Goal: Task Accomplishment & Management: Manage account settings

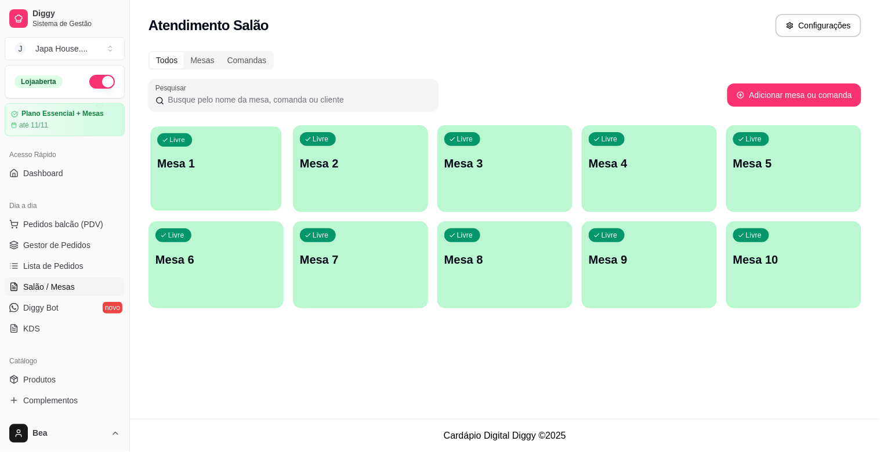
click at [209, 172] on div "Livre Mesa 1" at bounding box center [215, 161] width 131 height 71
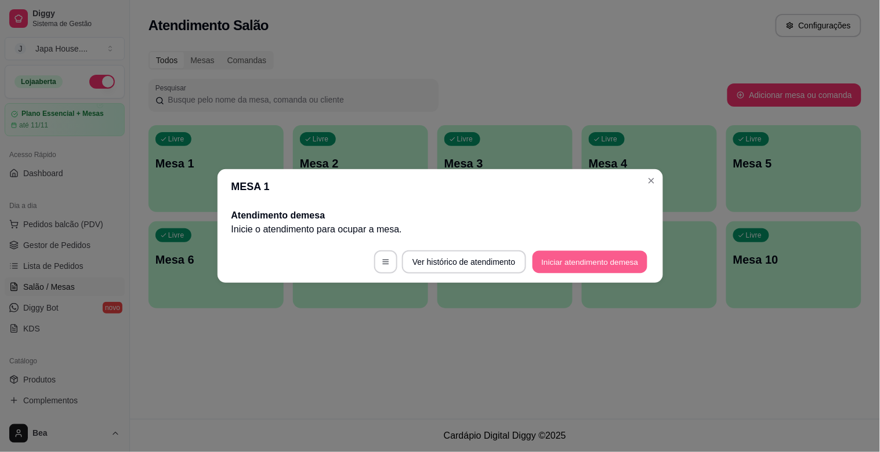
click at [560, 264] on button "Iniciar atendimento de mesa" at bounding box center [589, 262] width 115 height 23
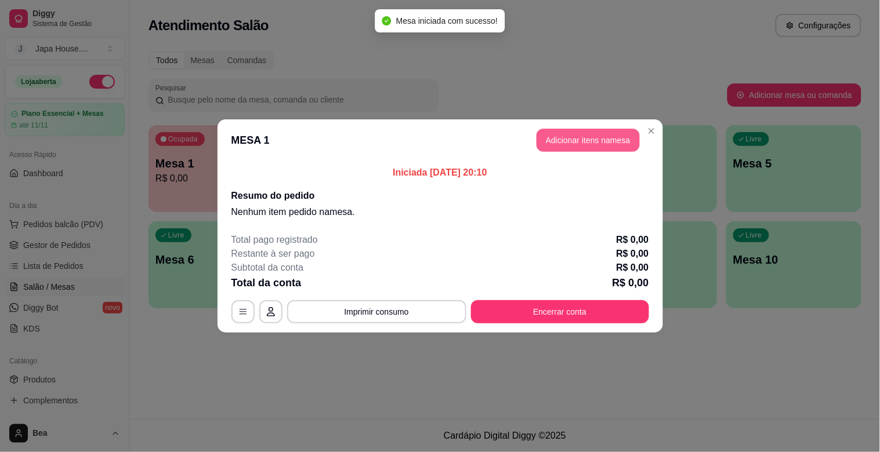
click at [601, 143] on button "Adicionar itens na mesa" at bounding box center [588, 140] width 103 height 23
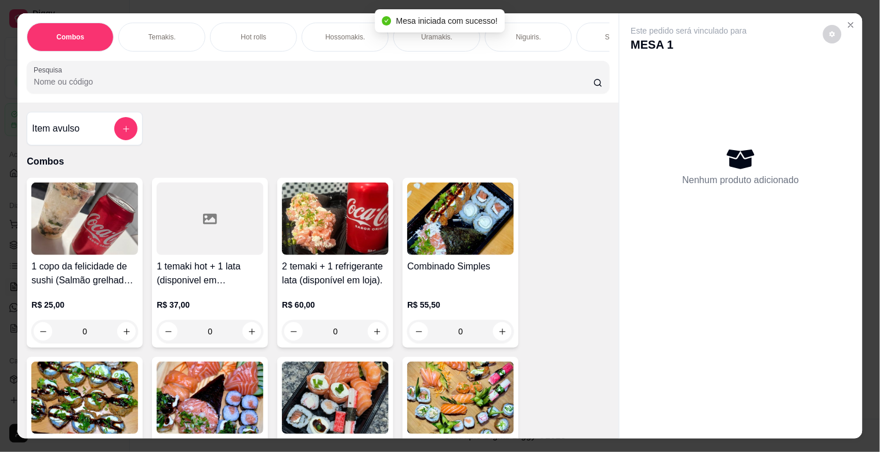
click at [159, 24] on div "Temakis." at bounding box center [161, 37] width 87 height 29
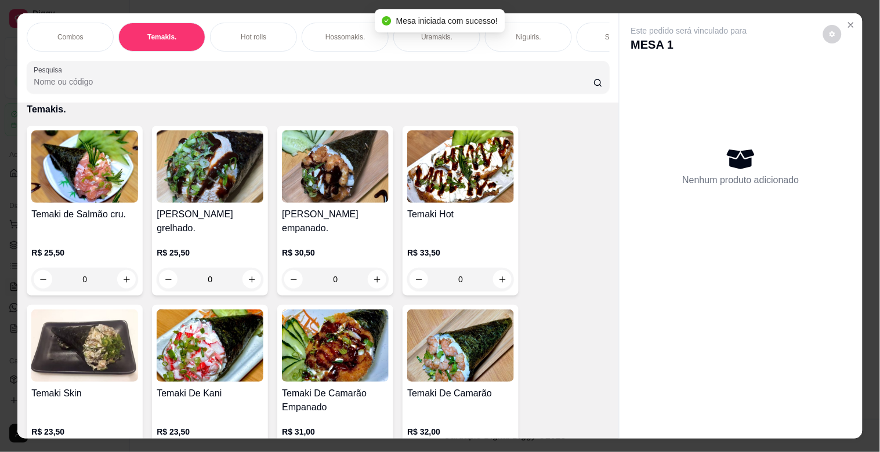
scroll to position [28, 0]
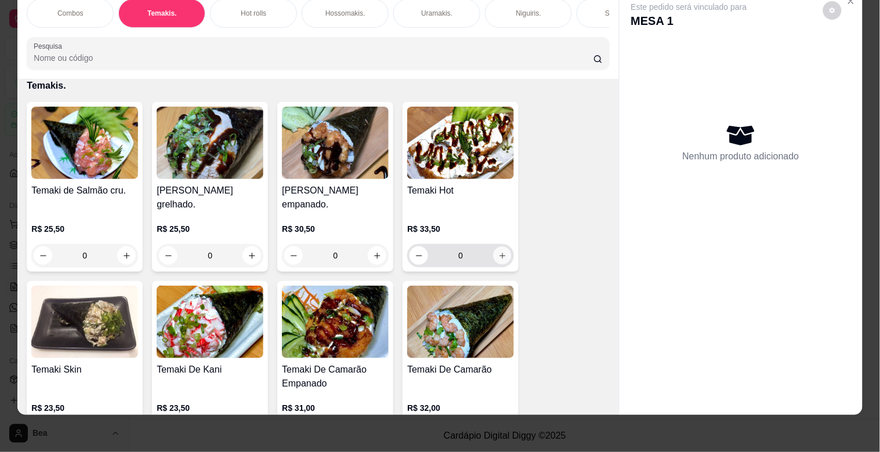
click at [499, 253] on icon "increase-product-quantity" at bounding box center [502, 256] width 6 height 6
type input "1"
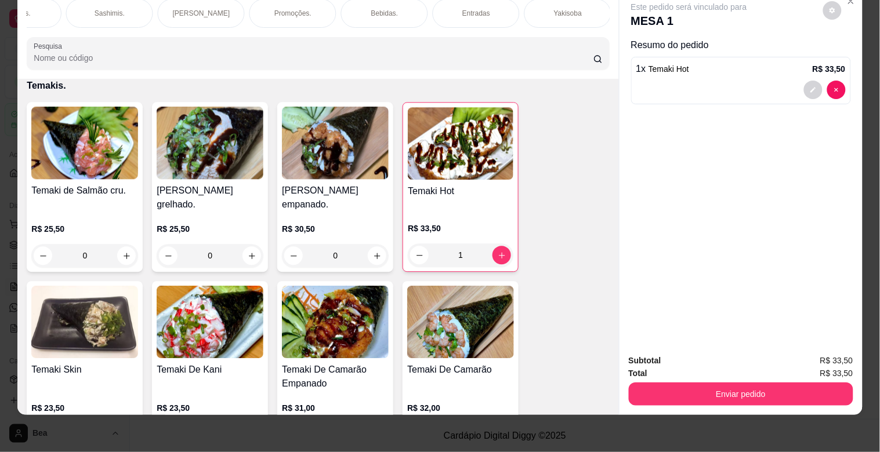
scroll to position [0, 970]
click at [116, 9] on p "Yakisoba" at bounding box center [109, 13] width 28 height 9
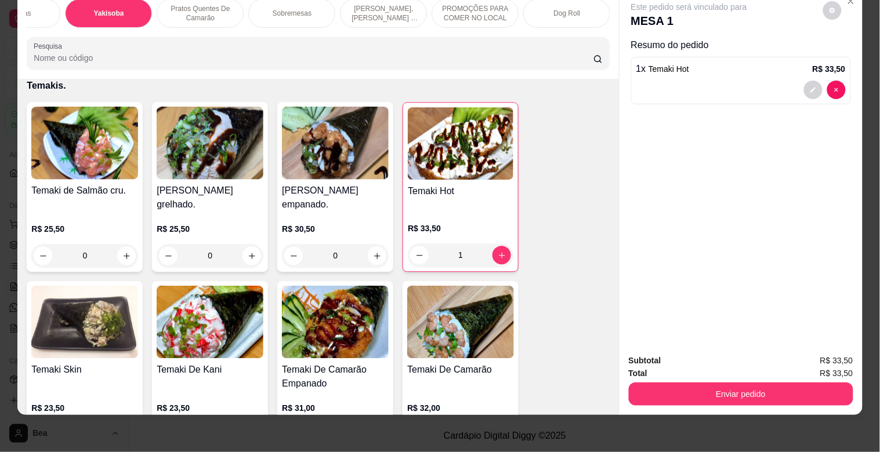
scroll to position [4220, 0]
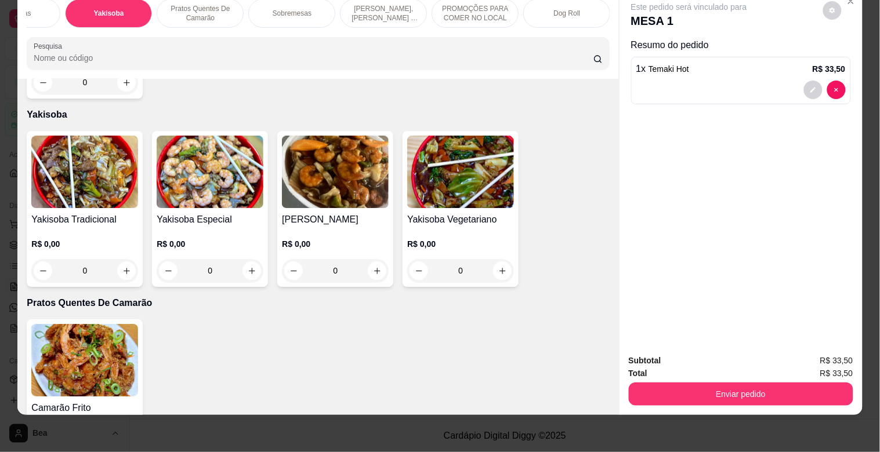
click at [95, 163] on img at bounding box center [84, 172] width 107 height 73
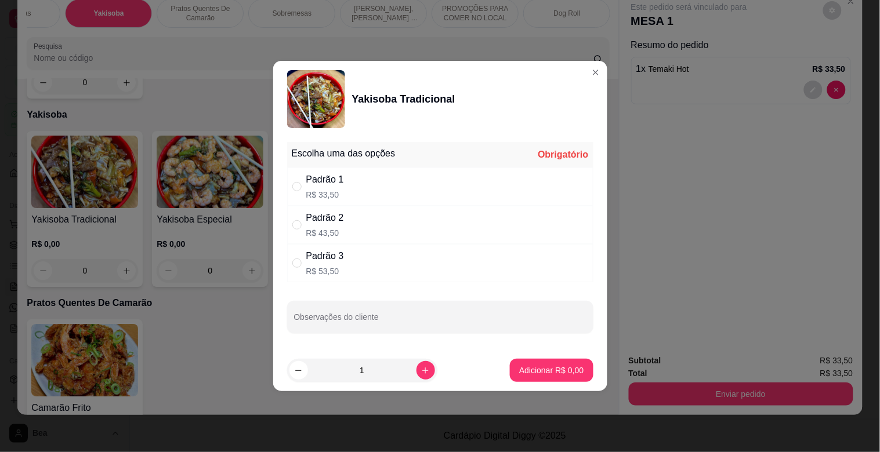
click at [346, 182] on div "Padrão 1 R$ 33,50" at bounding box center [440, 187] width 306 height 38
radio input "true"
click at [421, 368] on icon "increase-product-quantity" at bounding box center [425, 371] width 9 height 9
type input "2"
click at [421, 317] on input "Observações do cliente" at bounding box center [440, 322] width 292 height 12
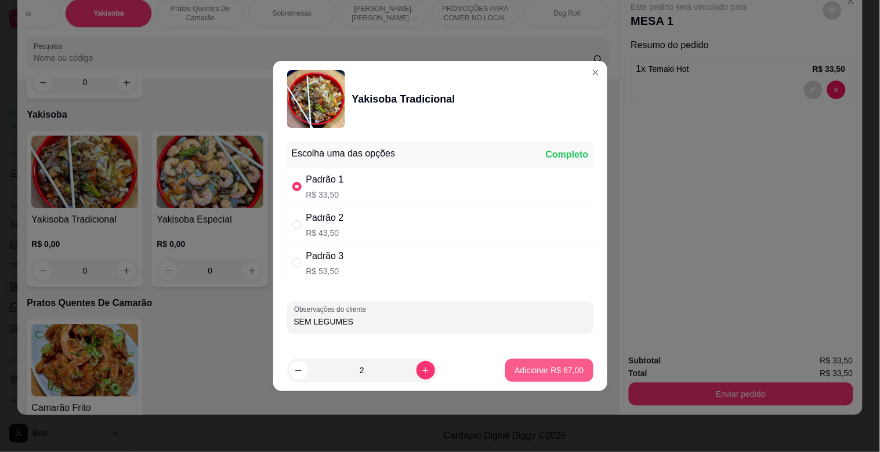
type input "SEM LEGUMES"
click at [520, 371] on p "Adicionar R$ 67,00" at bounding box center [549, 370] width 67 height 11
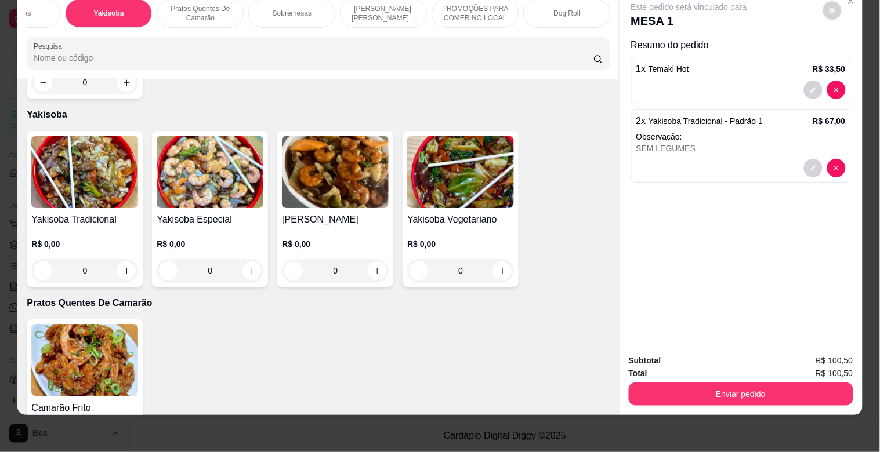
scroll to position [0, 459]
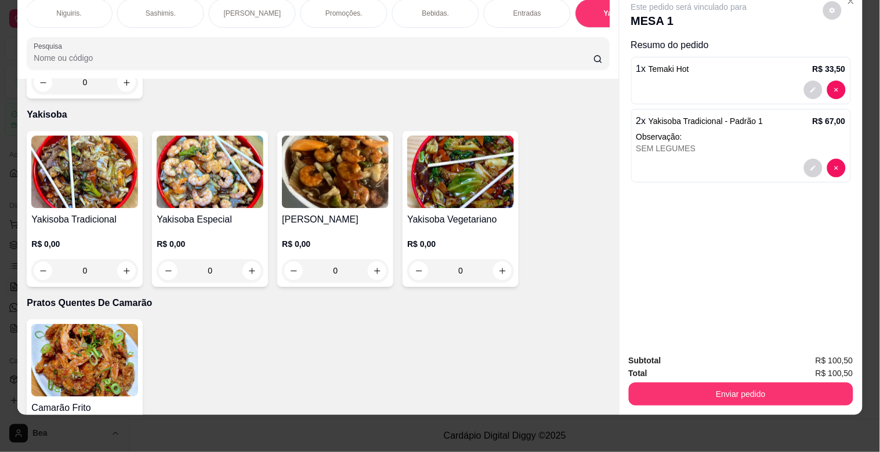
click at [422, 9] on p "Bebidas." at bounding box center [435, 13] width 27 height 9
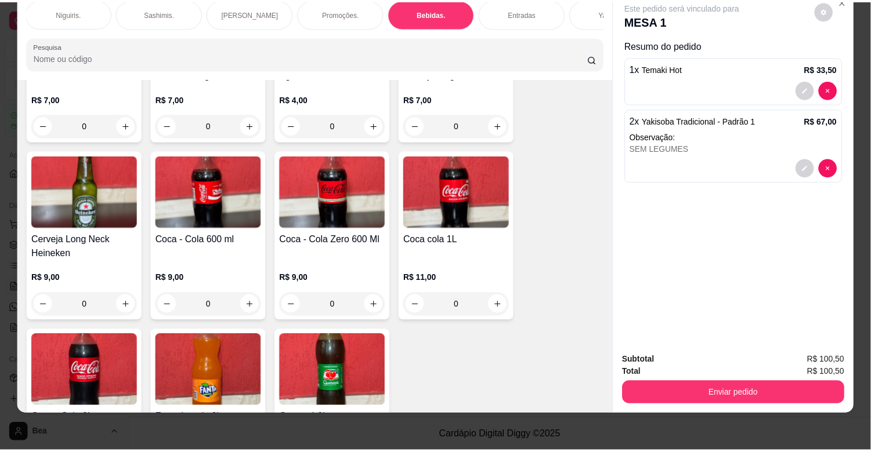
scroll to position [3487, 0]
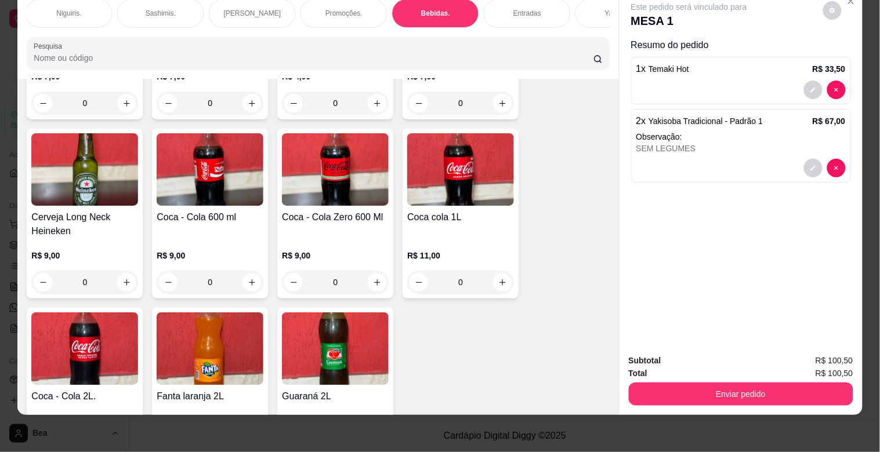
click at [467, 211] on div "Coca cola 1L" at bounding box center [460, 225] width 107 height 28
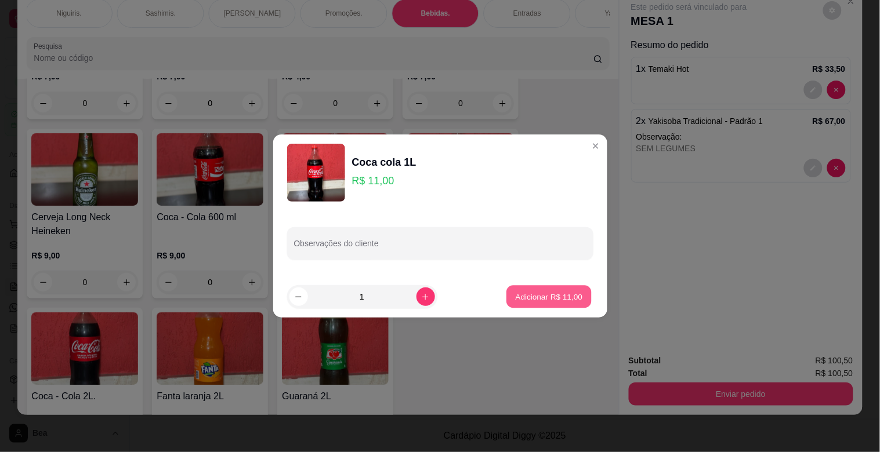
click at [542, 296] on p "Adicionar R$ 11,00" at bounding box center [549, 296] width 67 height 11
type input "1"
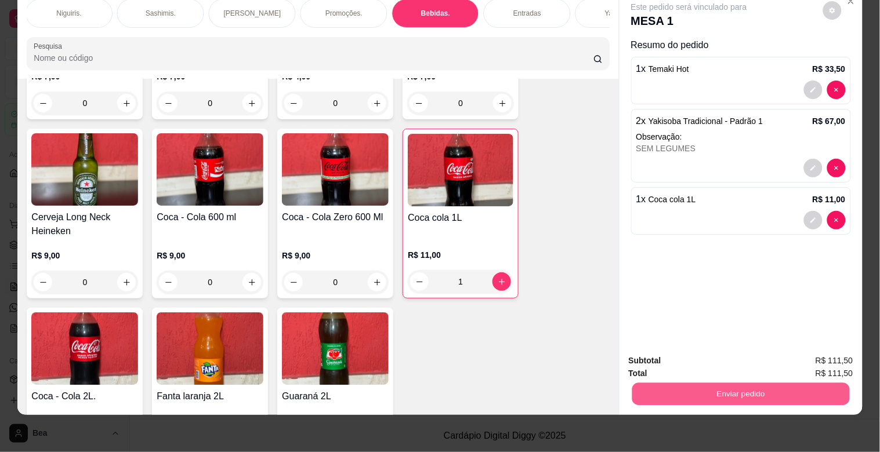
click at [665, 383] on button "Enviar pedido" at bounding box center [741, 394] width 218 height 23
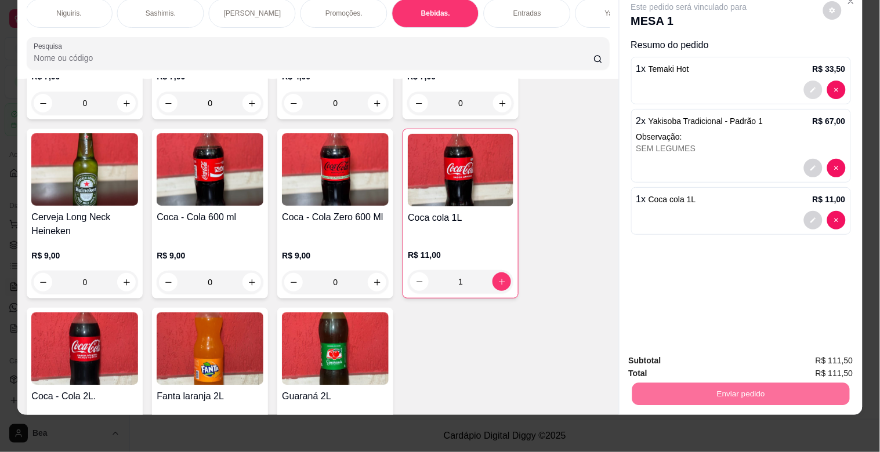
click at [810, 86] on icon "decrease-product-quantity" at bounding box center [813, 89] width 7 height 7
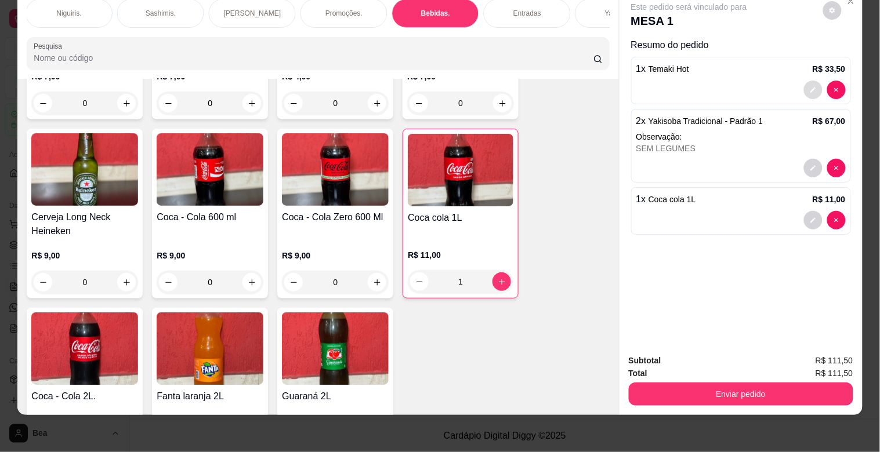
click at [810, 86] on icon "decrease-product-quantity" at bounding box center [813, 89] width 7 height 7
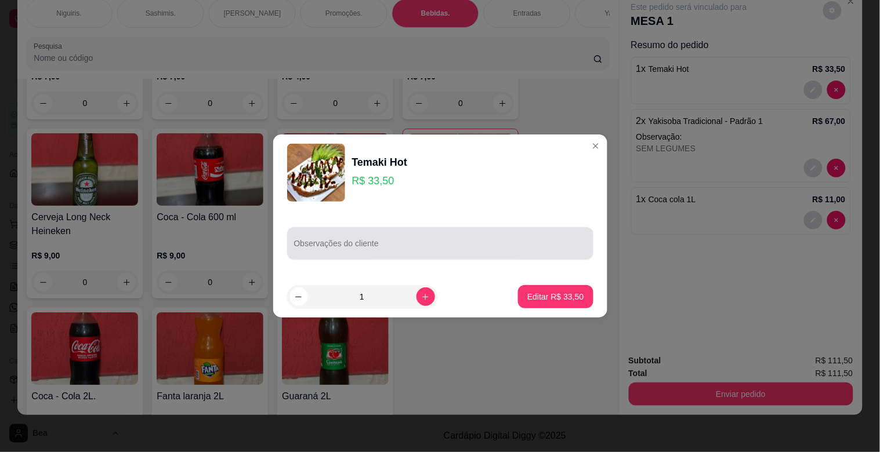
click at [501, 241] on div at bounding box center [440, 243] width 292 height 23
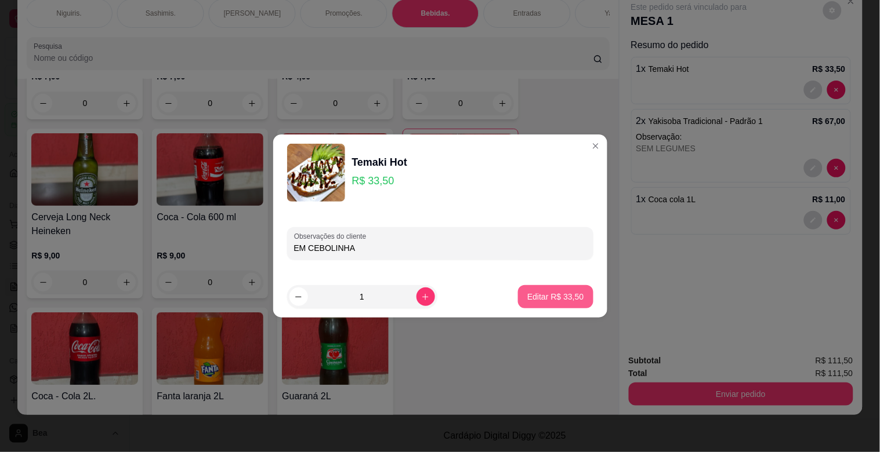
type input "EM CEBOLINHA"
click at [544, 297] on p "Editar R$ 33,50" at bounding box center [555, 296] width 55 height 11
type input "0"
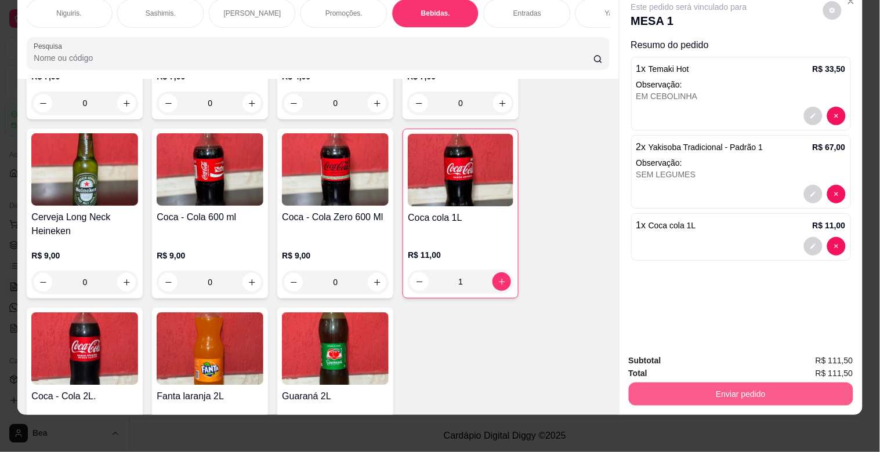
click at [668, 386] on button "Enviar pedido" at bounding box center [741, 394] width 224 height 23
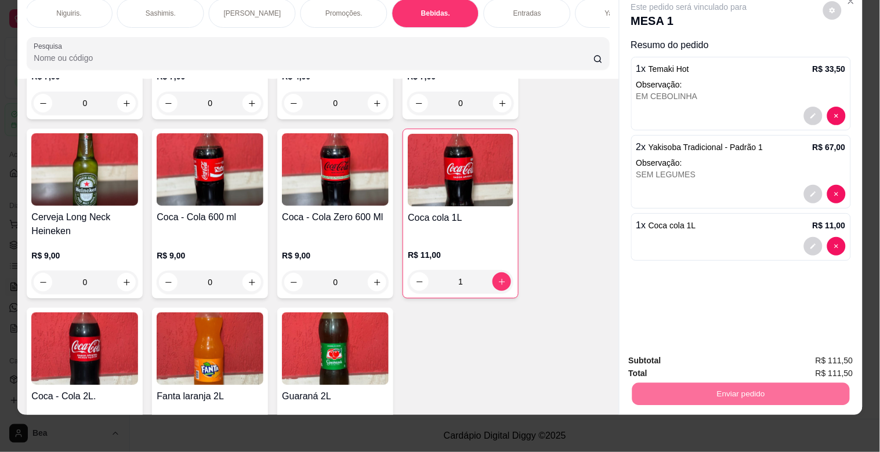
click at [802, 355] on button "Enviar pedido" at bounding box center [823, 355] width 64 height 21
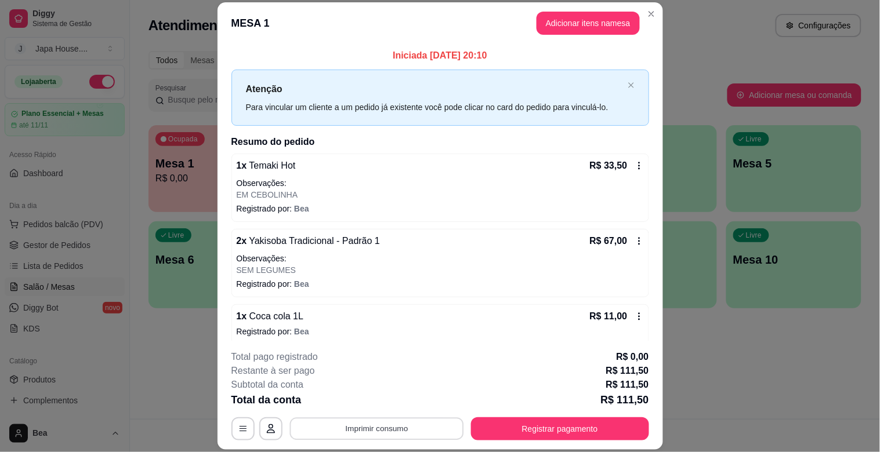
click at [406, 424] on button "Imprimir consumo" at bounding box center [376, 429] width 174 height 23
click at [402, 397] on button "IMPRESSORA" at bounding box center [375, 402] width 81 height 18
click at [400, 436] on button "Imprimir consumo" at bounding box center [376, 429] width 174 height 23
click at [392, 403] on button "IMPRESSORA" at bounding box center [375, 402] width 81 height 18
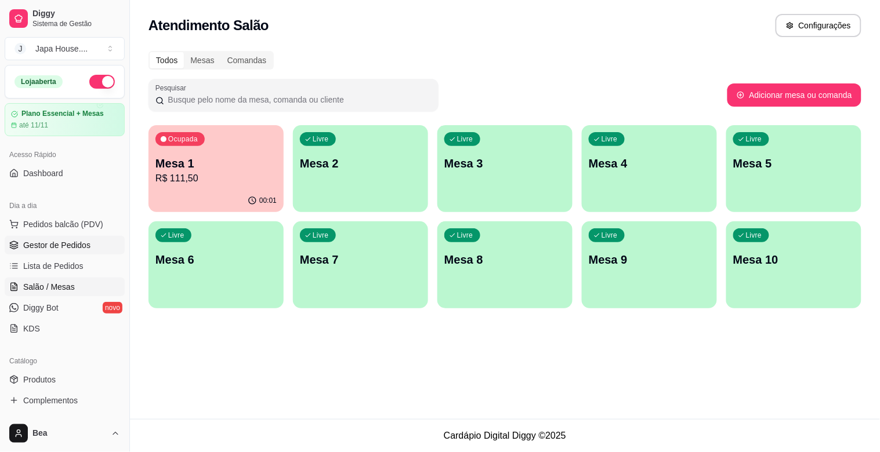
click at [85, 238] on link "Gestor de Pedidos" at bounding box center [65, 245] width 120 height 19
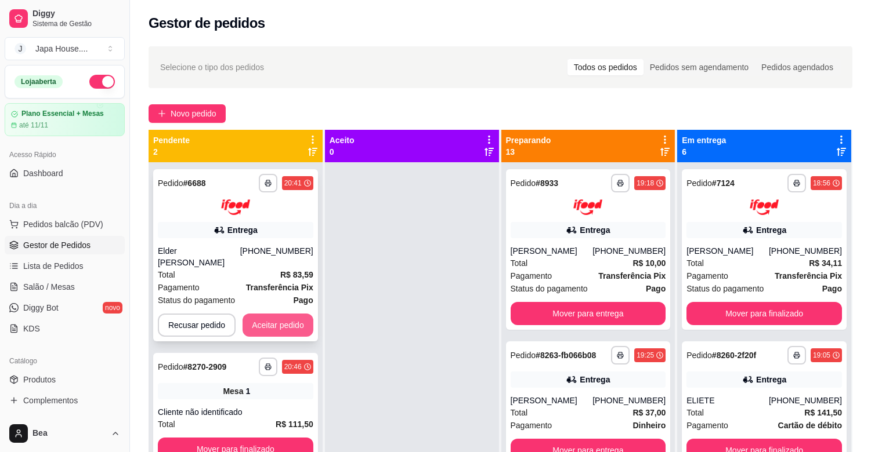
click at [296, 314] on button "Aceitar pedido" at bounding box center [277, 325] width 71 height 23
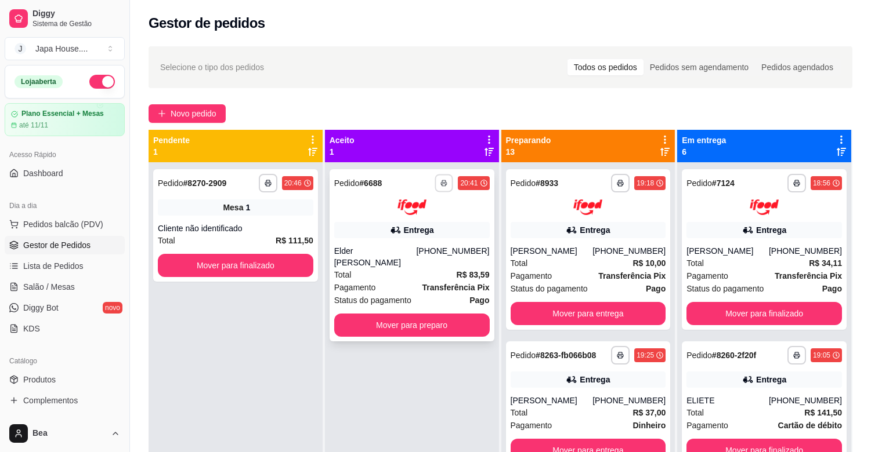
click at [443, 183] on icon "button" at bounding box center [444, 183] width 7 height 7
click at [438, 229] on button "IMPRESSORA" at bounding box center [409, 224] width 81 height 18
click at [441, 183] on icon "button" at bounding box center [444, 183] width 7 height 7
click at [432, 223] on button "IMPRESSORA" at bounding box center [409, 224] width 81 height 18
click at [441, 180] on icon "button" at bounding box center [444, 183] width 7 height 7
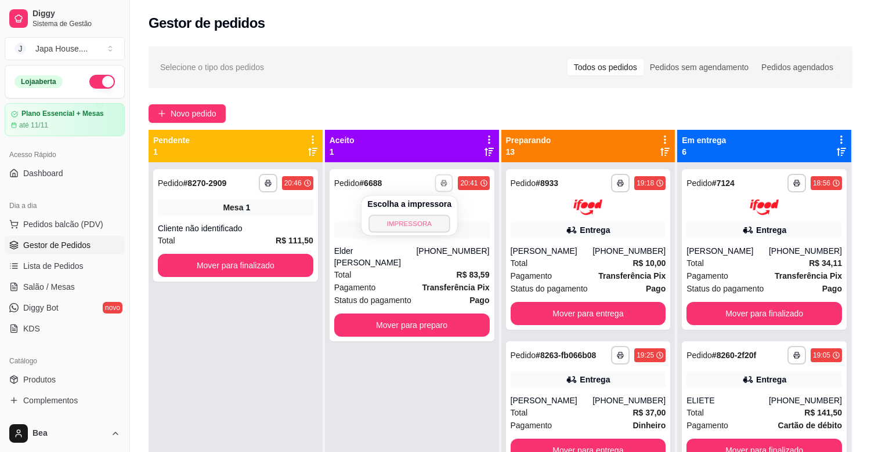
click at [436, 222] on button "IMPRESSORA" at bounding box center [409, 224] width 81 height 18
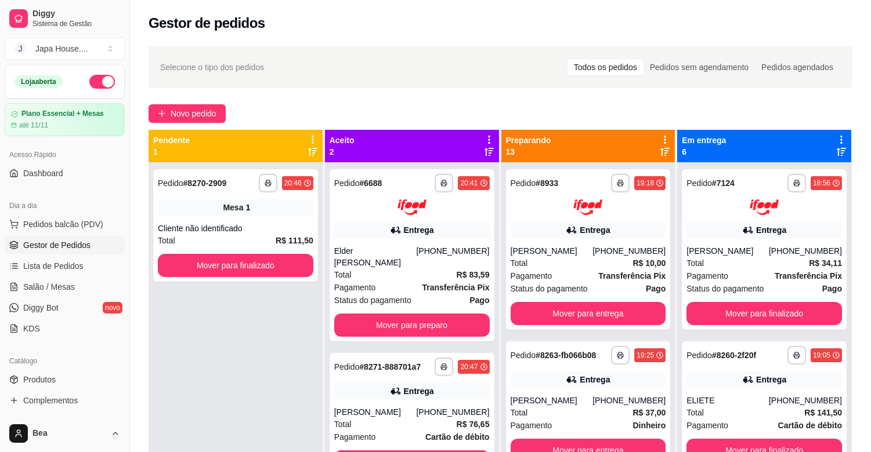
click at [864, 180] on div "**********" at bounding box center [500, 317] width 741 height 557
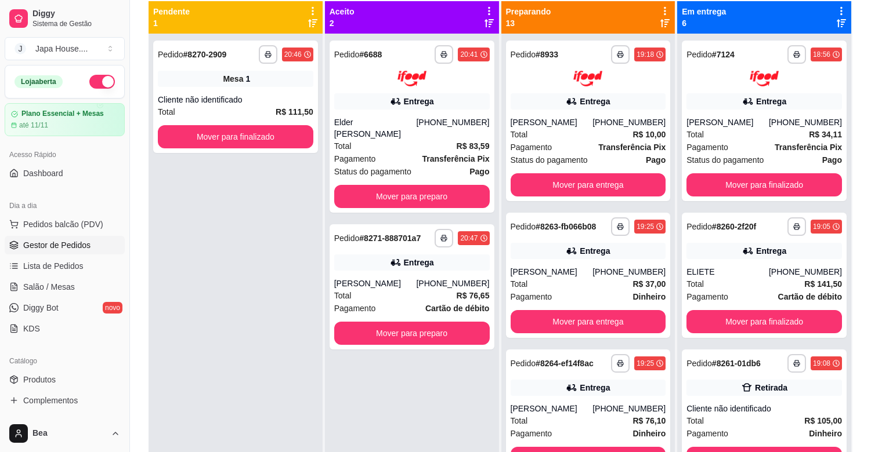
scroll to position [154, 0]
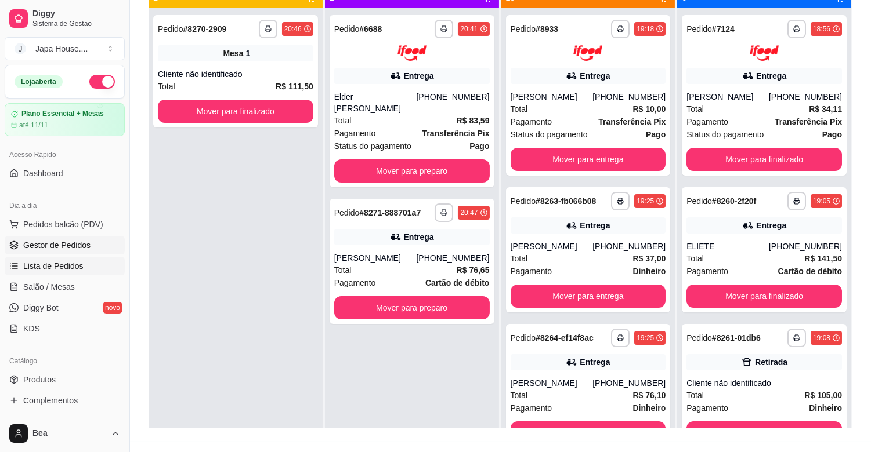
click at [67, 273] on link "Lista de Pedidos" at bounding box center [65, 266] width 120 height 19
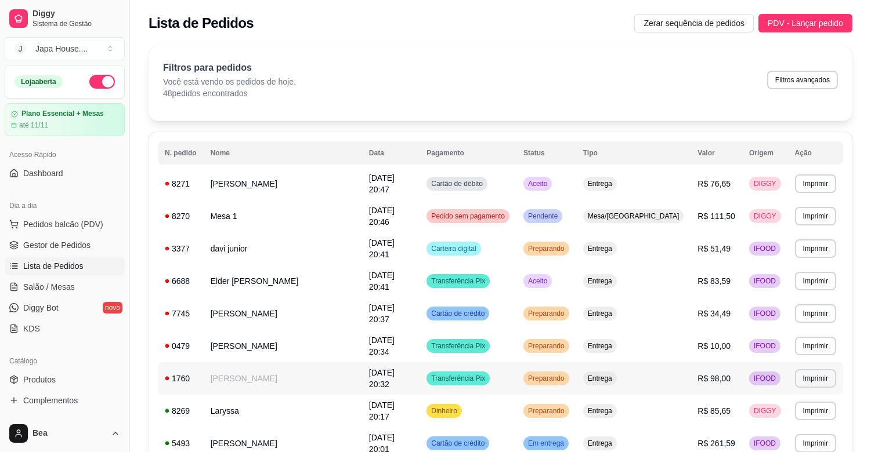
scroll to position [634, 0]
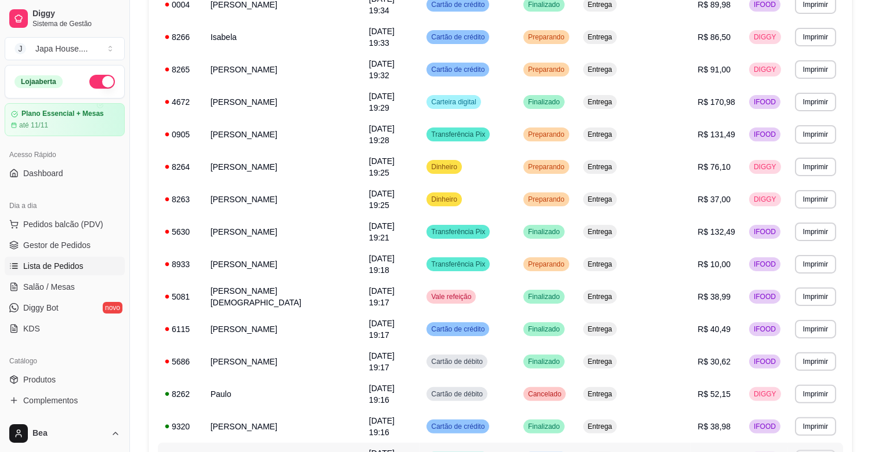
click at [814, 450] on button "Imprimir" at bounding box center [815, 459] width 40 height 18
click at [807, 360] on button "IMPRESSORA" at bounding box center [787, 367] width 81 height 18
click at [815, 450] on button "Imprimir" at bounding box center [815, 459] width 40 height 18
click at [803, 361] on button "IMPRESSORA" at bounding box center [787, 367] width 81 height 18
click at [80, 237] on link "Gestor de Pedidos" at bounding box center [65, 245] width 120 height 19
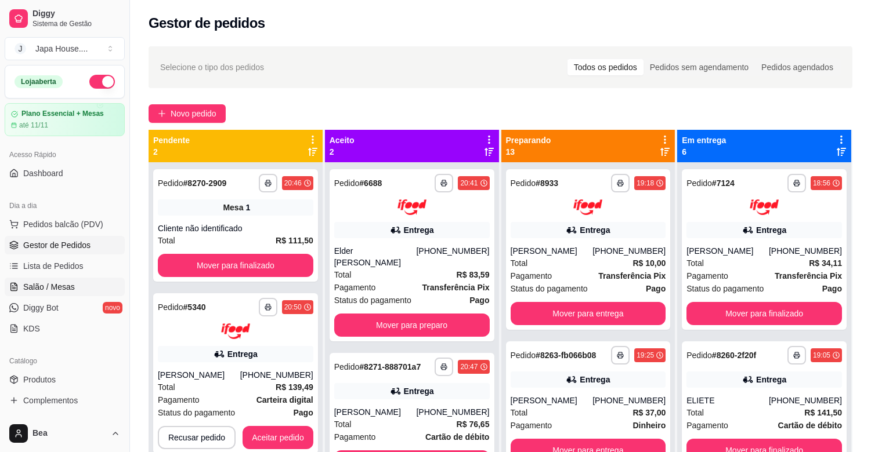
click at [78, 288] on link "Salão / Mesas" at bounding box center [65, 287] width 120 height 19
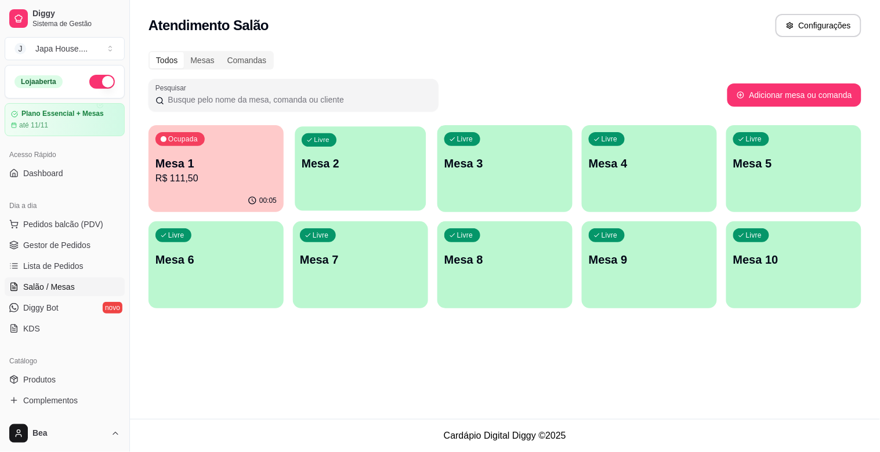
click at [331, 172] on div "Livre Mesa 2" at bounding box center [360, 161] width 131 height 71
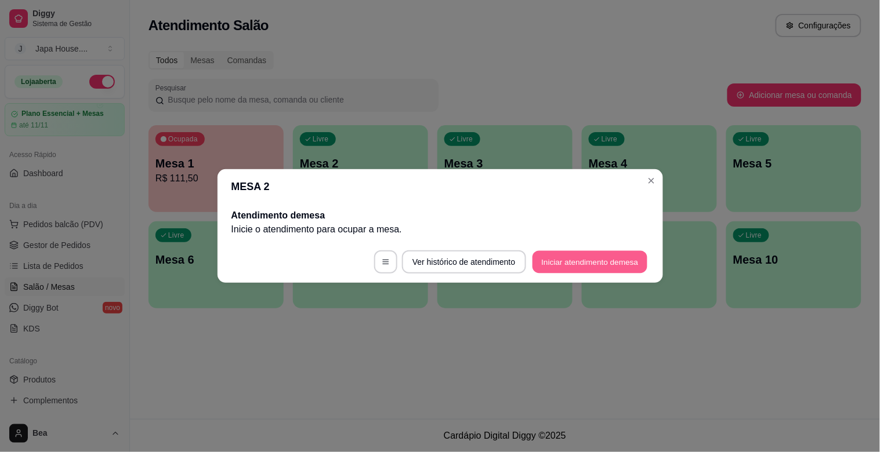
click at [589, 268] on button "Iniciar atendimento de mesa" at bounding box center [589, 262] width 115 height 23
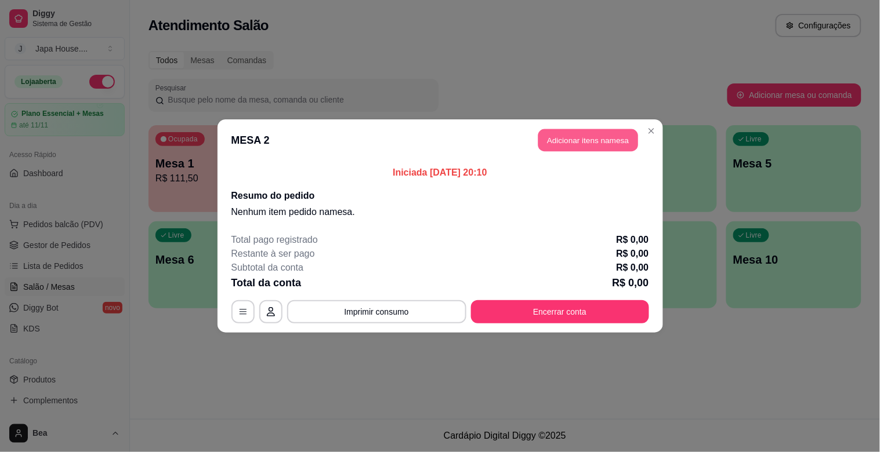
click at [599, 136] on button "Adicionar itens na mesa" at bounding box center [588, 140] width 100 height 23
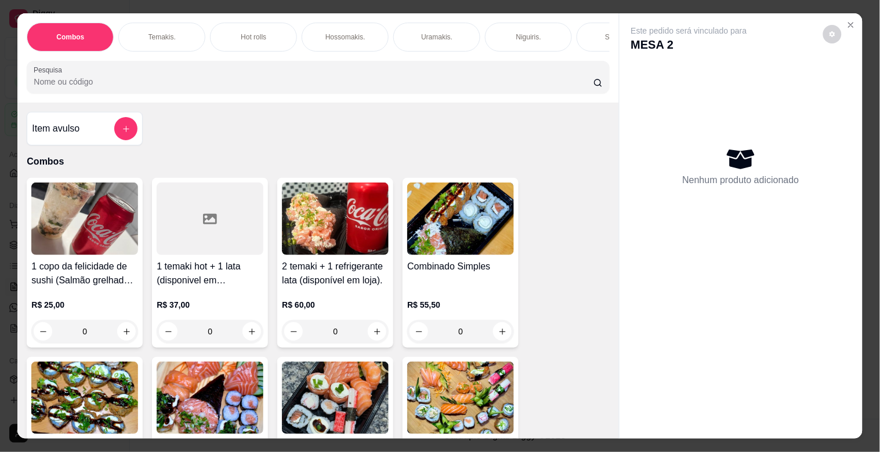
click at [175, 39] on div "Temakis." at bounding box center [161, 37] width 87 height 29
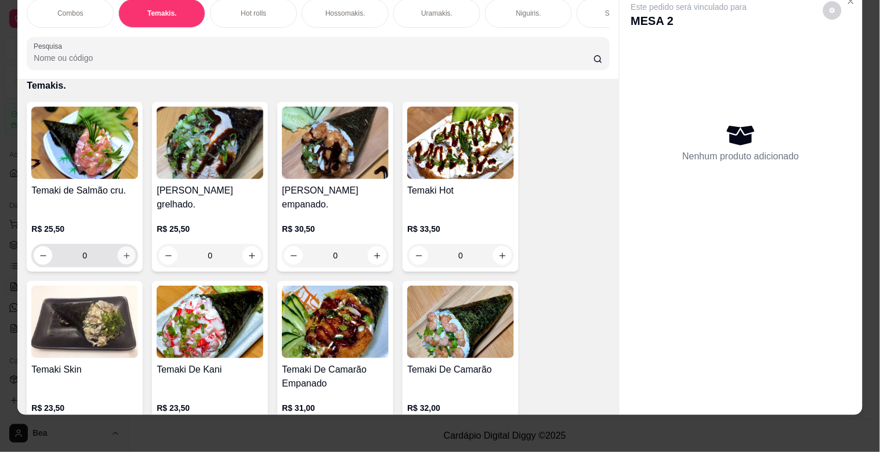
click at [122, 255] on icon "increase-product-quantity" at bounding box center [126, 256] width 9 height 9
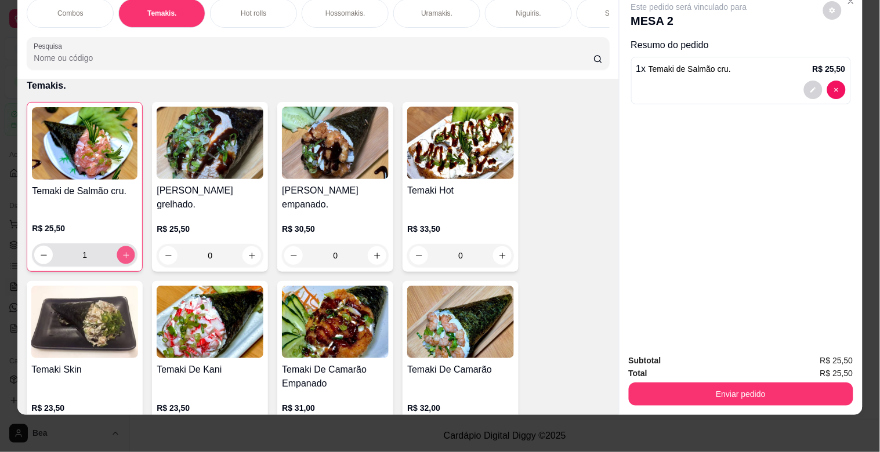
click at [123, 255] on icon "increase-product-quantity" at bounding box center [126, 255] width 6 height 6
type input "2"
click at [337, 30] on div "Combos [PERSON_NAME]. Hot rolls Hossomakis. [GEOGRAPHIC_DATA]. Niguiris. Sashim…" at bounding box center [317, 34] width 601 height 89
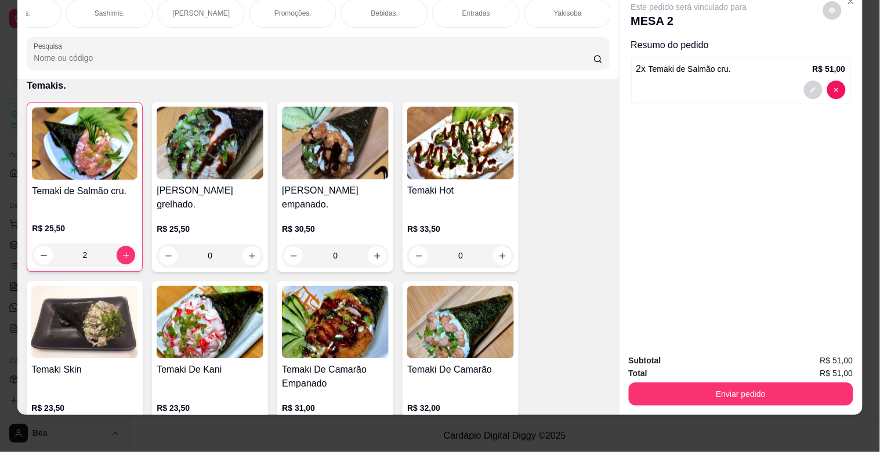
click at [554, 9] on p "Yakisoba" at bounding box center [568, 13] width 28 height 9
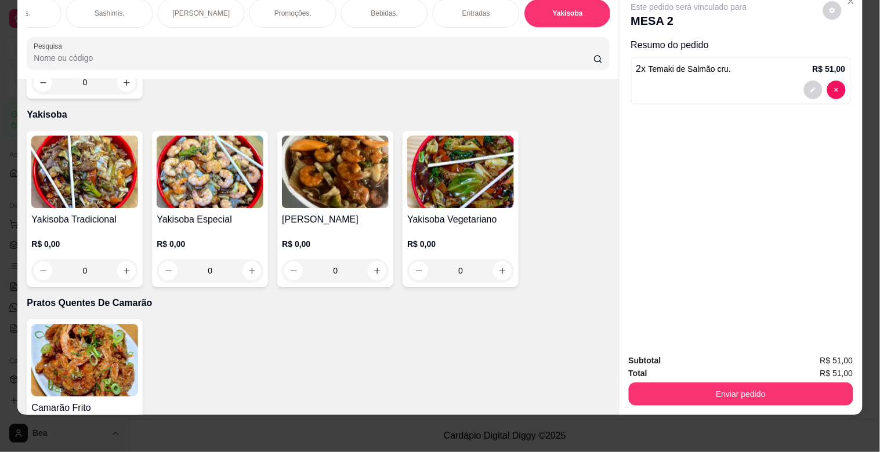
click at [252, 259] on div "0" at bounding box center [210, 270] width 107 height 23
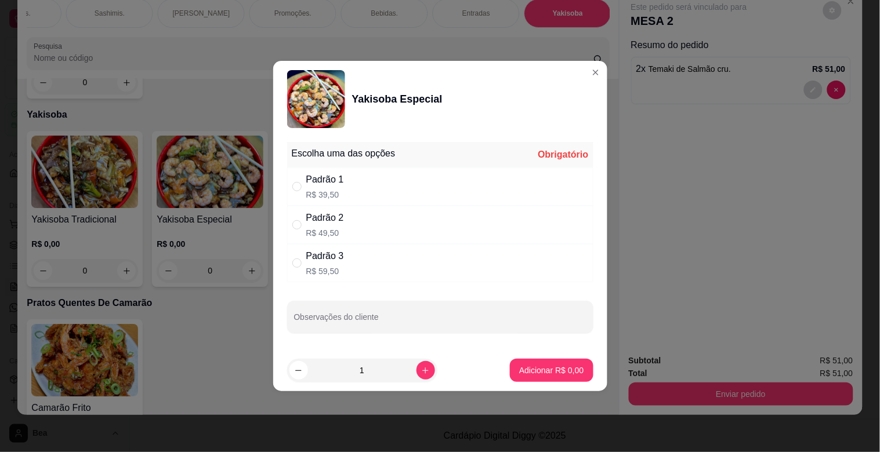
click at [407, 270] on div "Padrão 3 R$ 59,50" at bounding box center [440, 263] width 306 height 38
radio input "true"
click at [579, 374] on button "Adicionar R$ 59,50" at bounding box center [549, 371] width 85 height 23
type input "1"
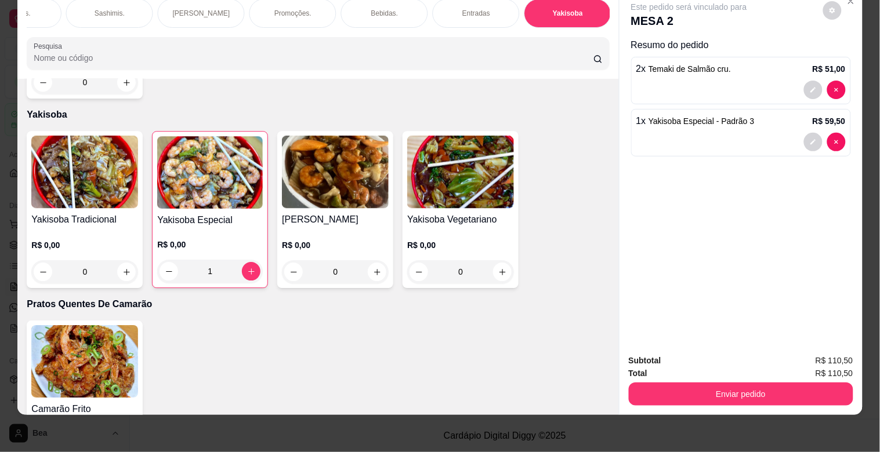
click at [378, 9] on p "Bebidas." at bounding box center [384, 13] width 27 height 9
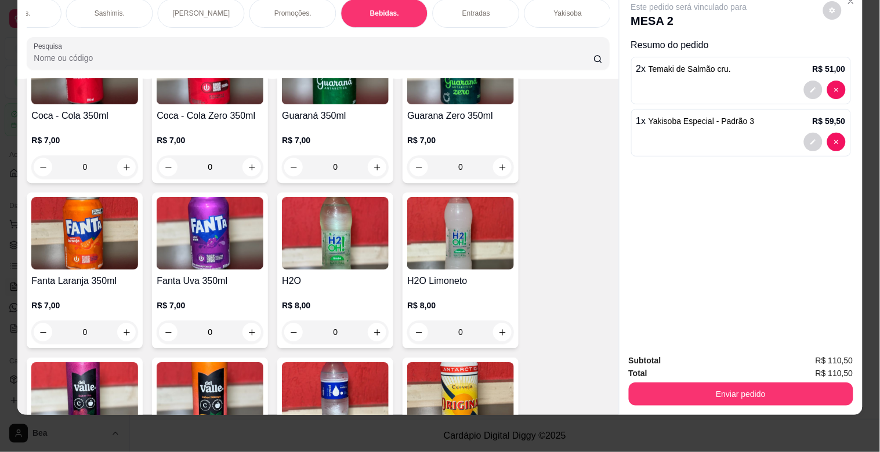
scroll to position [3118, 0]
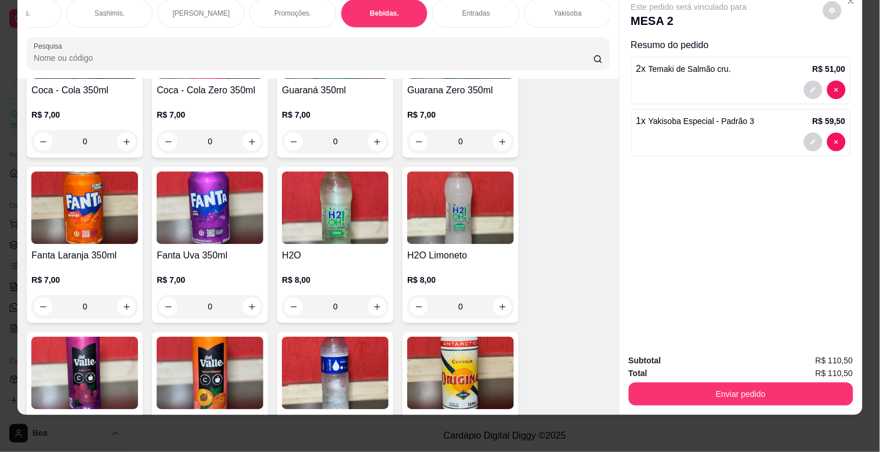
click at [546, 268] on div "Coca - Cola 350ml R$ 7,00 0 Coca - Cola Zero 350ml R$ 7,00 0 Guaraná 350ml R$ 7…" at bounding box center [318, 417] width 582 height 831
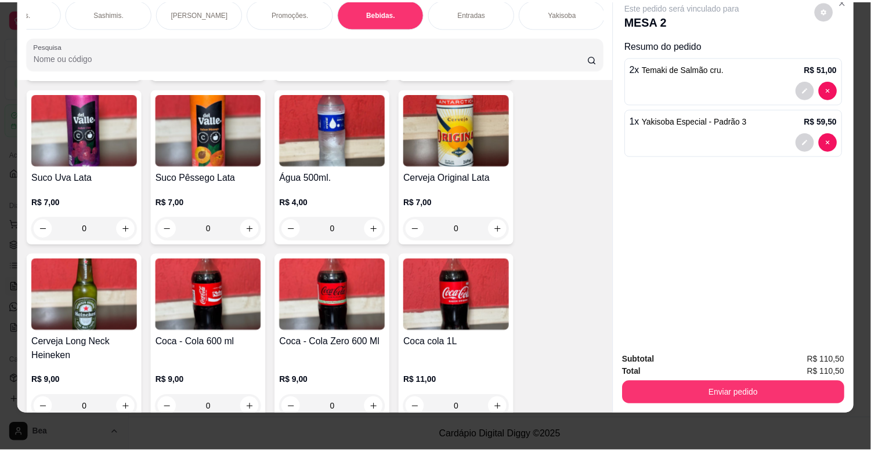
scroll to position [3376, 0]
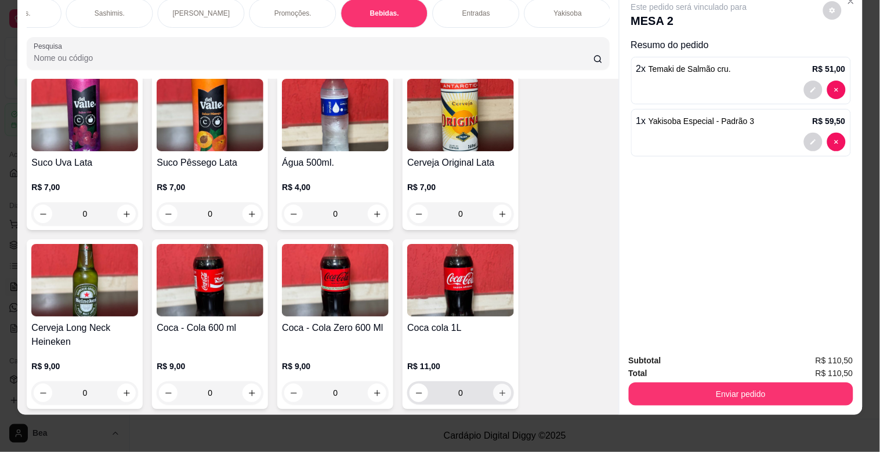
click at [501, 385] on button "increase-product-quantity" at bounding box center [503, 394] width 18 height 18
type input "1"
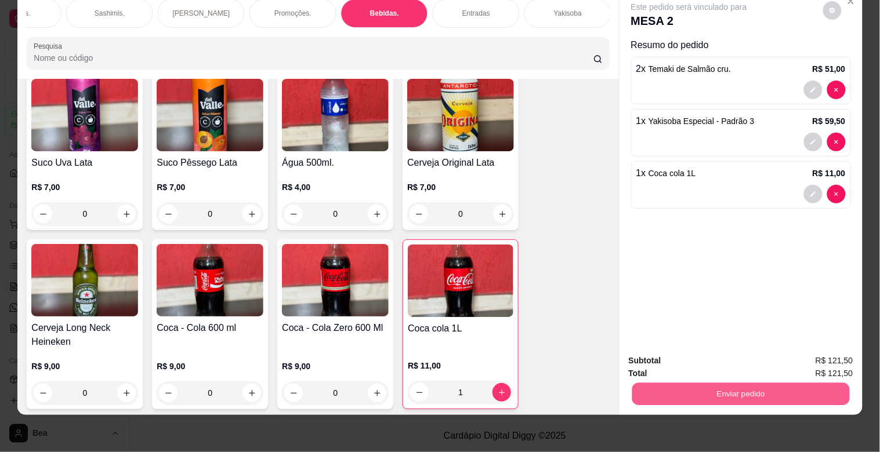
click at [773, 385] on button "Enviar pedido" at bounding box center [741, 394] width 218 height 23
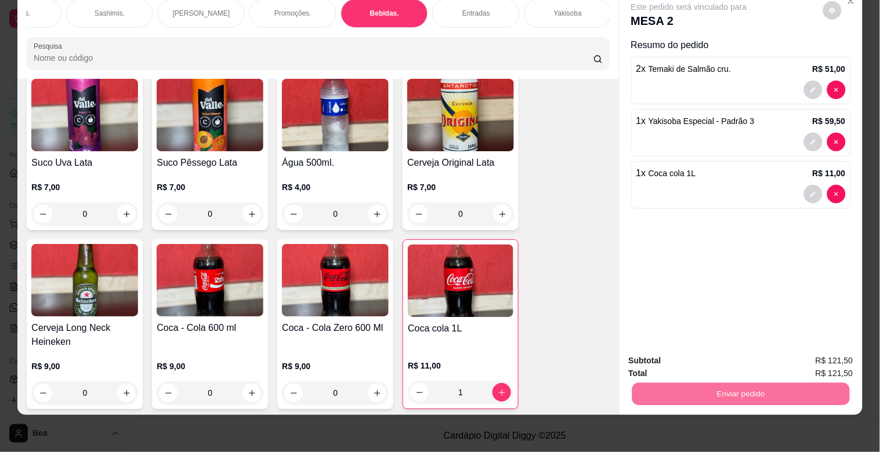
click at [762, 354] on button "Registrar cliente" at bounding box center [745, 355] width 74 height 21
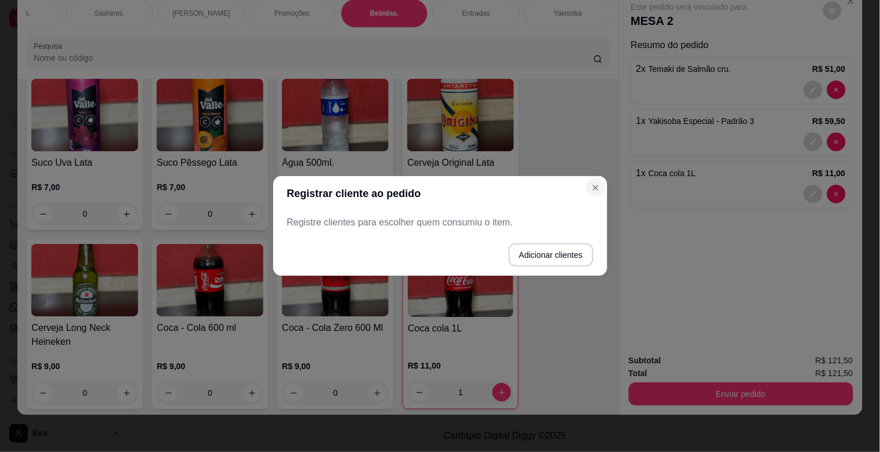
click at [754, 385] on div "Registrar cliente ao pedido Registre clientes para escolher quem consumiu o ite…" at bounding box center [440, 226] width 880 height 452
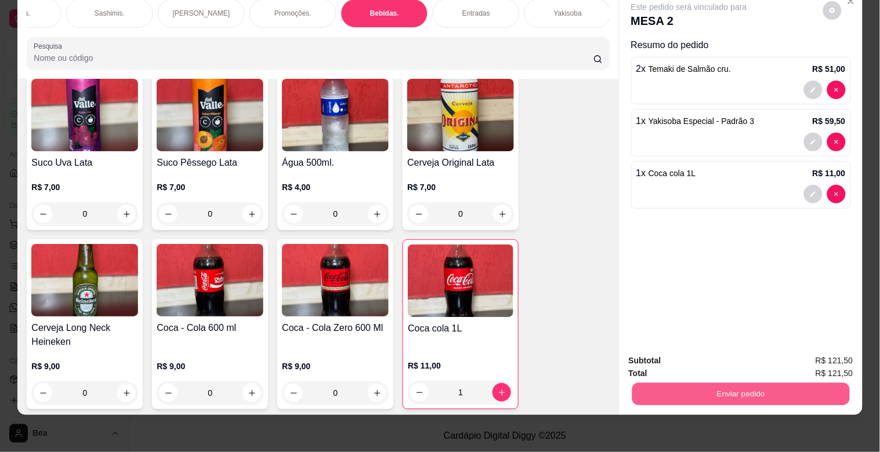
click at [754, 385] on button "Enviar pedido" at bounding box center [741, 394] width 218 height 23
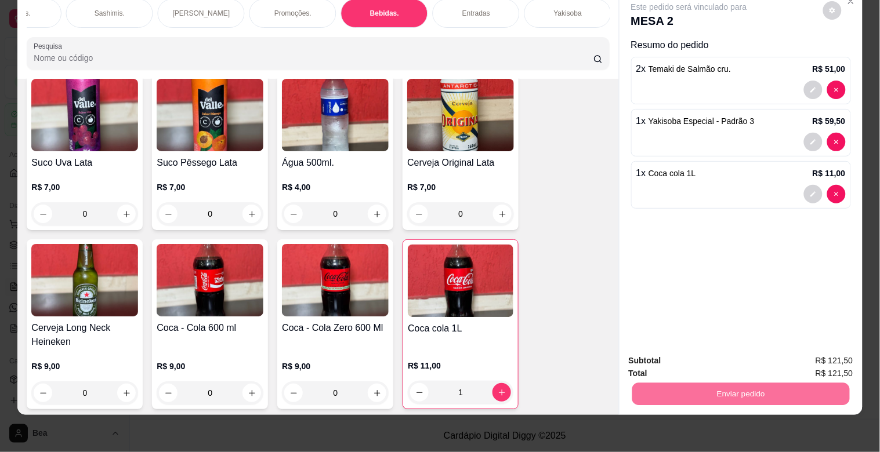
click at [833, 357] on button "Enviar pedido" at bounding box center [823, 356] width 66 height 22
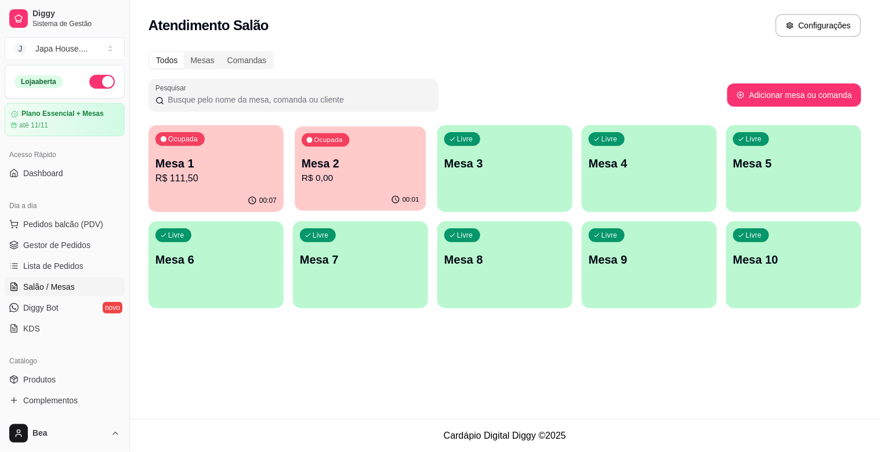
click at [396, 167] on p "Mesa 2" at bounding box center [361, 164] width 118 height 16
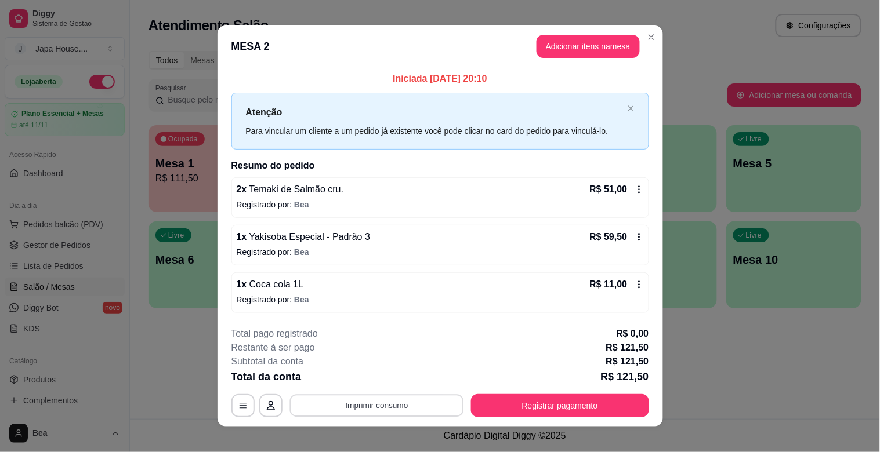
click at [414, 413] on button "Imprimir consumo" at bounding box center [376, 405] width 174 height 23
drag, startPoint x: 393, startPoint y: 367, endPoint x: 393, endPoint y: 386, distance: 19.1
click at [393, 386] on div "Escolha a impressora IMPRESSORA" at bounding box center [376, 370] width 96 height 39
click at [393, 386] on button "IMPRESSORA" at bounding box center [375, 379] width 81 height 18
click at [380, 401] on button "Imprimir consumo" at bounding box center [376, 405] width 174 height 23
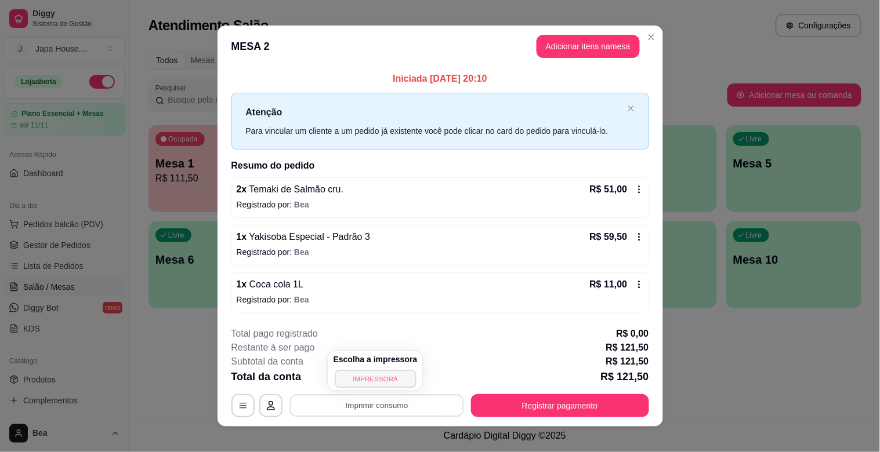
click at [380, 379] on button "IMPRESSORA" at bounding box center [375, 379] width 81 height 18
click at [385, 412] on button "Imprimir consumo" at bounding box center [376, 405] width 174 height 23
click at [392, 373] on button "IMPRESSORA" at bounding box center [375, 379] width 81 height 18
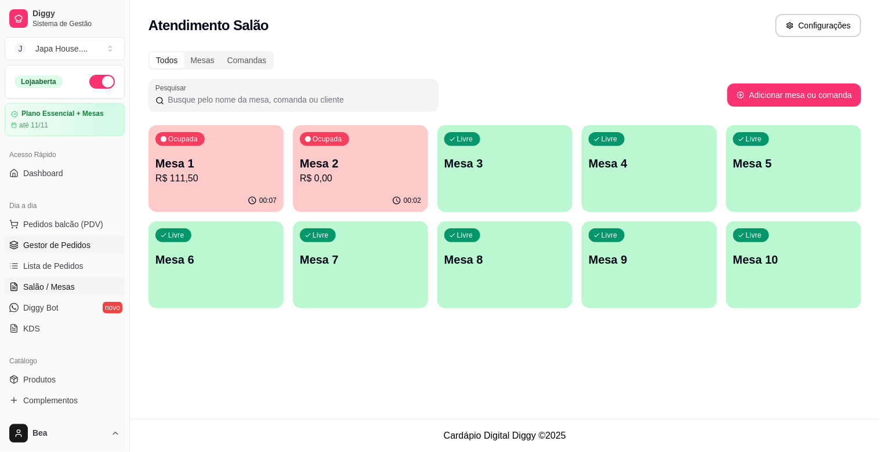
click at [82, 247] on span "Gestor de Pedidos" at bounding box center [56, 246] width 67 height 12
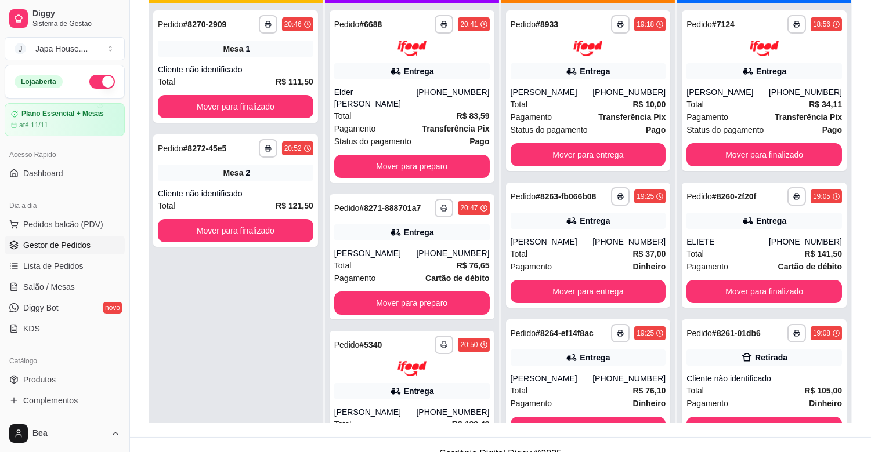
scroll to position [177, 0]
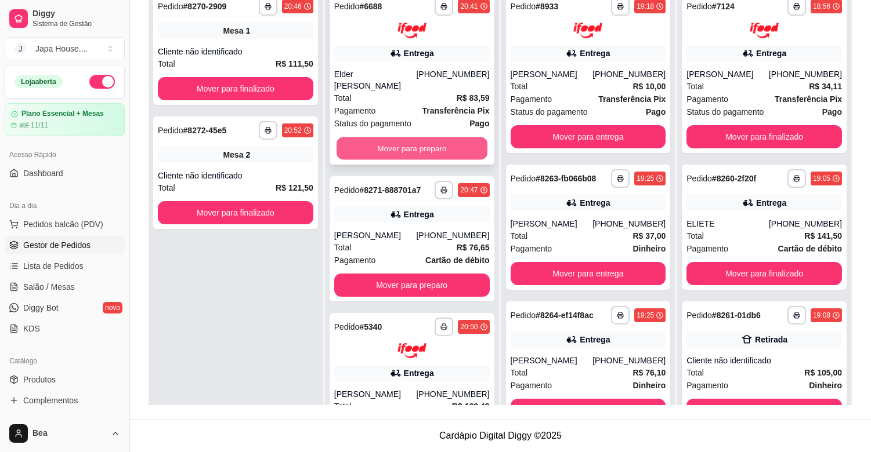
click at [431, 137] on button "Mover para preparo" at bounding box center [411, 148] width 151 height 23
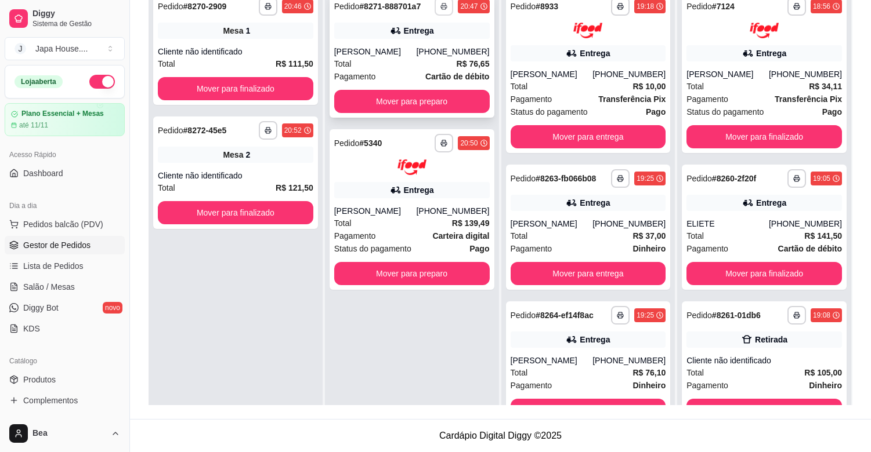
click at [443, 7] on rect "button" at bounding box center [443, 8] width 3 height 2
click at [441, 42] on button "IMPRESSORA" at bounding box center [409, 47] width 81 height 18
click at [443, 9] on rect "button" at bounding box center [444, 8] width 3 height 2
click at [421, 44] on button "IMPRESSORA" at bounding box center [409, 47] width 81 height 18
click at [441, 8] on icon "button" at bounding box center [444, 6] width 7 height 7
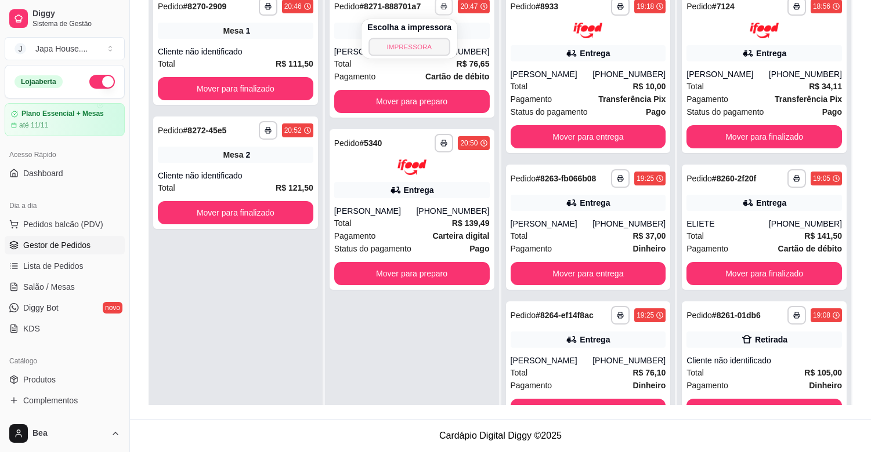
click at [431, 41] on button "IMPRESSORA" at bounding box center [409, 47] width 81 height 18
click at [441, 7] on icon "button" at bounding box center [444, 6] width 7 height 7
click at [423, 50] on button "IMPRESSORA" at bounding box center [409, 47] width 84 height 19
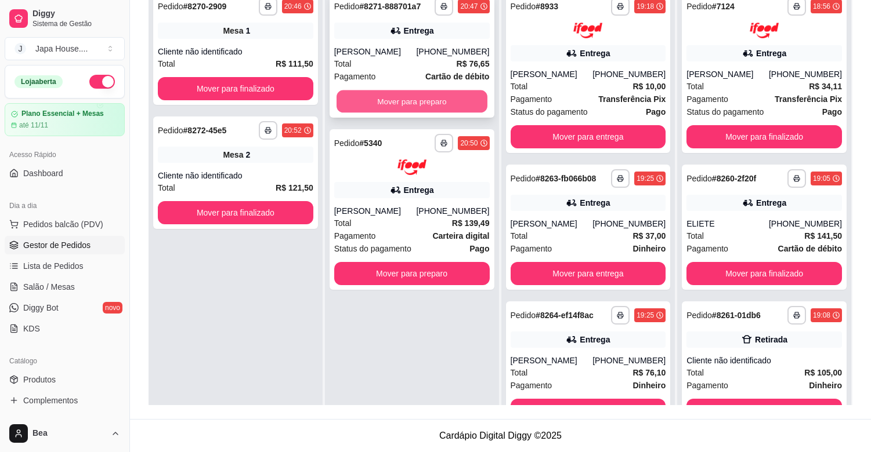
click at [456, 96] on button "Mover para preparo" at bounding box center [411, 101] width 151 height 23
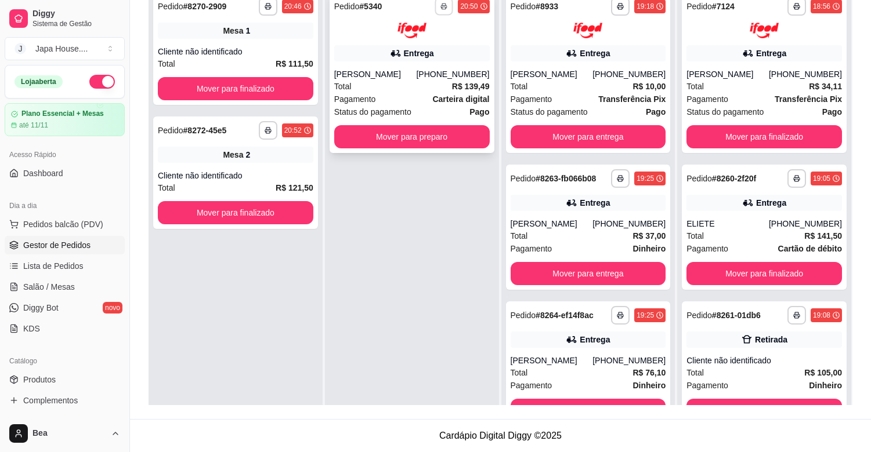
click at [444, 7] on icon "button" at bounding box center [444, 7] width 6 height 2
click at [426, 45] on button "IMPRESSORA" at bounding box center [409, 47] width 81 height 18
click at [441, 3] on icon "button" at bounding box center [444, 6] width 7 height 7
click at [426, 45] on button "IMPRESSORA" at bounding box center [409, 47] width 81 height 18
click at [440, 13] on button "button" at bounding box center [444, 6] width 18 height 18
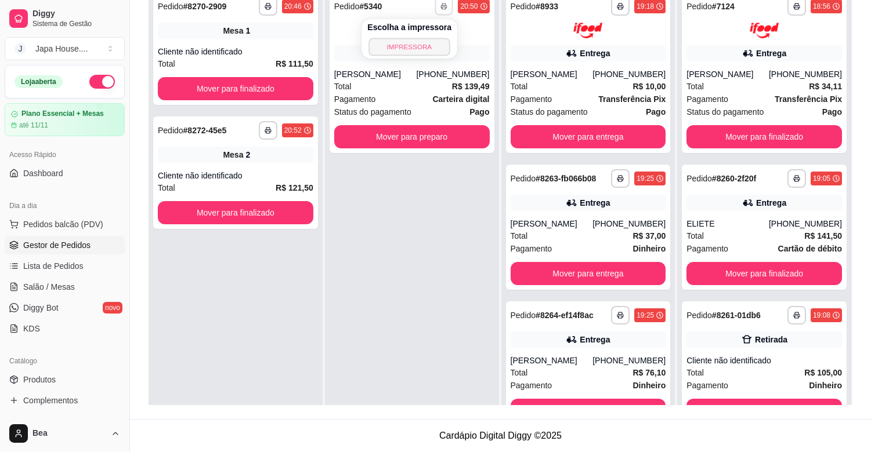
click at [425, 49] on button "IMPRESSORA" at bounding box center [409, 47] width 81 height 18
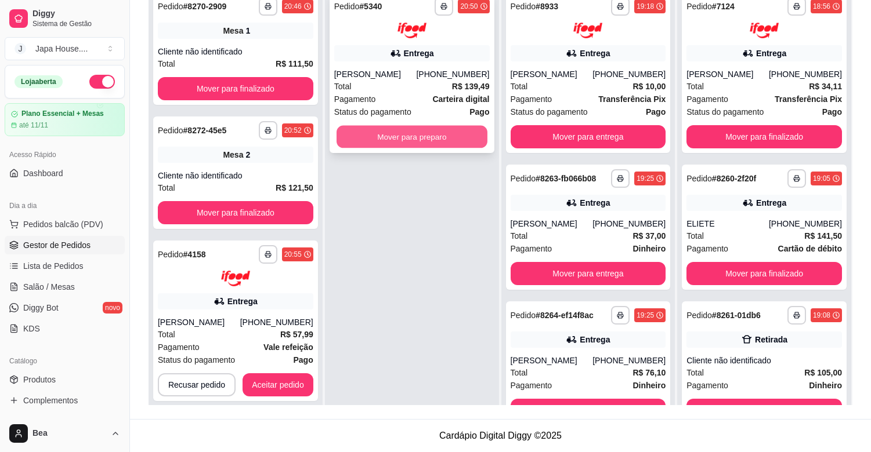
click at [427, 136] on button "Mover para preparo" at bounding box center [411, 136] width 151 height 23
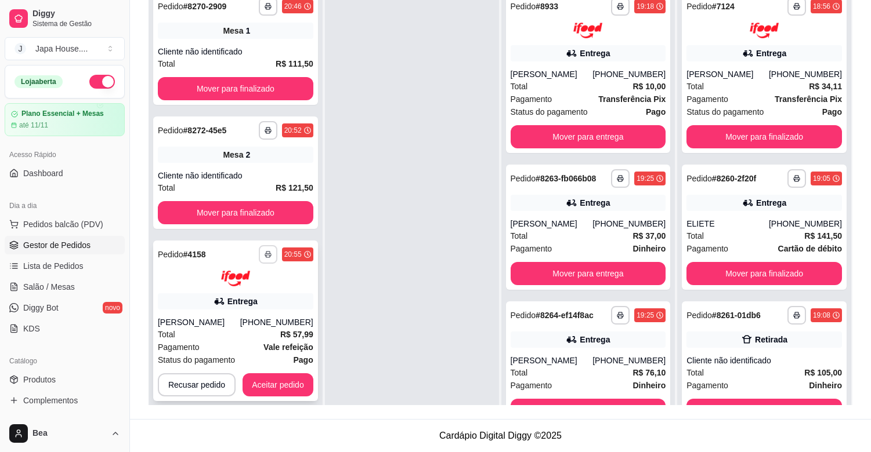
click at [266, 255] on rect "button" at bounding box center [267, 256] width 3 height 2
click at [253, 294] on button "IMPRESSORA" at bounding box center [235, 295] width 81 height 18
click at [267, 253] on icon "button" at bounding box center [267, 254] width 7 height 7
click at [260, 293] on button "IMPRESSORA" at bounding box center [236, 295] width 84 height 19
click at [273, 249] on button "button" at bounding box center [268, 254] width 18 height 18
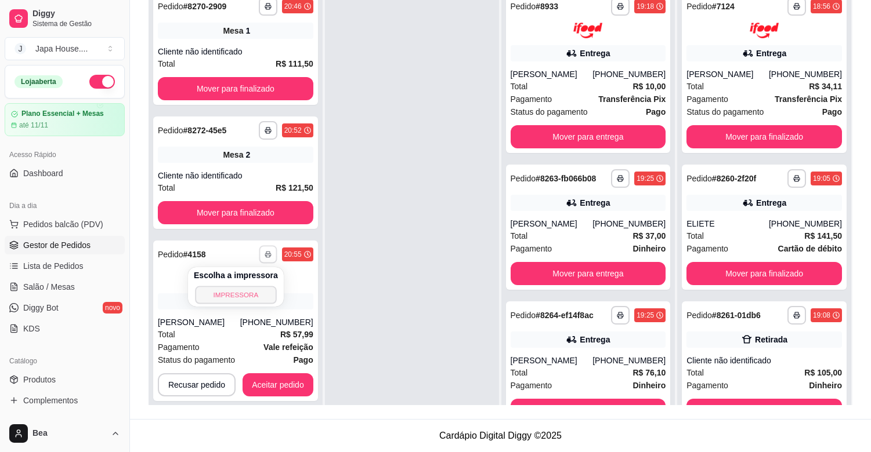
click at [256, 298] on button "IMPRESSORA" at bounding box center [235, 295] width 81 height 18
click at [299, 390] on button "Aceitar pedido" at bounding box center [278, 385] width 68 height 23
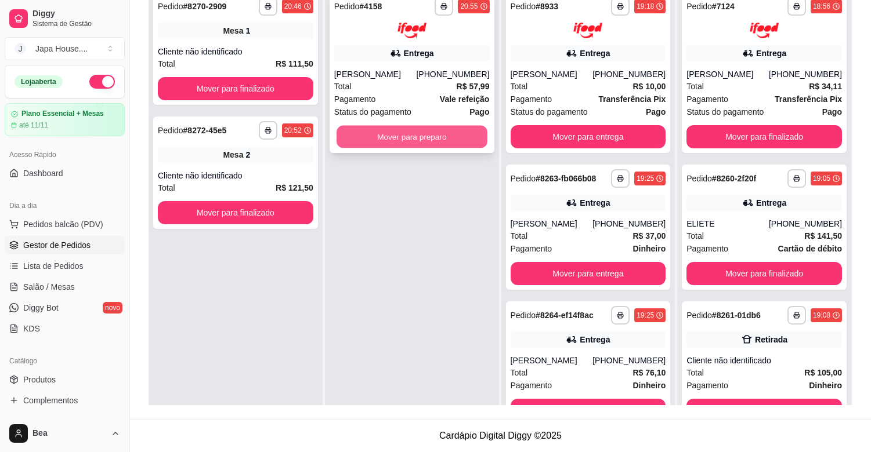
click at [413, 136] on button "Mover para preparo" at bounding box center [411, 136] width 151 height 23
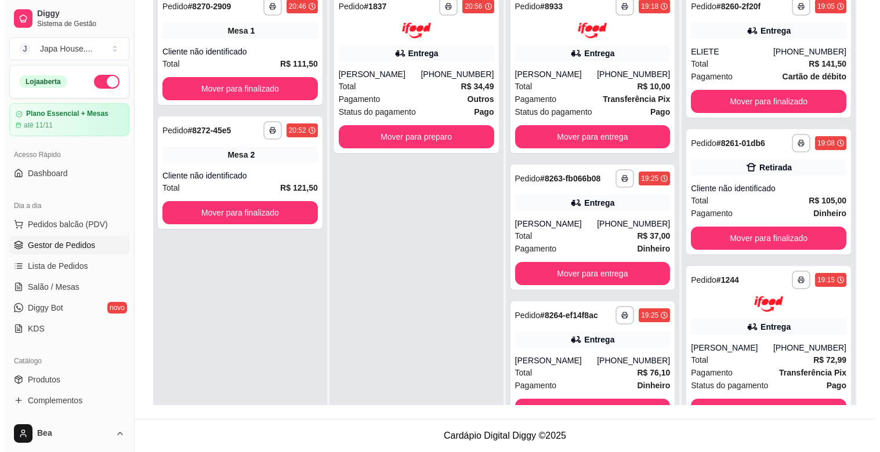
scroll to position [0, 0]
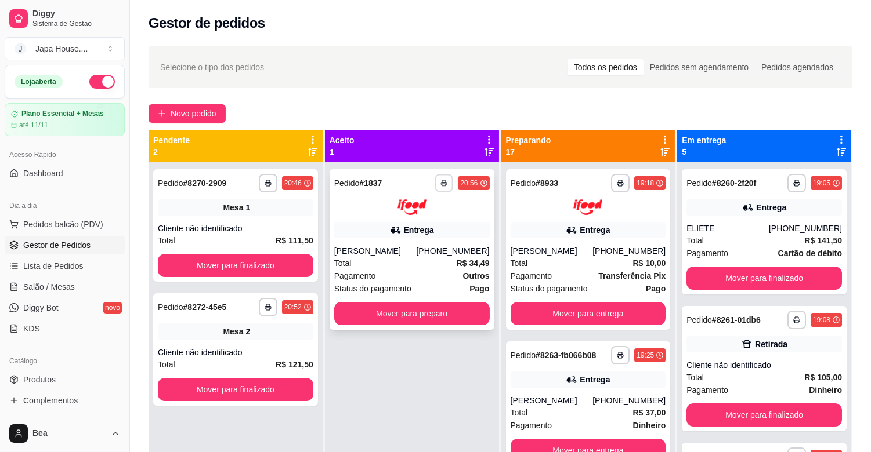
click at [442, 184] on icon "button" at bounding box center [444, 183] width 7 height 7
click at [426, 229] on button "IMPRESSORA" at bounding box center [409, 224] width 81 height 18
click at [441, 183] on icon "button" at bounding box center [444, 183] width 7 height 7
click at [426, 223] on button "IMPRESSORA" at bounding box center [409, 224] width 81 height 18
click at [441, 184] on icon "button" at bounding box center [444, 183] width 7 height 7
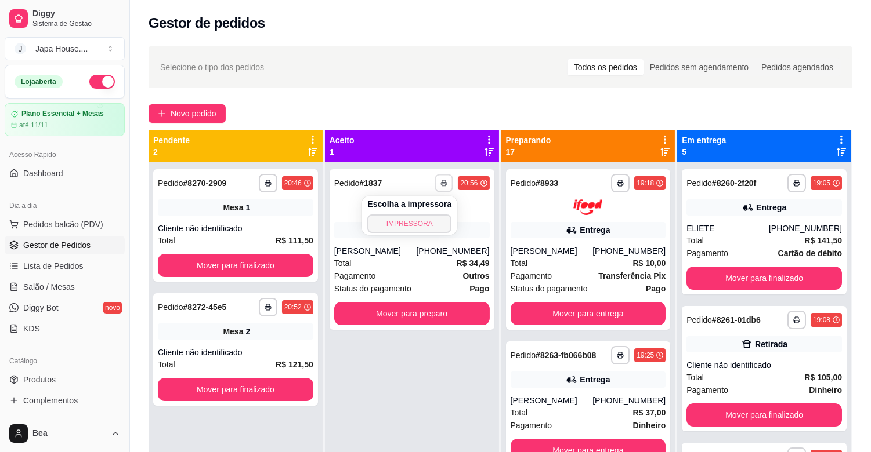
click at [426, 224] on button "IMPRESSORA" at bounding box center [409, 224] width 84 height 19
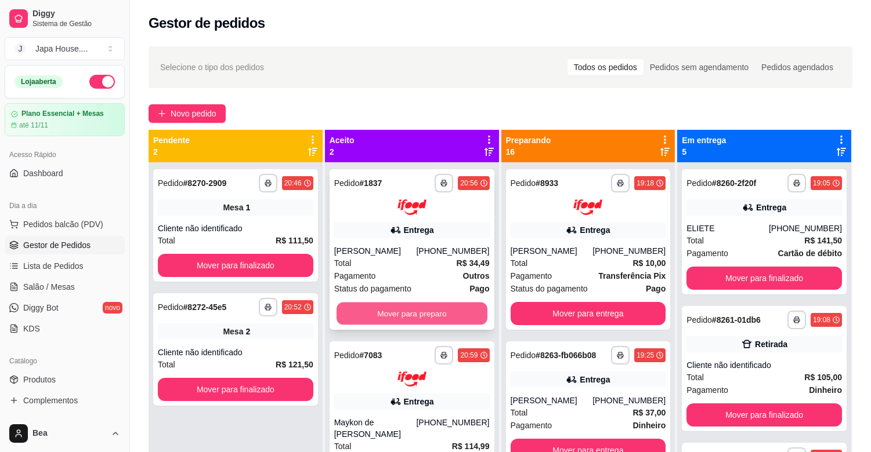
click at [438, 313] on button "Mover para preparo" at bounding box center [411, 313] width 151 height 23
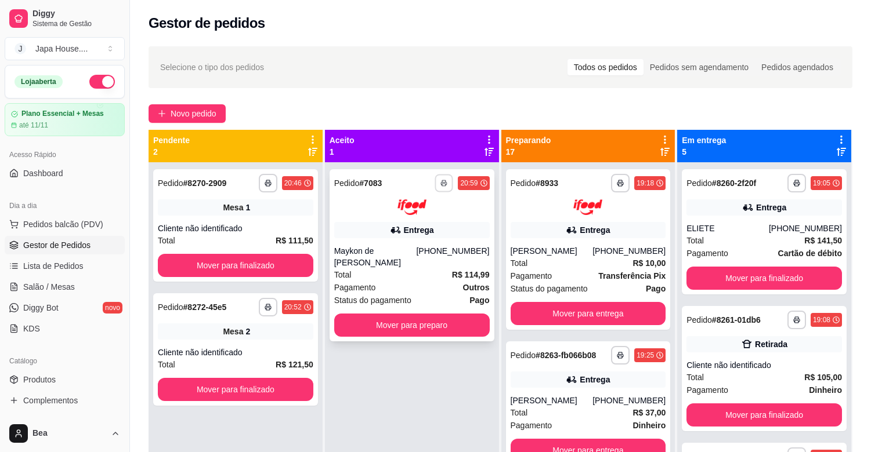
click at [442, 184] on icon "button" at bounding box center [444, 183] width 7 height 7
click at [436, 222] on button "IMPRESSORA" at bounding box center [409, 224] width 81 height 18
click at [441, 183] on icon "button" at bounding box center [444, 183] width 7 height 7
click at [427, 222] on button "IMPRESSORA" at bounding box center [409, 224] width 81 height 18
click at [441, 183] on icon "button" at bounding box center [444, 183] width 7 height 7
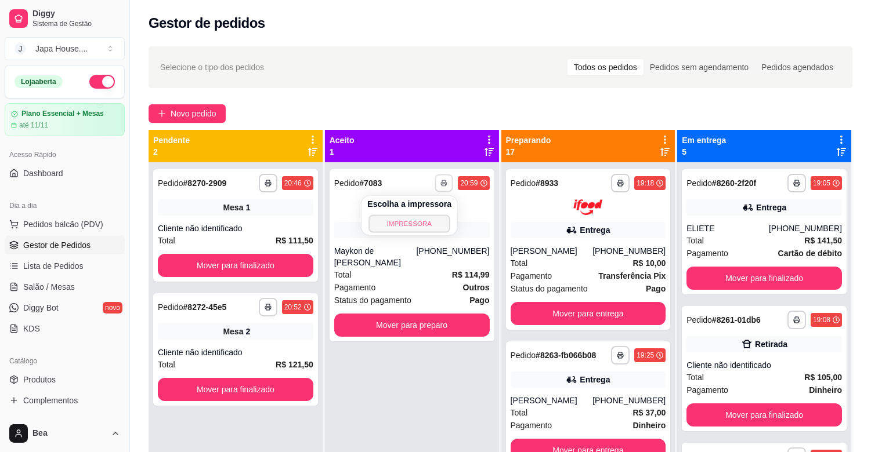
click at [427, 225] on button "IMPRESSORA" at bounding box center [409, 224] width 81 height 18
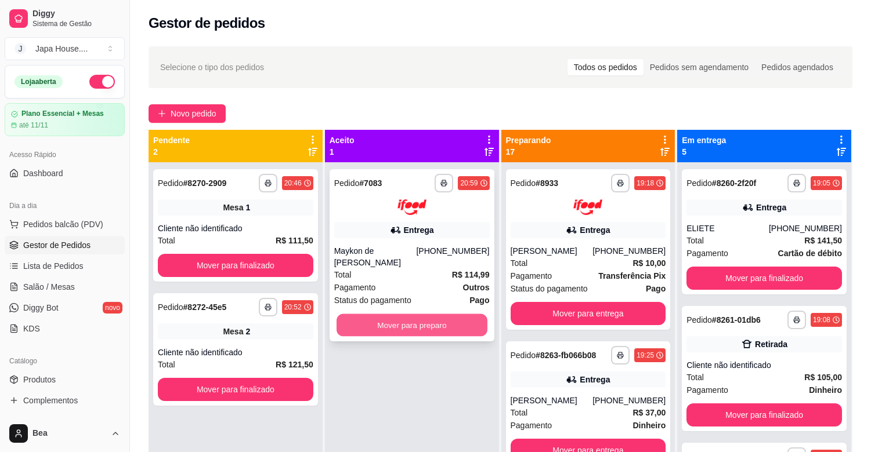
click at [443, 314] on button "Mover para preparo" at bounding box center [411, 325] width 151 height 23
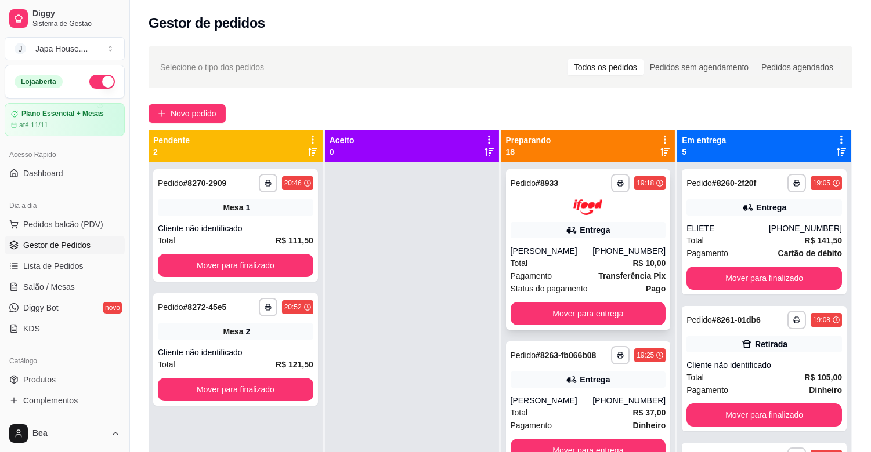
click at [560, 251] on div "[PERSON_NAME]" at bounding box center [551, 251] width 82 height 12
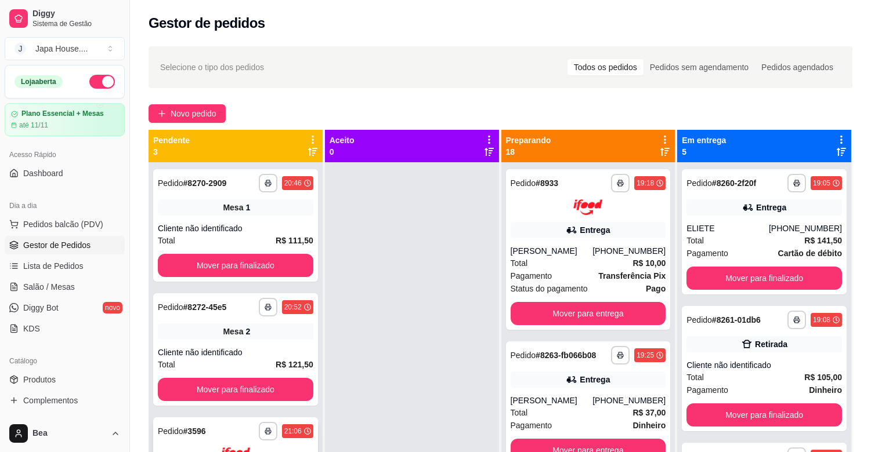
click at [287, 437] on div "21:06" at bounding box center [297, 432] width 31 height 14
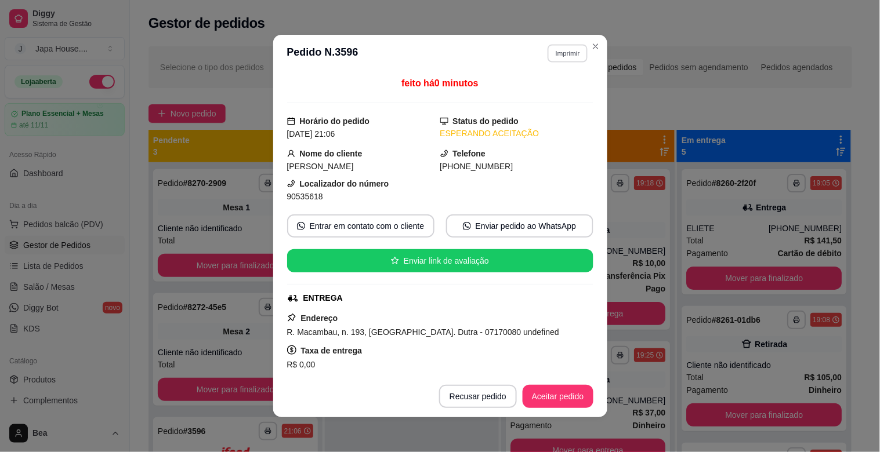
click at [561, 56] on button "Imprimir" at bounding box center [568, 53] width 40 height 18
click at [552, 97] on button "IMPRESSORA" at bounding box center [542, 94] width 81 height 18
click at [561, 51] on button "Imprimir" at bounding box center [568, 53] width 40 height 18
click at [561, 89] on button "IMPRESSORA" at bounding box center [542, 94] width 81 height 18
click at [566, 51] on button "Imprimir" at bounding box center [568, 53] width 40 height 18
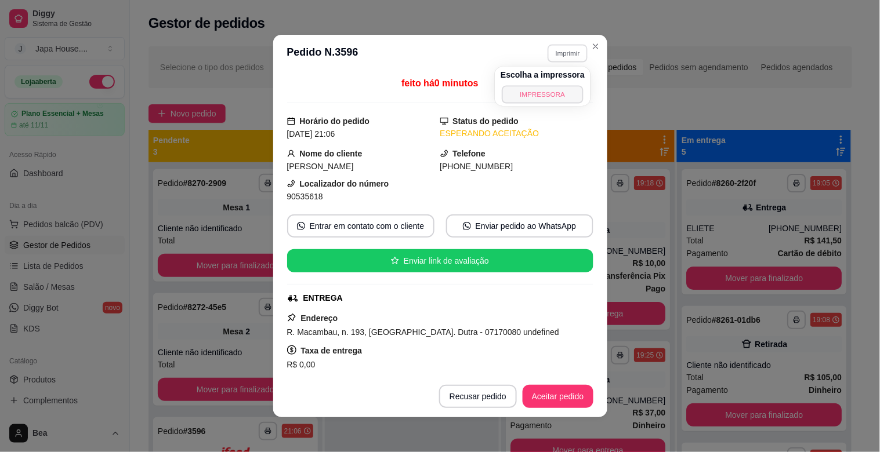
click at [560, 93] on button "IMPRESSORA" at bounding box center [542, 94] width 81 height 18
click at [560, 93] on div "feito há 0 minutos" at bounding box center [440, 90] width 306 height 27
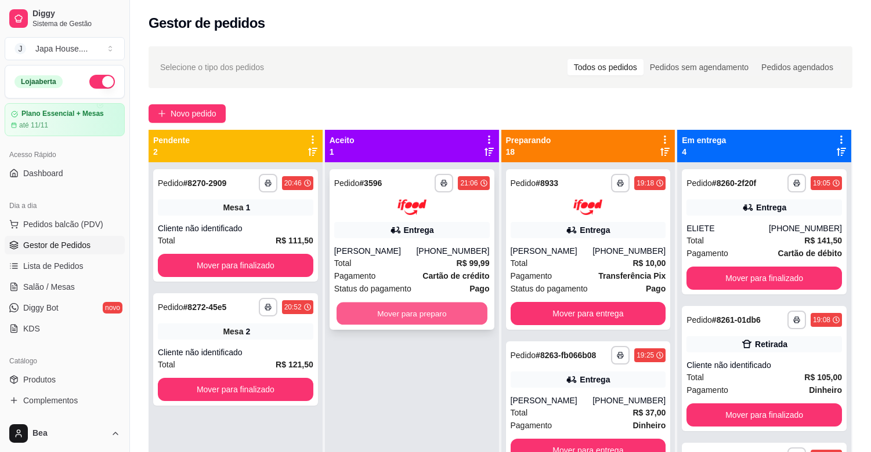
click at [421, 317] on button "Mover para preparo" at bounding box center [411, 313] width 151 height 23
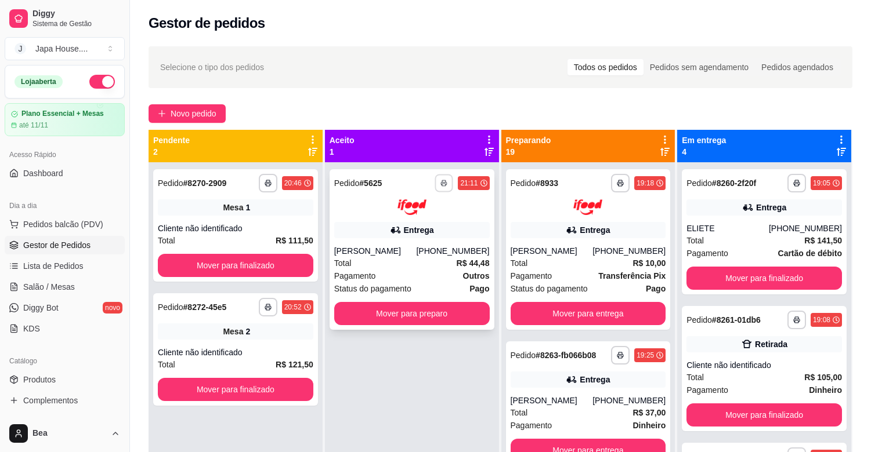
click at [441, 183] on icon "button" at bounding box center [444, 183] width 7 height 7
click at [425, 223] on button "IMPRESSORA" at bounding box center [409, 224] width 84 height 19
click at [441, 190] on button "button" at bounding box center [443, 183] width 19 height 19
click at [418, 224] on button "IMPRESSORA" at bounding box center [409, 224] width 81 height 18
click at [441, 184] on icon "button" at bounding box center [444, 183] width 7 height 7
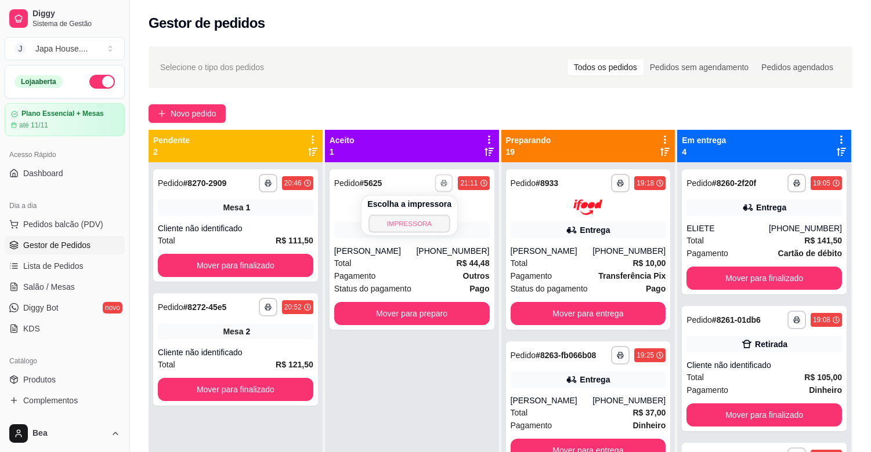
click at [426, 222] on button "IMPRESSORA" at bounding box center [409, 224] width 81 height 18
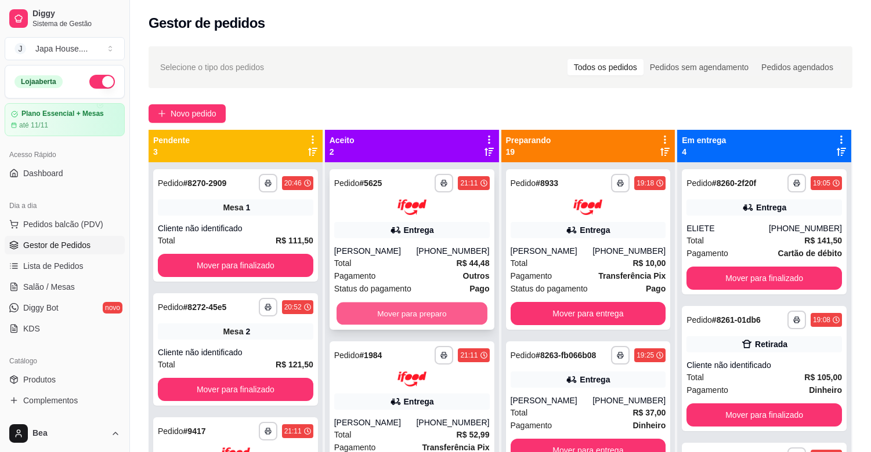
click at [436, 306] on button "Mover para preparo" at bounding box center [411, 313] width 151 height 23
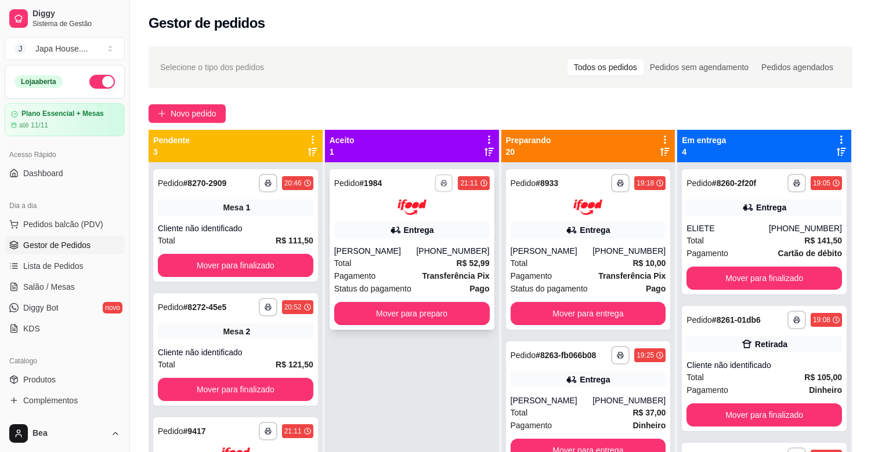
click at [444, 184] on icon "button" at bounding box center [444, 183] width 7 height 7
click at [434, 227] on button "IMPRESSORA" at bounding box center [409, 224] width 81 height 18
click at [441, 186] on icon "button" at bounding box center [444, 183] width 7 height 7
click at [430, 223] on button "IMPRESSORA" at bounding box center [409, 224] width 81 height 18
click at [440, 177] on button "button" at bounding box center [444, 183] width 18 height 18
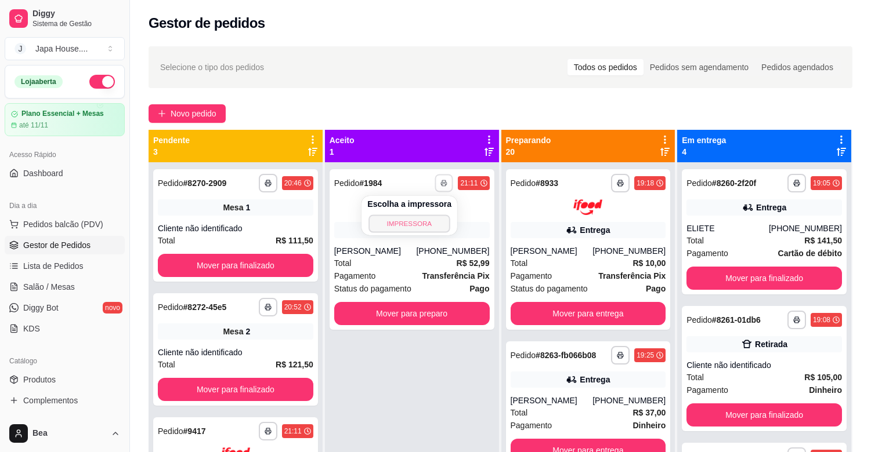
click at [430, 220] on button "IMPRESSORA" at bounding box center [409, 224] width 81 height 18
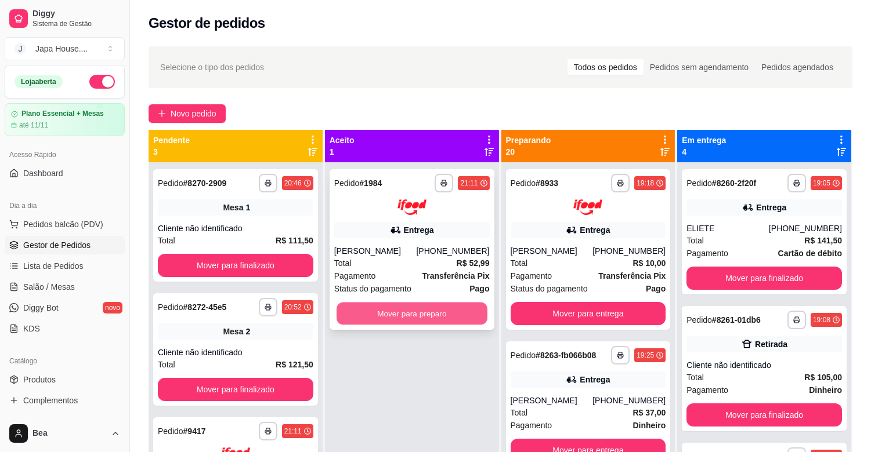
click at [442, 311] on button "Mover para preparo" at bounding box center [411, 313] width 151 height 23
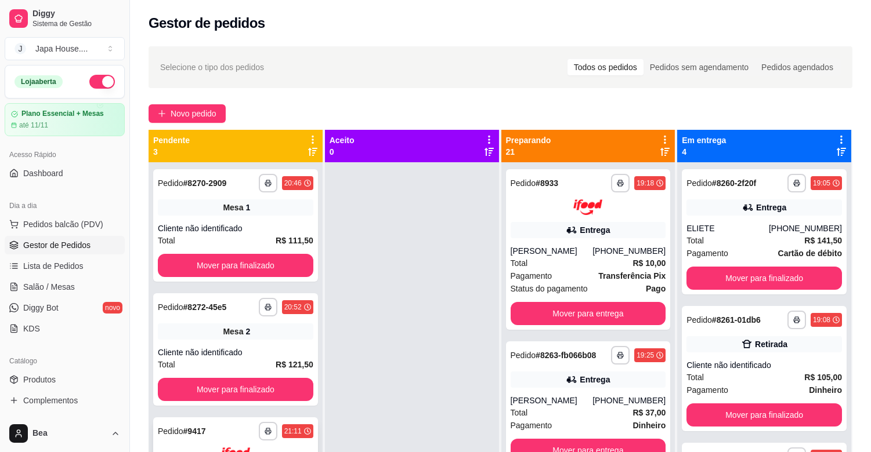
click at [282, 426] on div "21:11" at bounding box center [297, 432] width 31 height 14
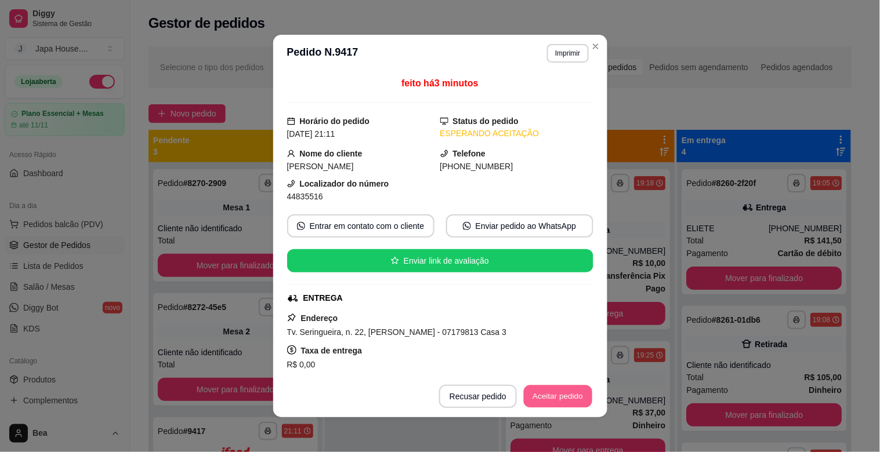
click at [527, 393] on button "Aceitar pedido" at bounding box center [558, 397] width 68 height 23
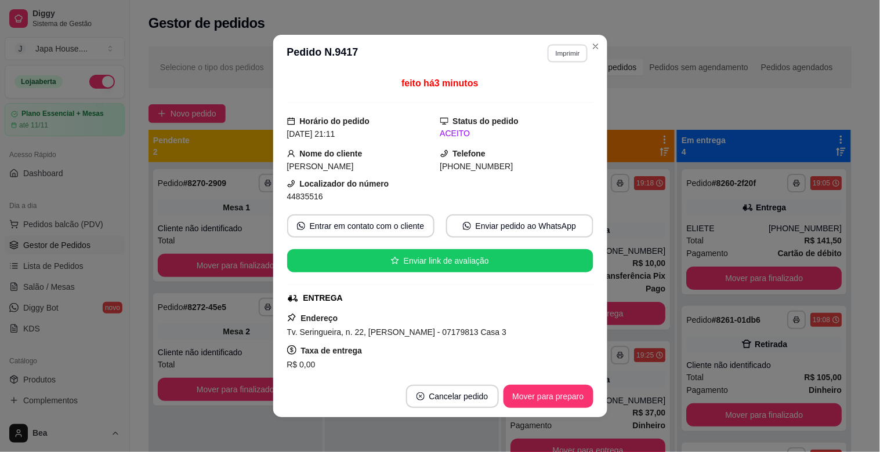
click at [558, 54] on button "Imprimir" at bounding box center [568, 53] width 40 height 18
click at [560, 94] on button "IMPRESSORA" at bounding box center [542, 94] width 81 height 18
click at [554, 49] on button "Imprimir" at bounding box center [567, 53] width 41 height 19
click at [561, 92] on button "IMPRESSORA" at bounding box center [542, 94] width 81 height 18
click at [565, 53] on button "Imprimir" at bounding box center [567, 53] width 41 height 19
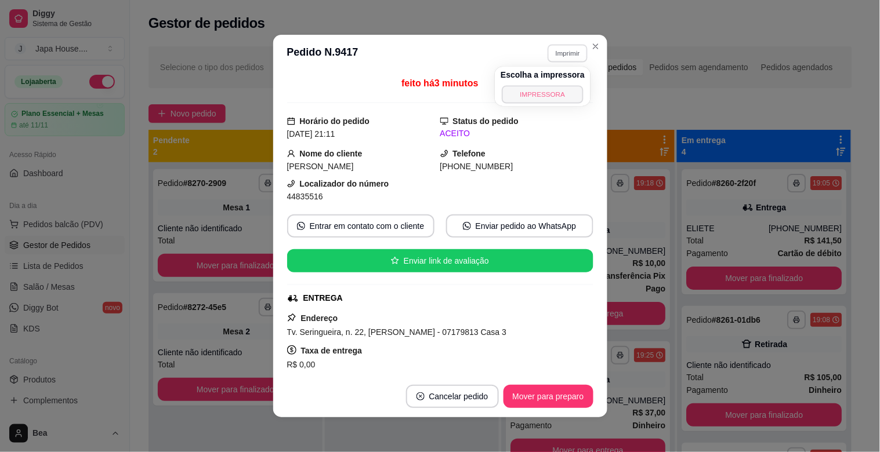
click at [560, 94] on button "IMPRESSORA" at bounding box center [542, 94] width 81 height 18
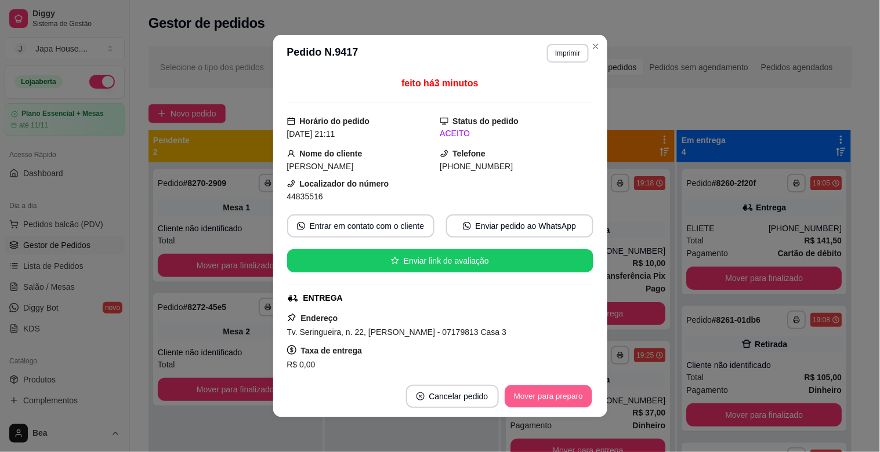
click at [540, 397] on button "Mover para preparo" at bounding box center [548, 397] width 87 height 23
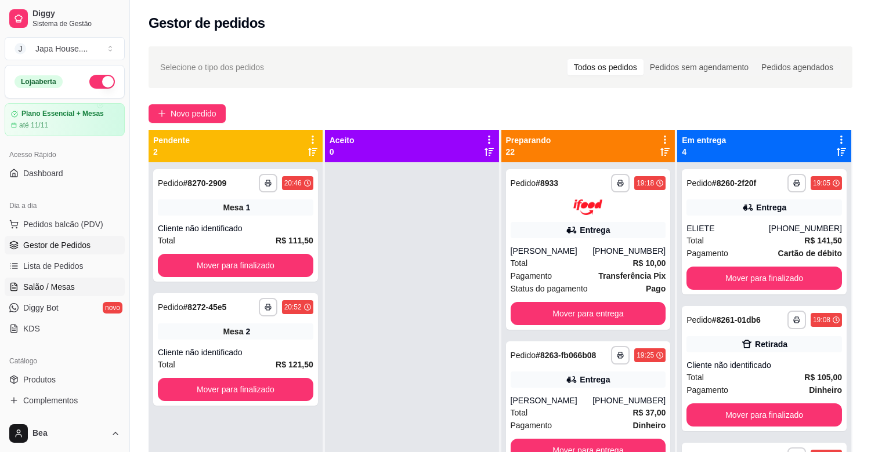
click at [103, 283] on link "Salão / Mesas" at bounding box center [65, 287] width 120 height 19
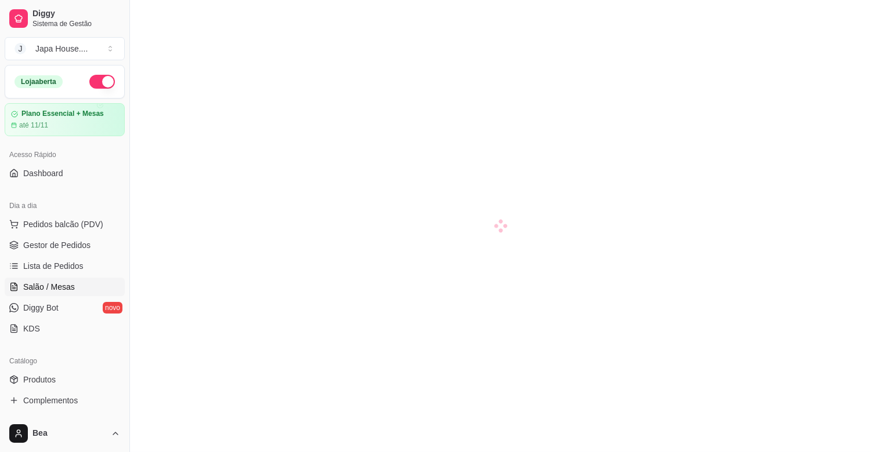
click at [103, 283] on link "Salão / Mesas" at bounding box center [65, 287] width 120 height 19
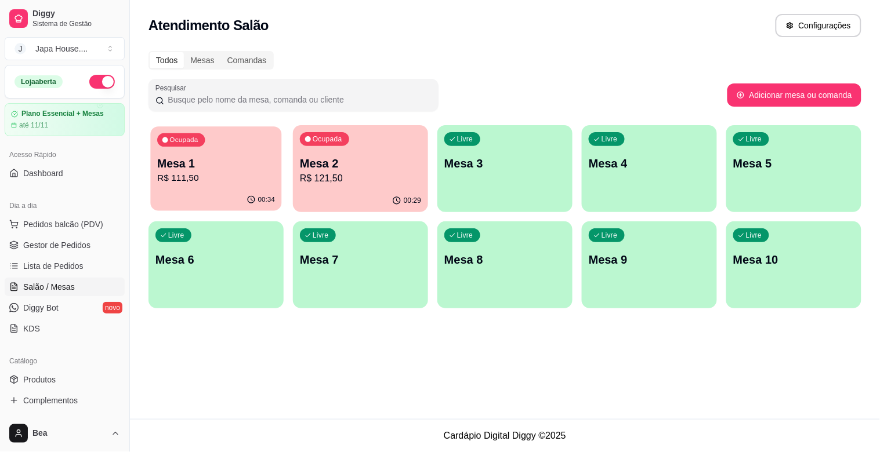
click at [198, 189] on button "Ocupada Mesa 1 R$ 111,50 00:34" at bounding box center [215, 168] width 131 height 85
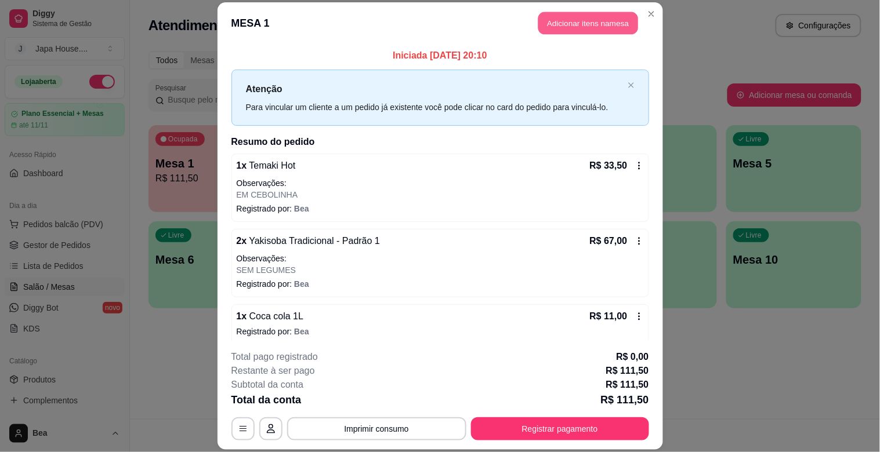
click at [596, 24] on button "Adicionar itens na mesa" at bounding box center [588, 23] width 100 height 23
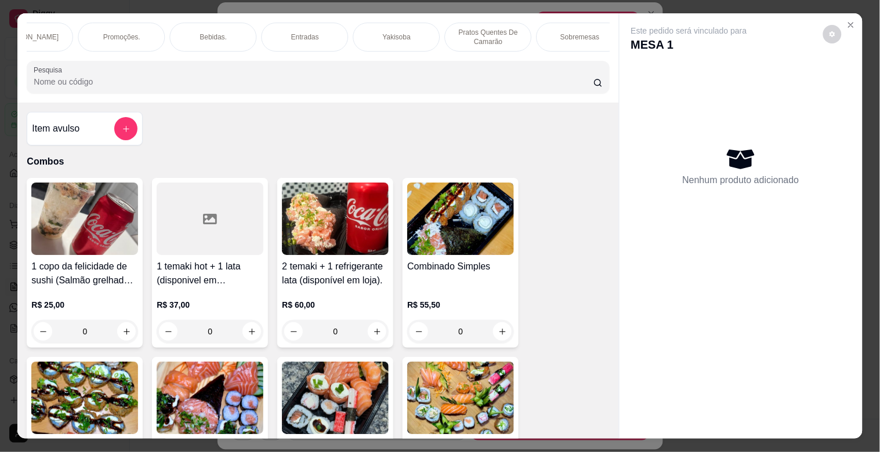
scroll to position [0, 679]
click at [316, 32] on p "Entradas" at bounding box center [308, 36] width 28 height 9
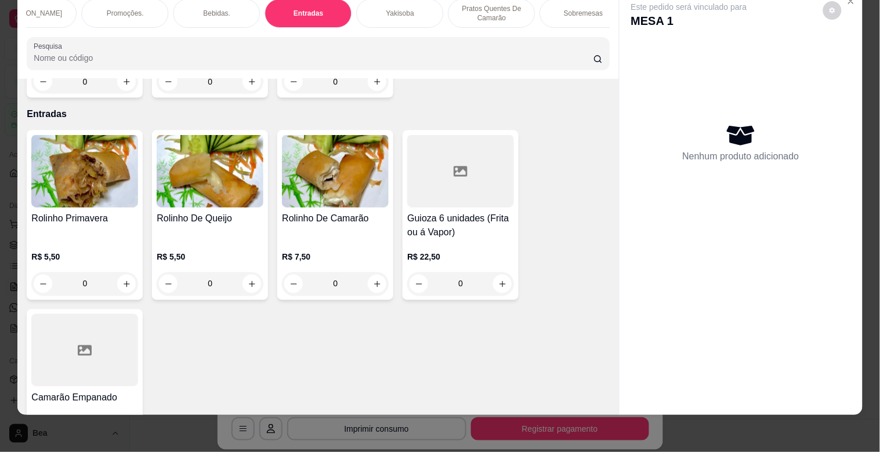
click at [118, 212] on div "Rolinho Primavera" at bounding box center [84, 226] width 107 height 28
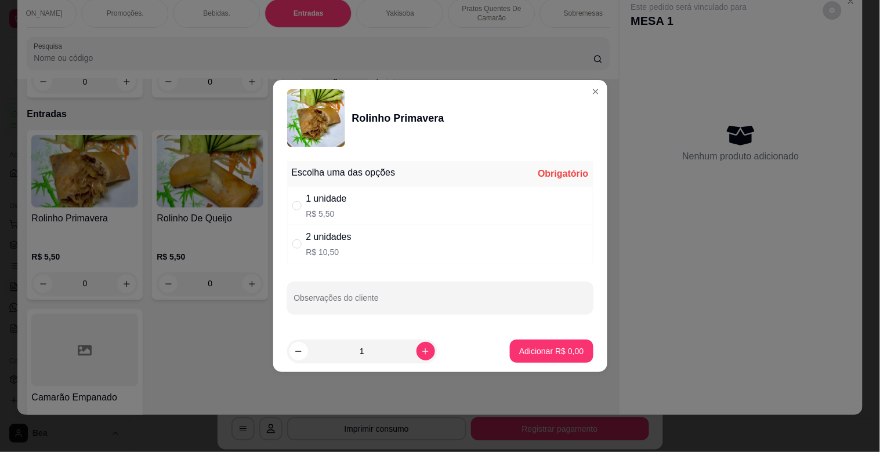
click at [396, 239] on div "2 unidades R$ 10,50" at bounding box center [440, 244] width 306 height 38
radio input "true"
click at [524, 354] on p "Adicionar R$ 10,50" at bounding box center [549, 351] width 67 height 11
type input "1"
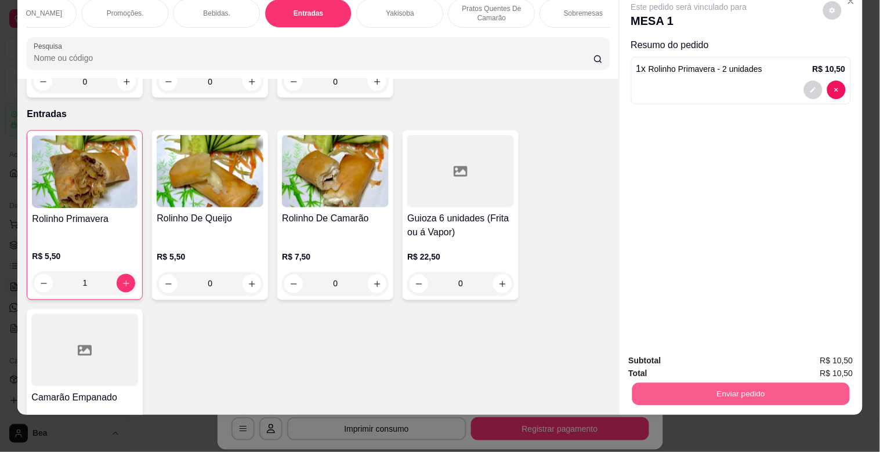
click at [795, 391] on button "Enviar pedido" at bounding box center [741, 394] width 218 height 23
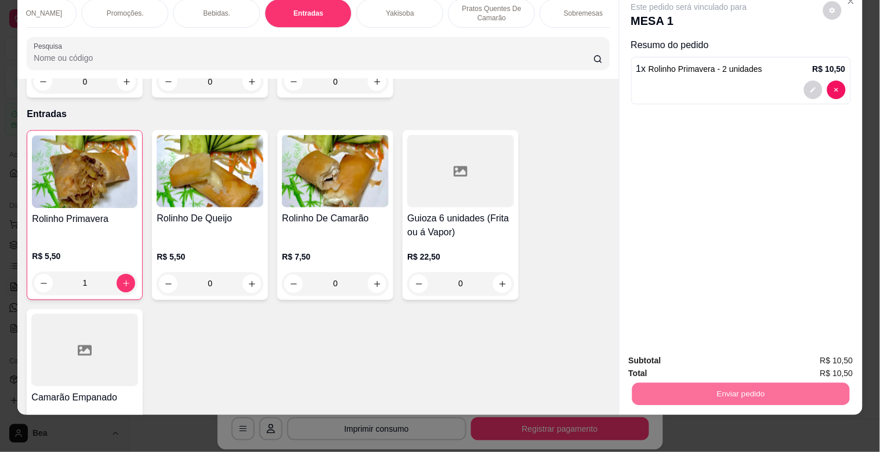
click at [809, 350] on button "Enviar pedido" at bounding box center [823, 355] width 64 height 21
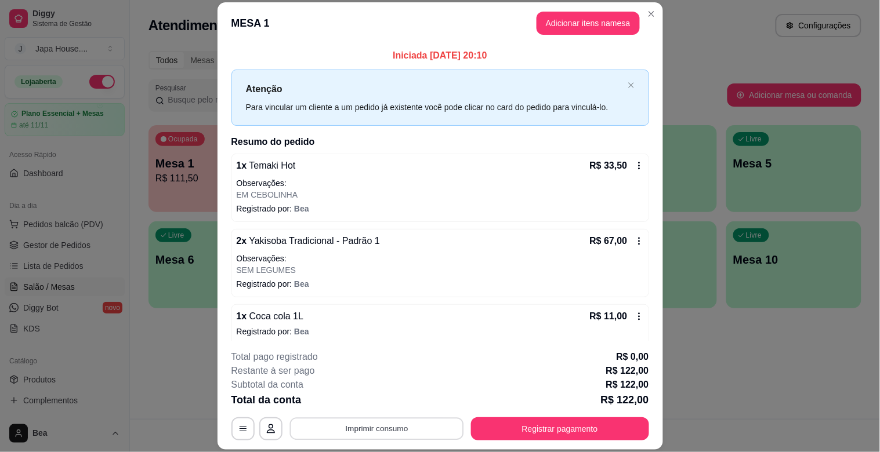
click at [415, 427] on button "Imprimir consumo" at bounding box center [376, 429] width 174 height 23
click at [394, 401] on button "IMPRESSORA" at bounding box center [375, 402] width 81 height 18
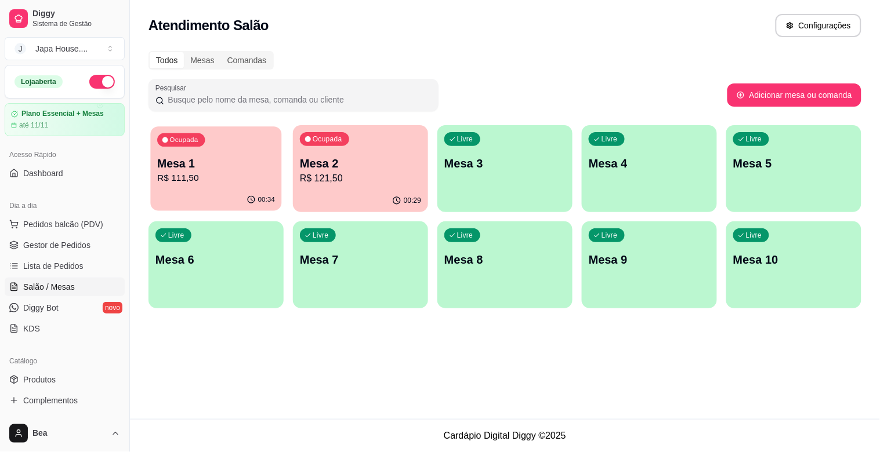
click at [249, 180] on p "R$ 111,50" at bounding box center [216, 178] width 118 height 13
click at [351, 178] on p "R$ 121,50" at bounding box center [361, 178] width 118 height 13
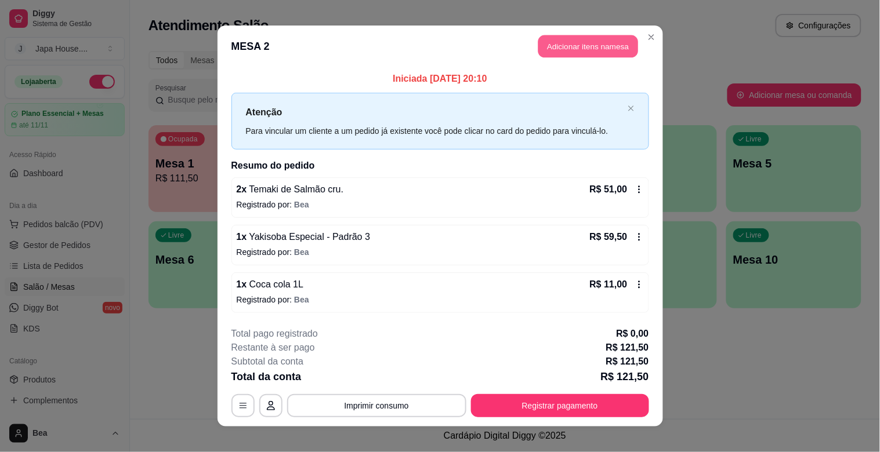
click at [574, 48] on button "Adicionar itens na mesa" at bounding box center [588, 46] width 100 height 23
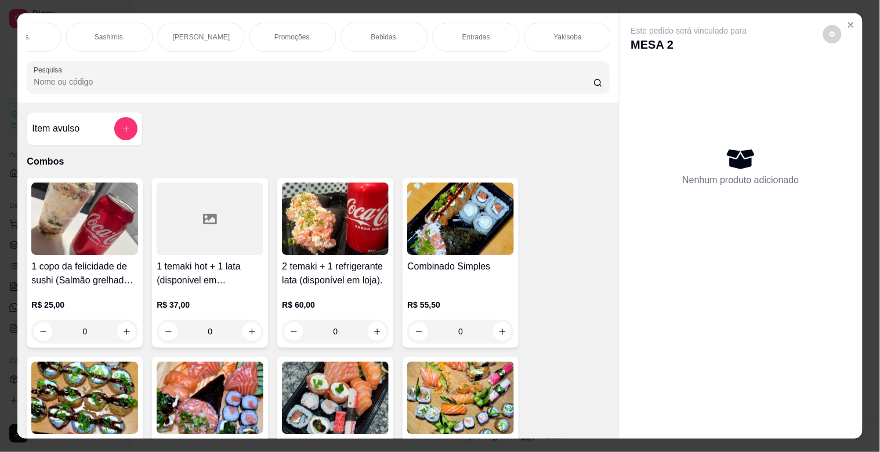
scroll to position [0, 0]
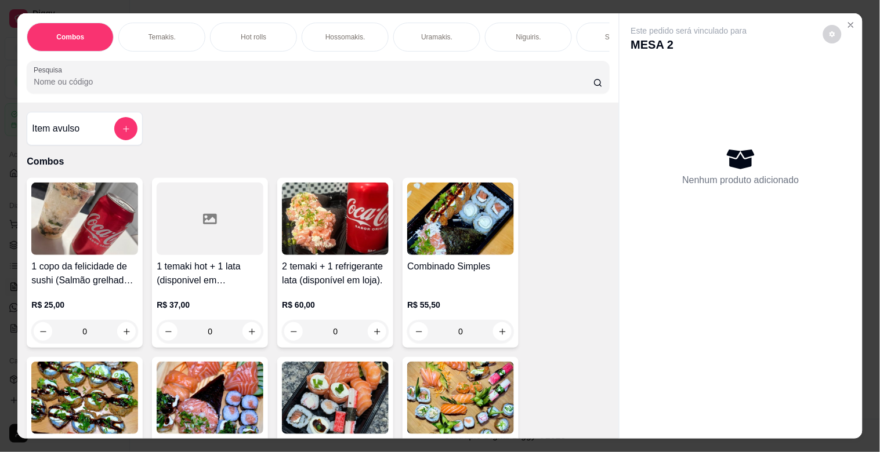
click at [174, 32] on div "Temakis." at bounding box center [161, 37] width 87 height 29
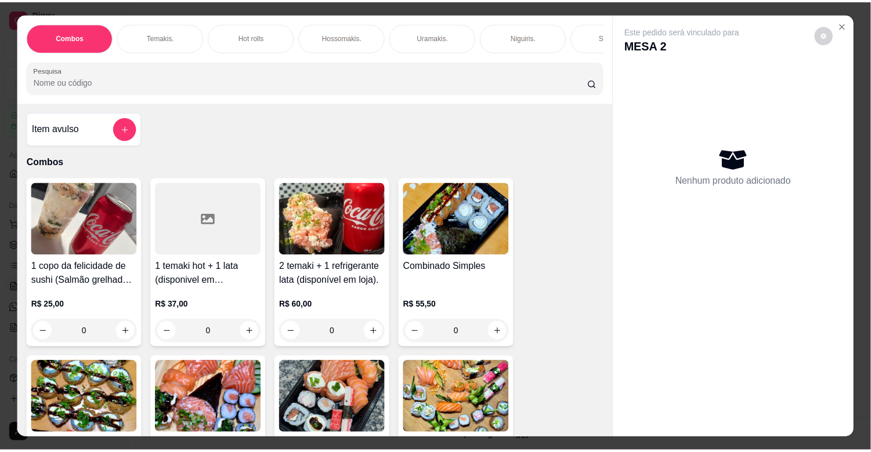
scroll to position [28, 0]
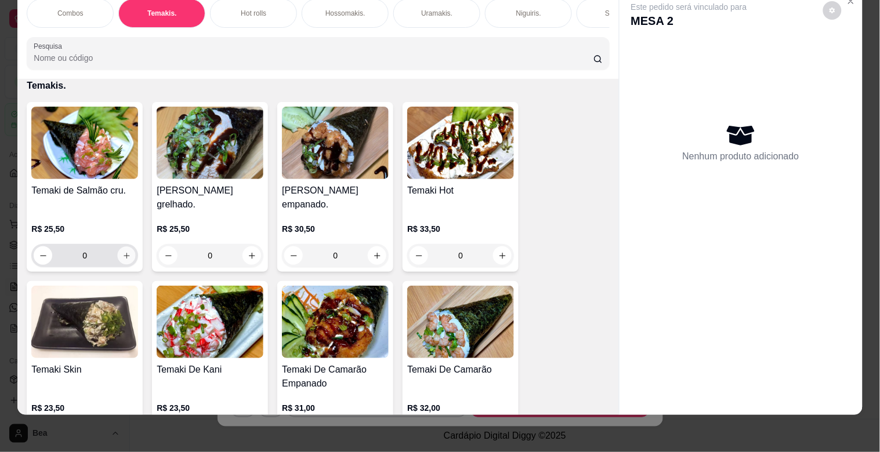
click at [124, 256] on icon "increase-product-quantity" at bounding box center [127, 256] width 6 height 6
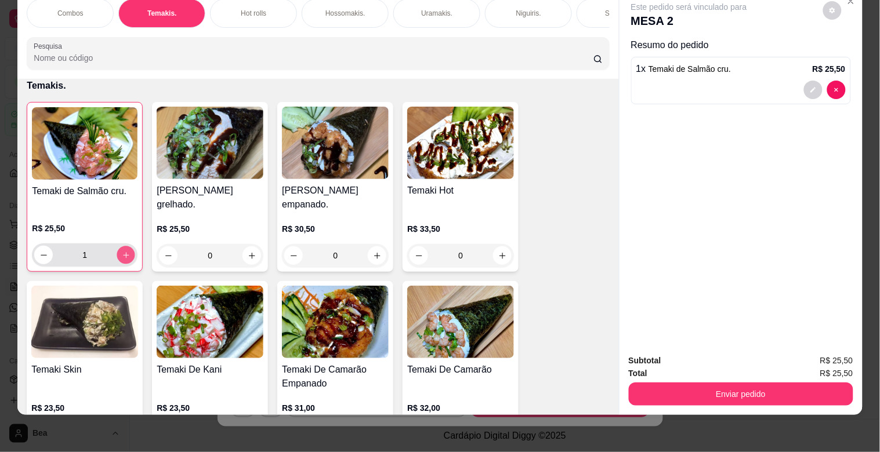
click at [124, 253] on icon "increase-product-quantity" at bounding box center [126, 255] width 9 height 9
type input "2"
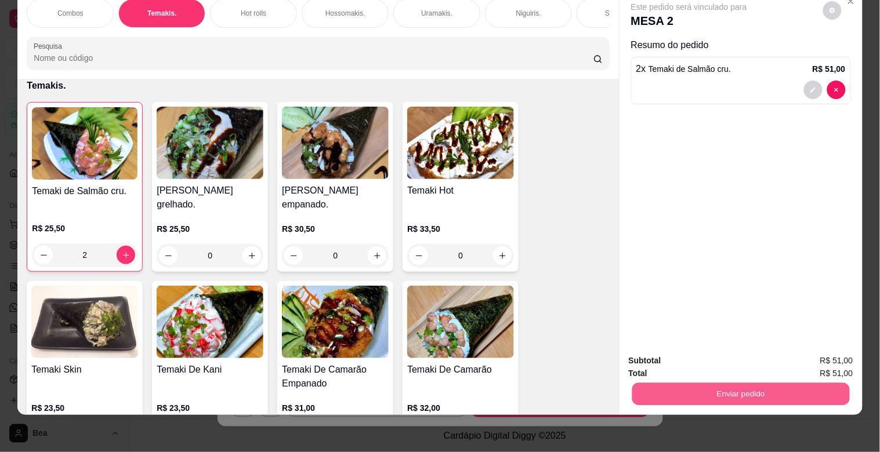
click at [676, 387] on button "Enviar pedido" at bounding box center [741, 394] width 218 height 23
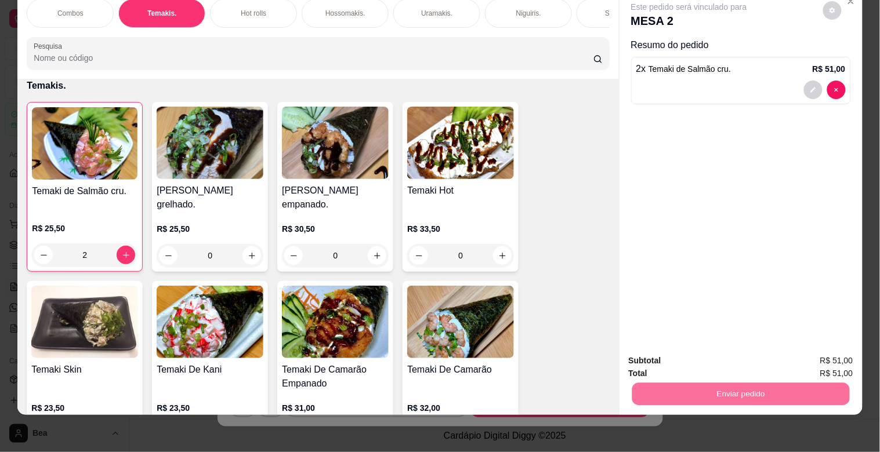
click at [801, 351] on button "Enviar pedido" at bounding box center [823, 355] width 64 height 21
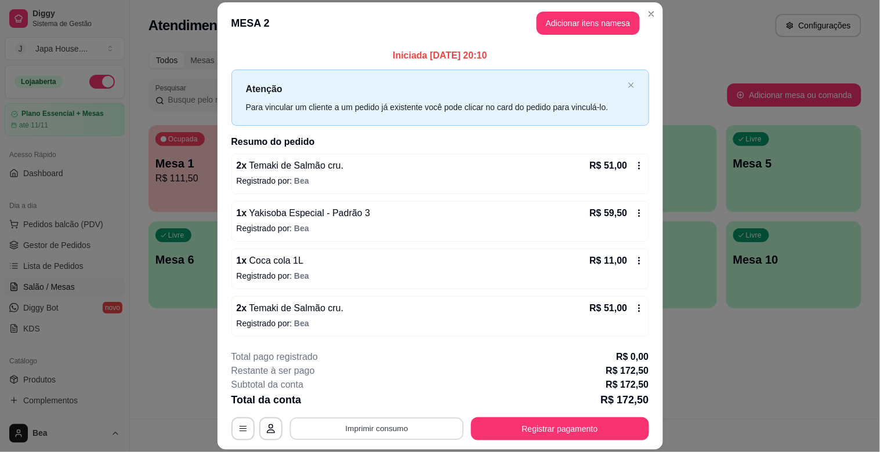
click at [350, 436] on button "Imprimir consumo" at bounding box center [376, 429] width 174 height 23
click at [385, 406] on button "IMPRESSORA" at bounding box center [375, 402] width 81 height 18
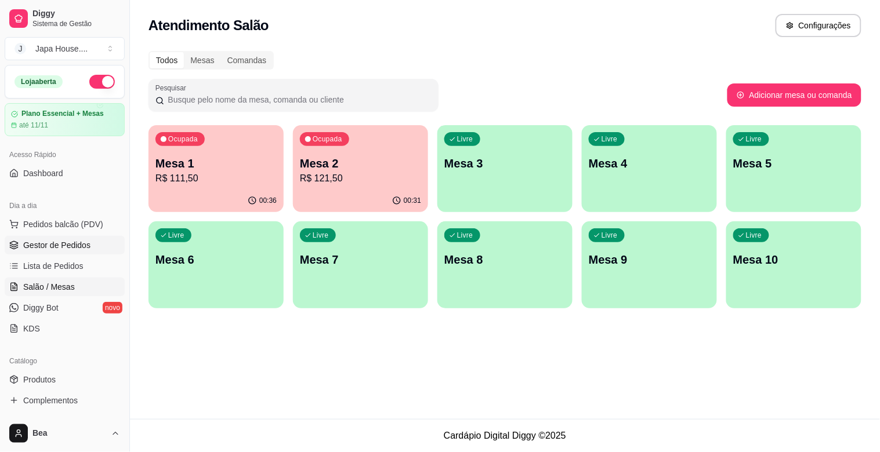
click at [94, 247] on link "Gestor de Pedidos" at bounding box center [65, 245] width 120 height 19
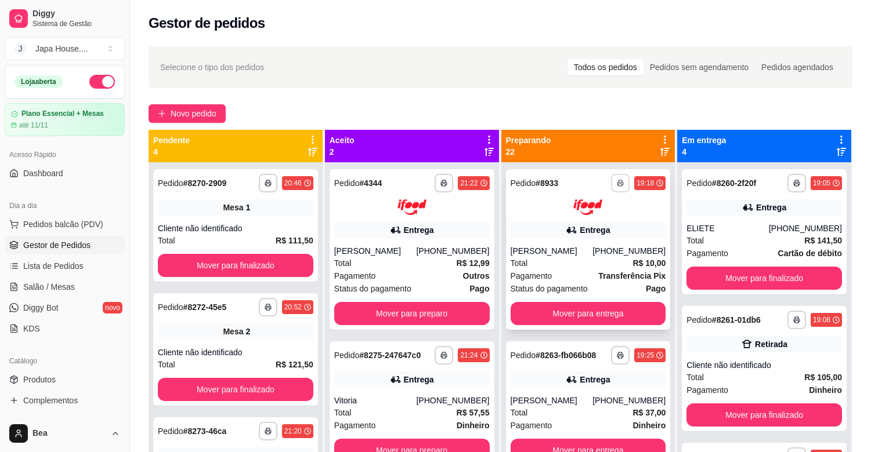
click at [611, 177] on button "button" at bounding box center [620, 183] width 19 height 19
click at [593, 223] on button "IMPRESSORA" at bounding box center [572, 224] width 81 height 18
click at [435, 184] on button "button" at bounding box center [444, 183] width 18 height 18
click at [427, 222] on button "IMPRESSORA" at bounding box center [409, 224] width 81 height 18
click at [441, 183] on button "button" at bounding box center [444, 183] width 18 height 18
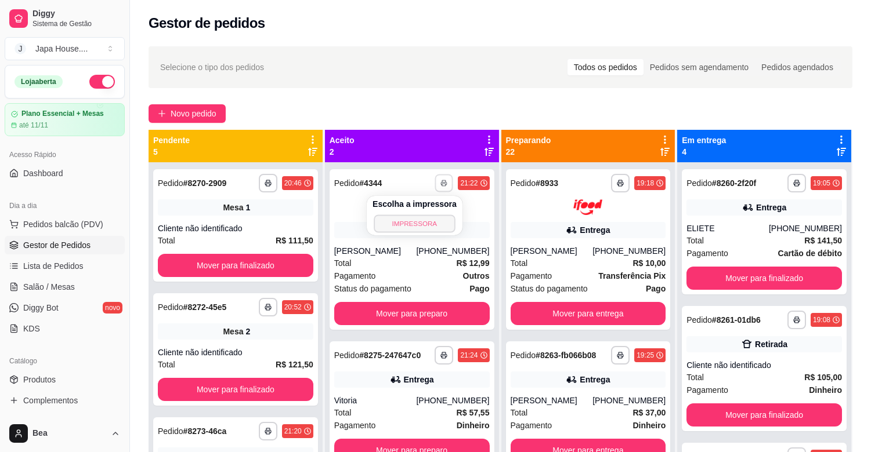
click at [437, 218] on button "IMPRESSORA" at bounding box center [414, 224] width 81 height 18
click at [444, 178] on button "button" at bounding box center [444, 183] width 18 height 18
click at [437, 227] on button "IMPRESSORA" at bounding box center [414, 224] width 81 height 18
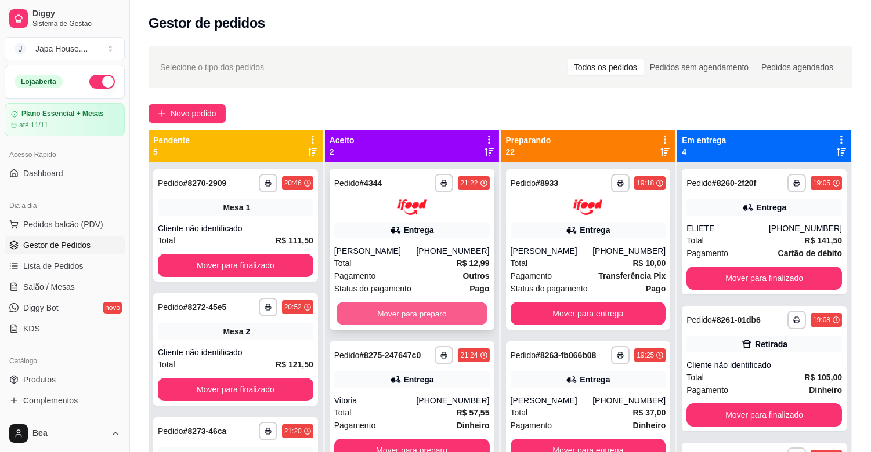
click at [448, 314] on button "Mover para preparo" at bounding box center [411, 313] width 151 height 23
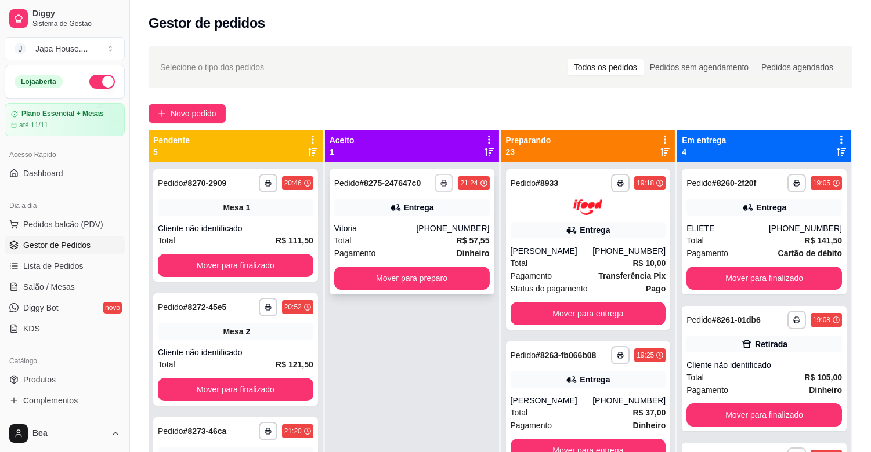
click at [447, 184] on icon "button" at bounding box center [443, 183] width 7 height 7
click at [441, 219] on button "IMPRESSORA" at bounding box center [414, 224] width 81 height 18
click at [444, 177] on button "button" at bounding box center [444, 183] width 18 height 18
click at [437, 221] on button "IMPRESSORA" at bounding box center [414, 224] width 81 height 18
click at [444, 183] on icon "button" at bounding box center [444, 183] width 7 height 7
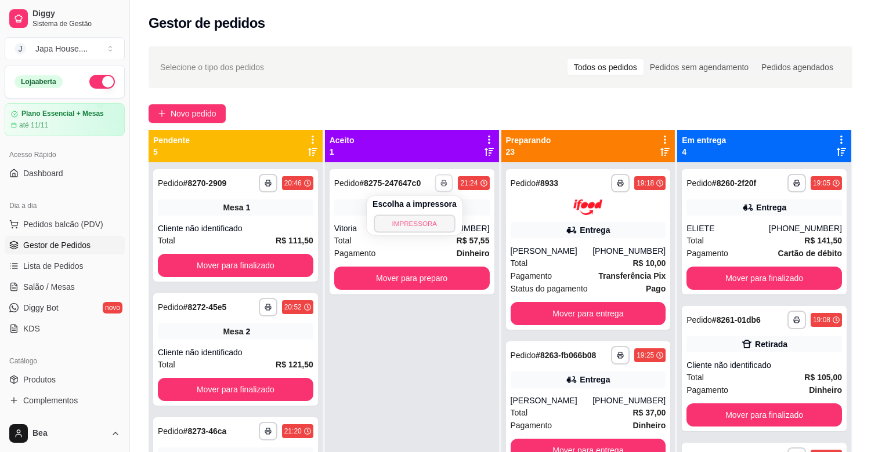
click at [440, 218] on button "IMPRESSORA" at bounding box center [414, 224] width 81 height 18
click at [237, 425] on div "**********" at bounding box center [235, 431] width 155 height 19
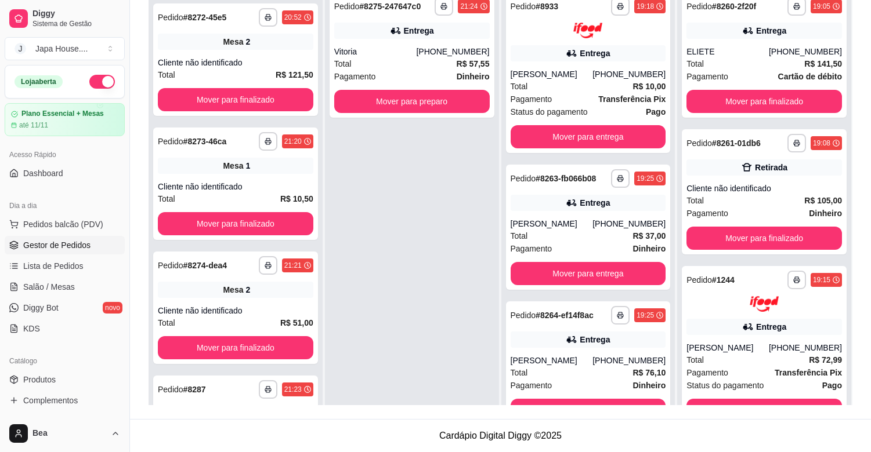
scroll to position [227, 0]
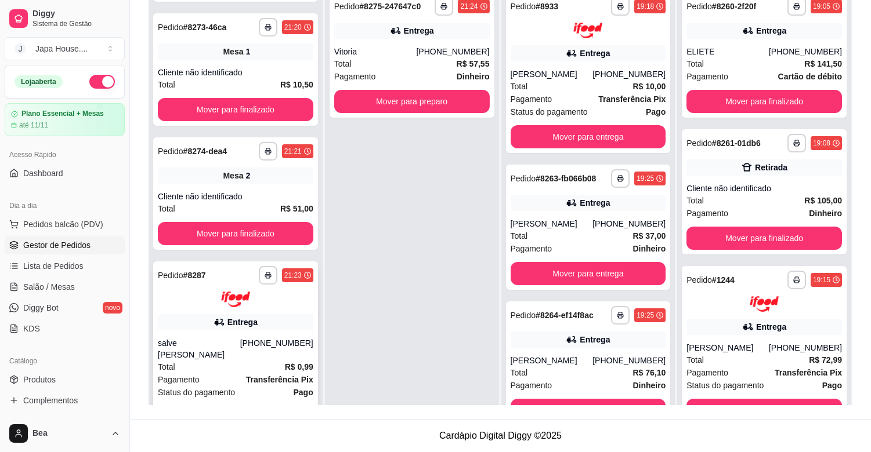
click at [285, 406] on button "Aceitar pedido" at bounding box center [278, 417] width 68 height 23
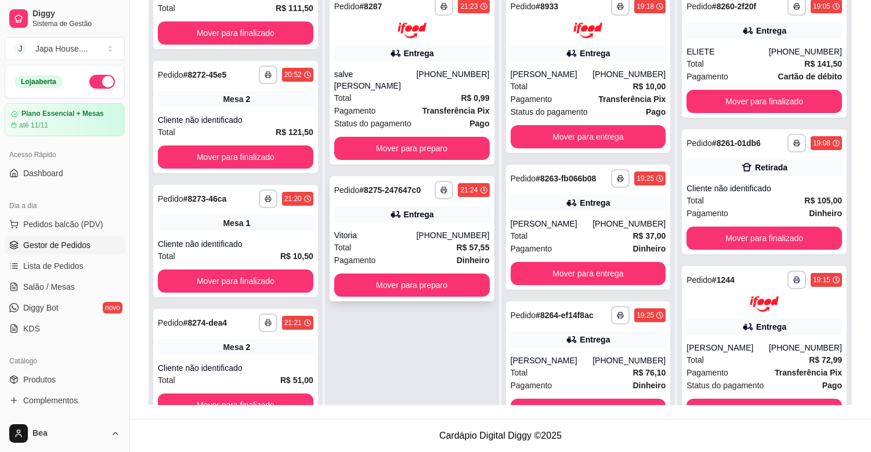
scroll to position [55, 0]
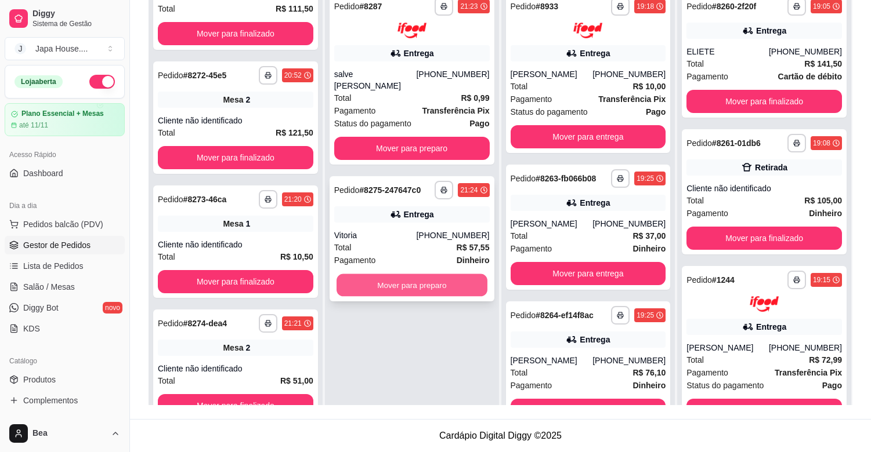
click at [431, 274] on button "Mover para preparo" at bounding box center [411, 285] width 151 height 23
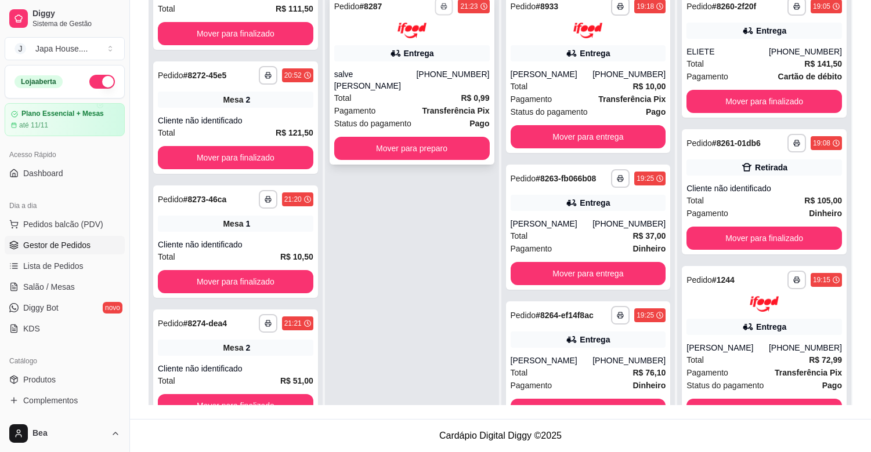
click at [443, 3] on polyline "button" at bounding box center [444, 4] width 3 height 2
click at [433, 45] on button "IMPRESSORA" at bounding box center [409, 47] width 81 height 18
click at [441, 7] on icon "button" at bounding box center [444, 6] width 7 height 7
click at [433, 49] on button "IMPRESSORA" at bounding box center [409, 47] width 81 height 18
click at [442, 2] on button "button" at bounding box center [444, 6] width 18 height 18
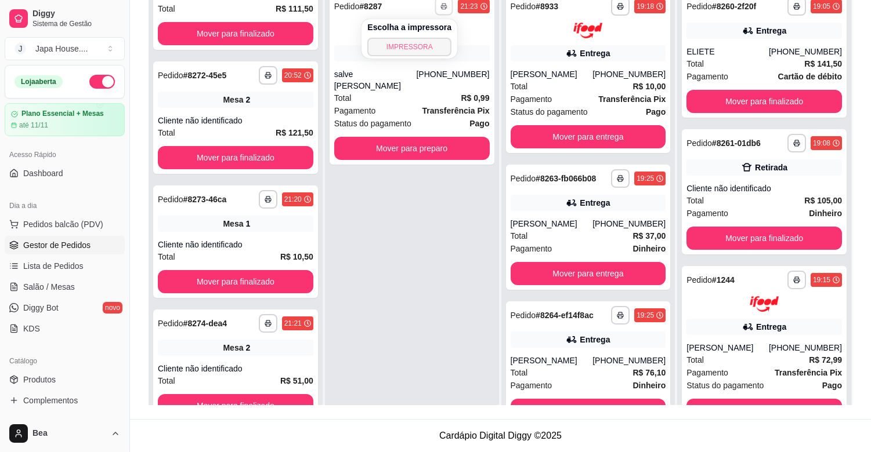
click at [434, 42] on button "IMPRESSORA" at bounding box center [409, 47] width 84 height 19
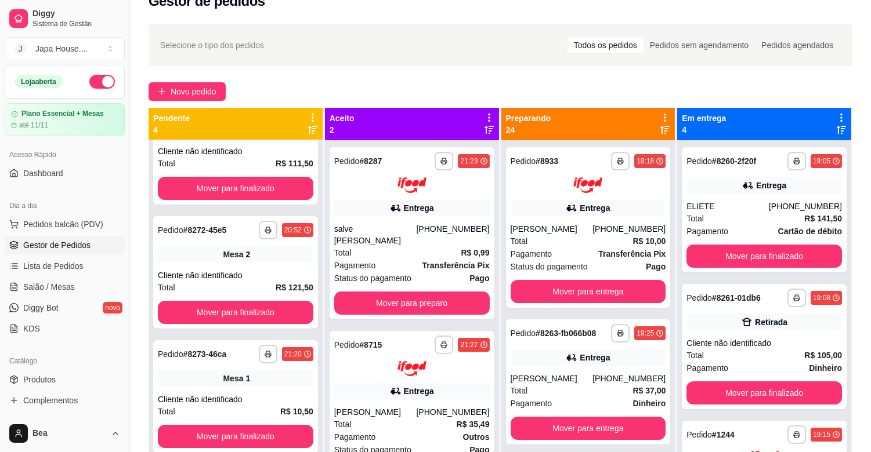
scroll to position [0, 0]
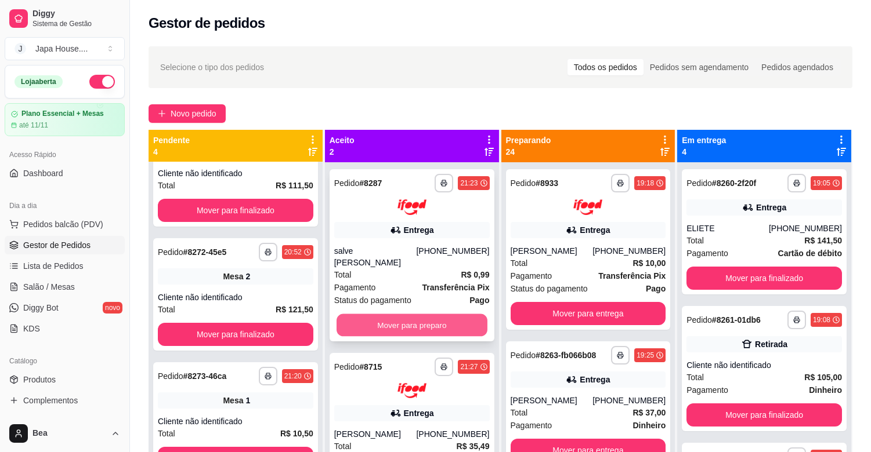
click at [464, 314] on button "Mover para preparo" at bounding box center [411, 325] width 151 height 23
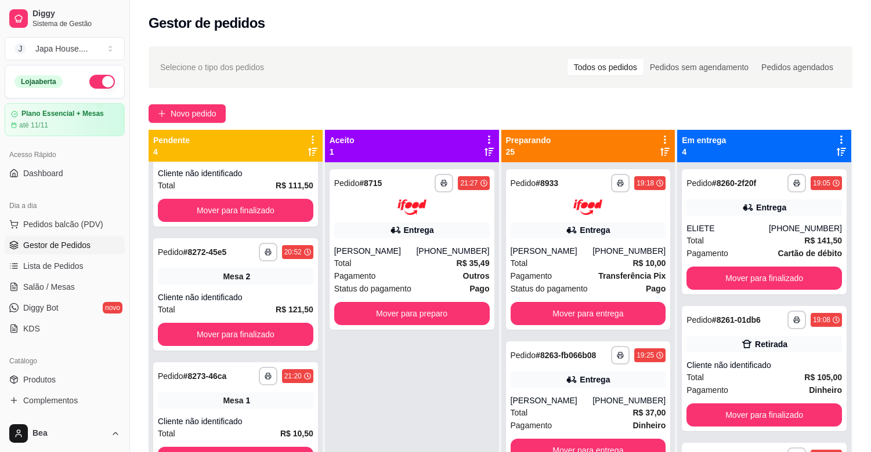
drag, startPoint x: 856, startPoint y: 282, endPoint x: 879, endPoint y: 282, distance: 23.8
click at [871, 282] on html "**********" at bounding box center [435, 226] width 871 height 452
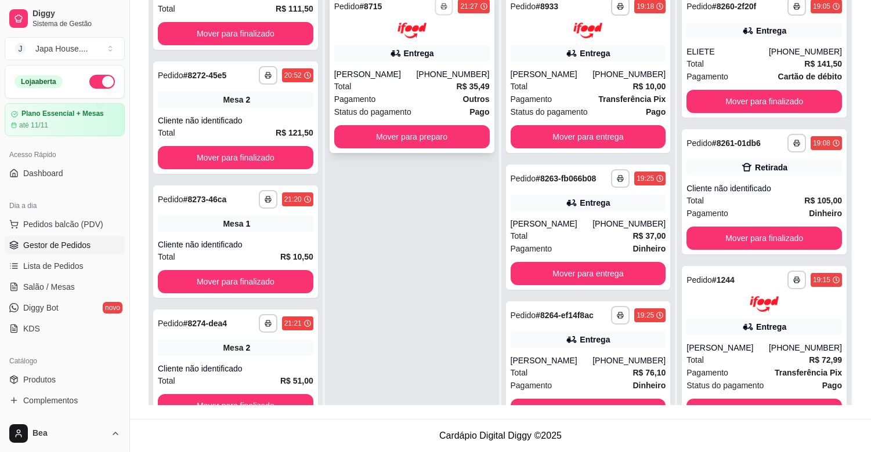
click at [437, 9] on button "button" at bounding box center [444, 6] width 18 height 18
click at [429, 39] on button "IMPRESSORA" at bounding box center [409, 47] width 81 height 18
click at [441, 6] on icon "button" at bounding box center [444, 6] width 7 height 7
click at [430, 43] on button "IMPRESSORA" at bounding box center [409, 47] width 81 height 18
click at [441, 3] on icon "button" at bounding box center [444, 6] width 7 height 7
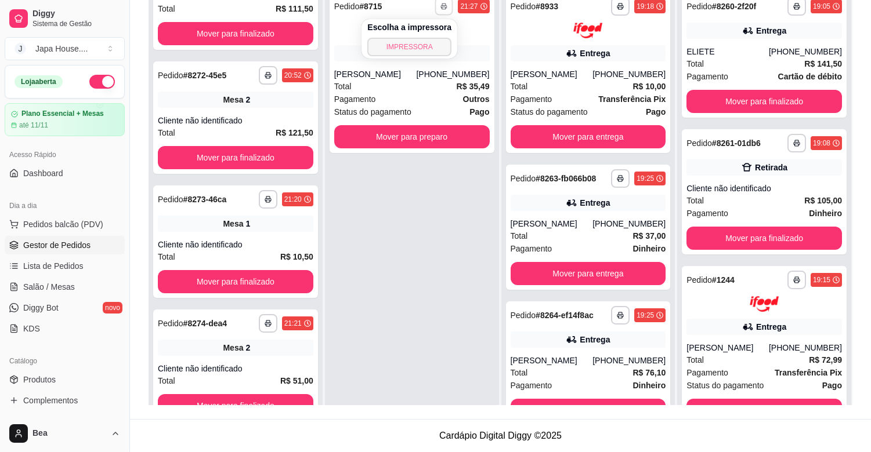
click at [426, 47] on button "IMPRESSORA" at bounding box center [409, 47] width 84 height 19
click at [84, 289] on link "Salão / Mesas" at bounding box center [65, 287] width 120 height 19
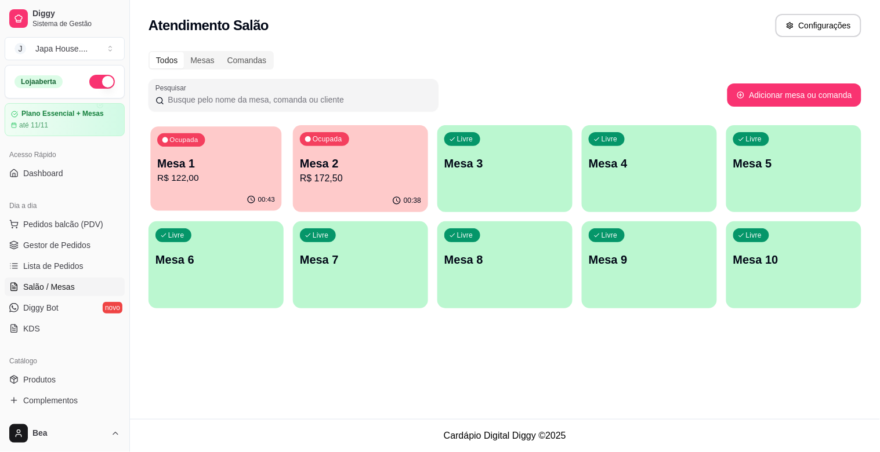
click at [184, 175] on p "R$ 122,00" at bounding box center [216, 178] width 118 height 13
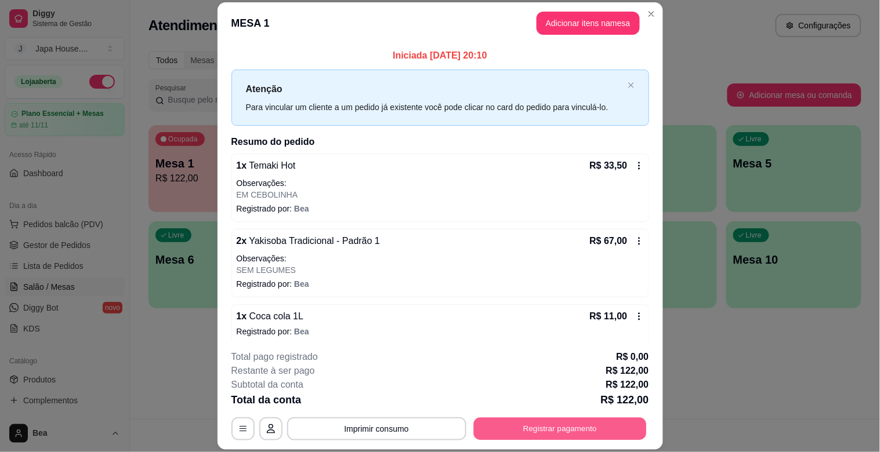
click at [558, 436] on button "Registrar pagamento" at bounding box center [559, 429] width 173 height 23
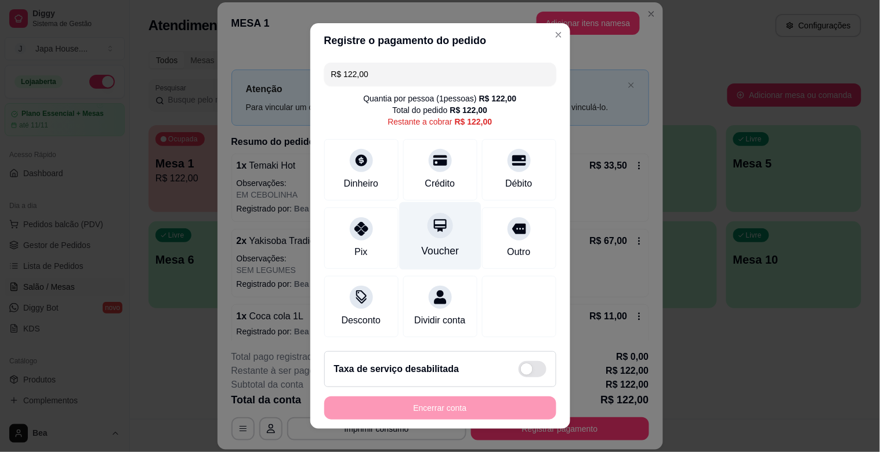
click at [412, 242] on div "Voucher" at bounding box center [440, 236] width 82 height 68
type input "R$ 0,00"
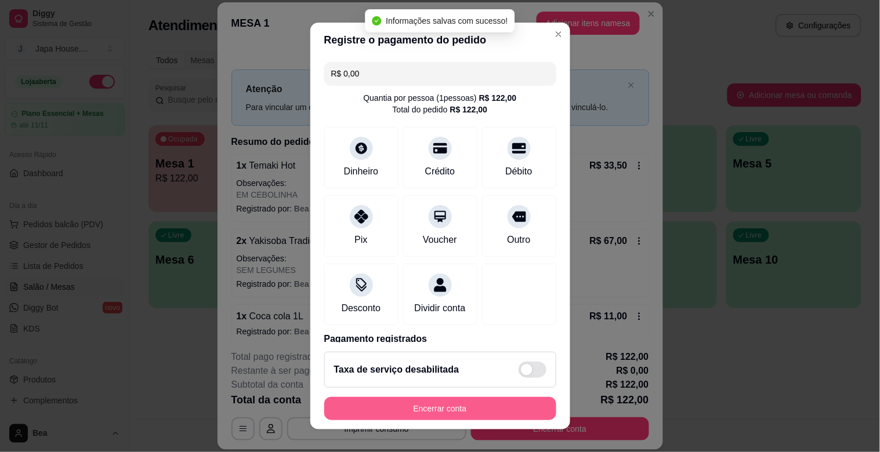
click at [444, 410] on button "Encerrar conta" at bounding box center [440, 408] width 232 height 23
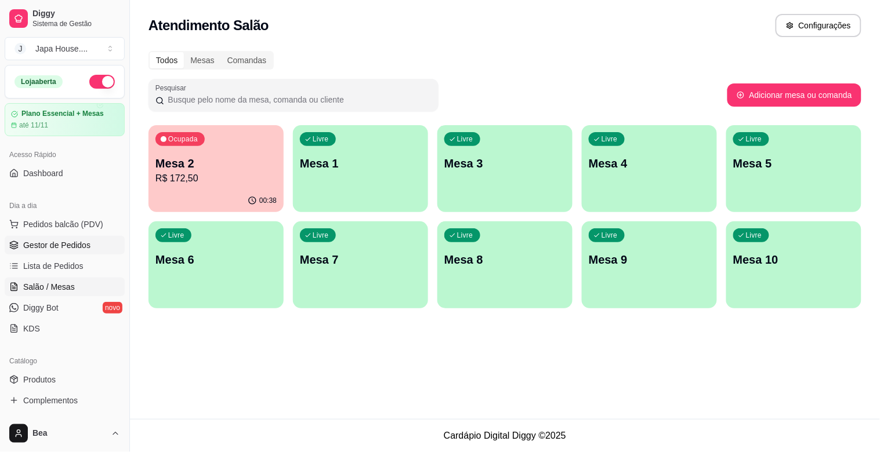
click at [82, 245] on span "Gestor de Pedidos" at bounding box center [56, 246] width 67 height 12
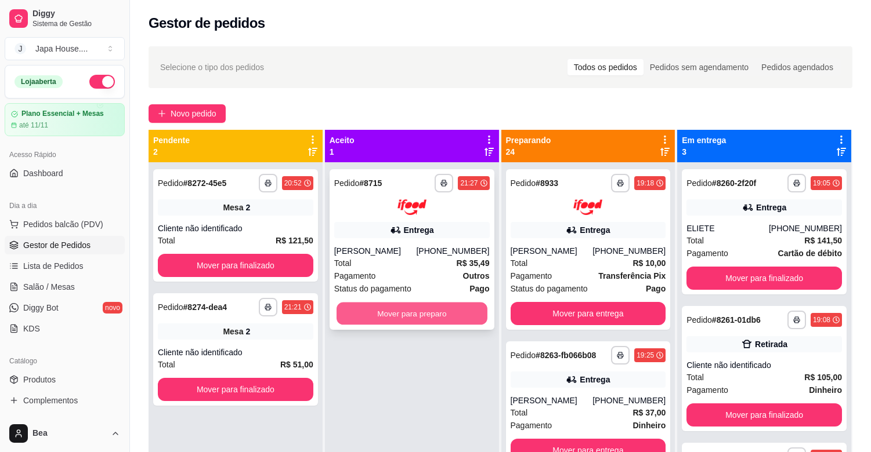
click at [407, 310] on button "Mover para preparo" at bounding box center [411, 313] width 151 height 23
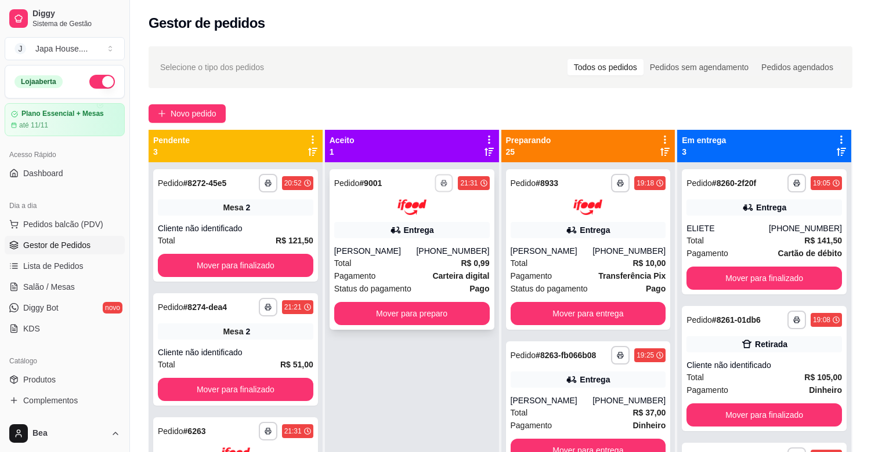
click at [441, 181] on icon "button" at bounding box center [444, 183] width 7 height 7
click at [427, 223] on button "IMPRESSORA" at bounding box center [409, 224] width 81 height 18
click at [443, 183] on icon "button" at bounding box center [444, 183] width 7 height 7
click at [435, 229] on button "IMPRESSORA" at bounding box center [409, 224] width 84 height 19
click at [443, 186] on icon "button" at bounding box center [444, 183] width 7 height 7
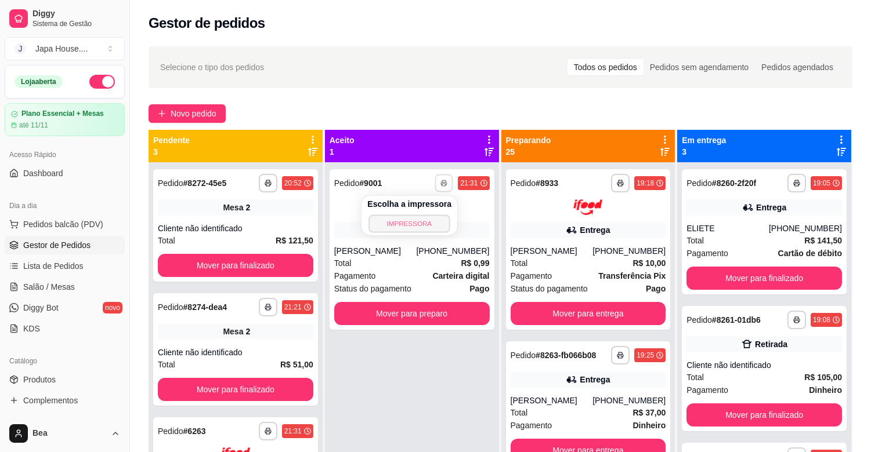
click at [427, 220] on button "IMPRESSORA" at bounding box center [409, 224] width 81 height 18
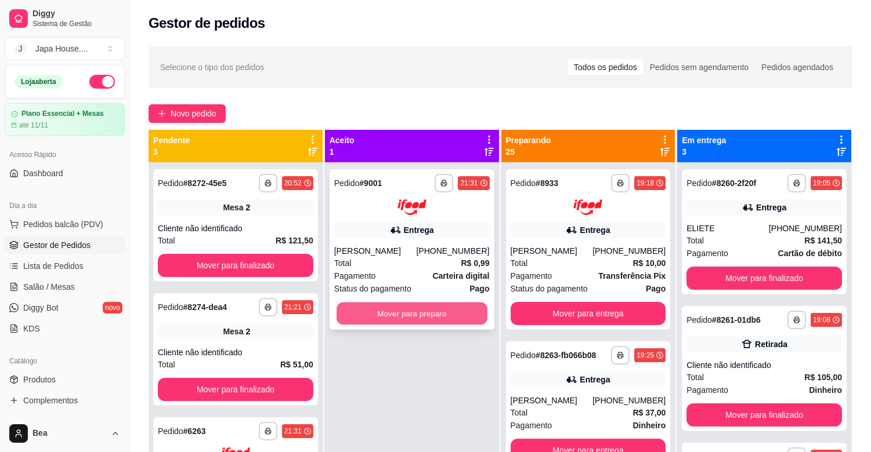
click at [427, 308] on button "Mover para preparo" at bounding box center [411, 313] width 151 height 23
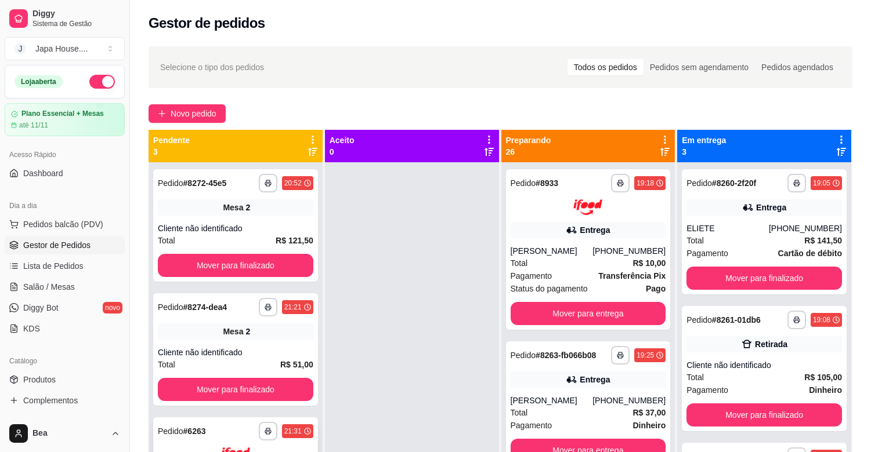
click at [282, 433] on div "21:31" at bounding box center [297, 432] width 31 height 14
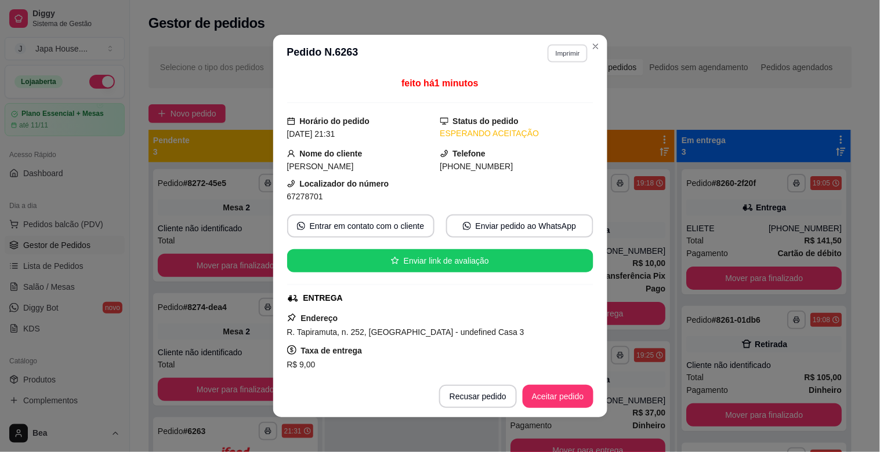
click at [561, 50] on button "Imprimir" at bounding box center [568, 53] width 40 height 18
click at [560, 90] on button "IMPRESSORA" at bounding box center [542, 94] width 81 height 18
click at [564, 50] on button "Imprimir" at bounding box center [567, 53] width 41 height 19
click at [557, 92] on button "IMPRESSORA" at bounding box center [542, 94] width 81 height 18
click at [561, 55] on button "Imprimir" at bounding box center [567, 53] width 41 height 19
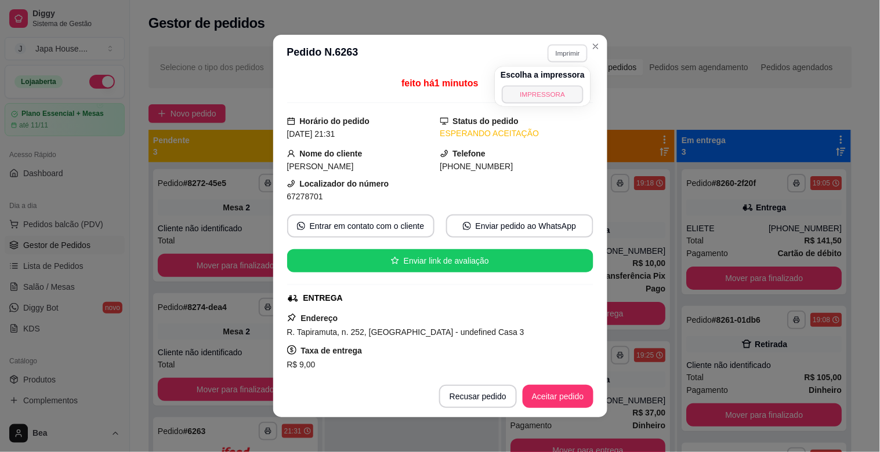
click at [557, 101] on button "IMPRESSORA" at bounding box center [542, 94] width 81 height 18
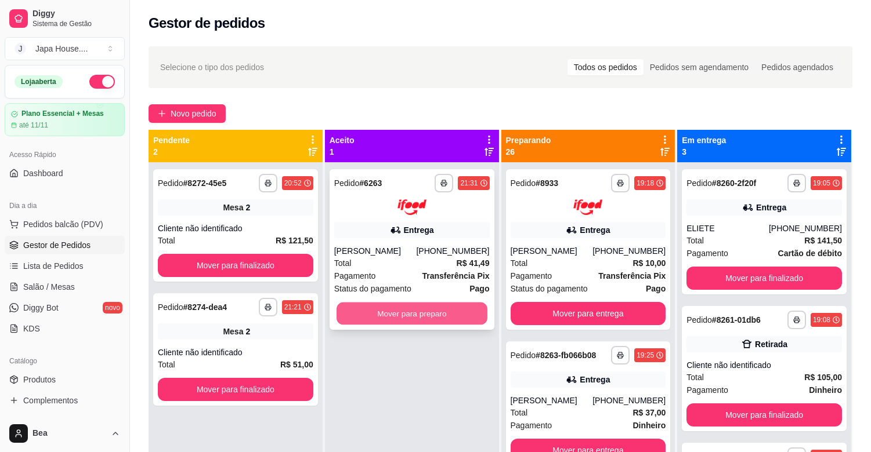
click at [369, 318] on button "Mover para preparo" at bounding box center [411, 313] width 151 height 23
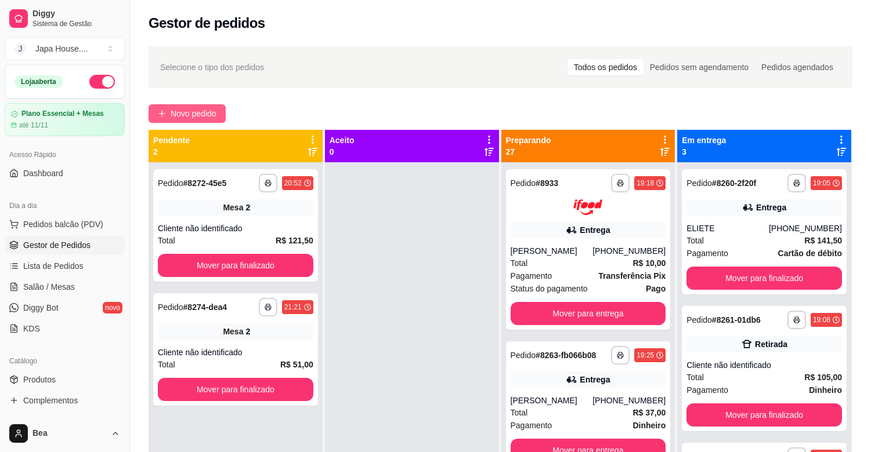
click at [186, 112] on span "Novo pedido" at bounding box center [194, 113] width 46 height 13
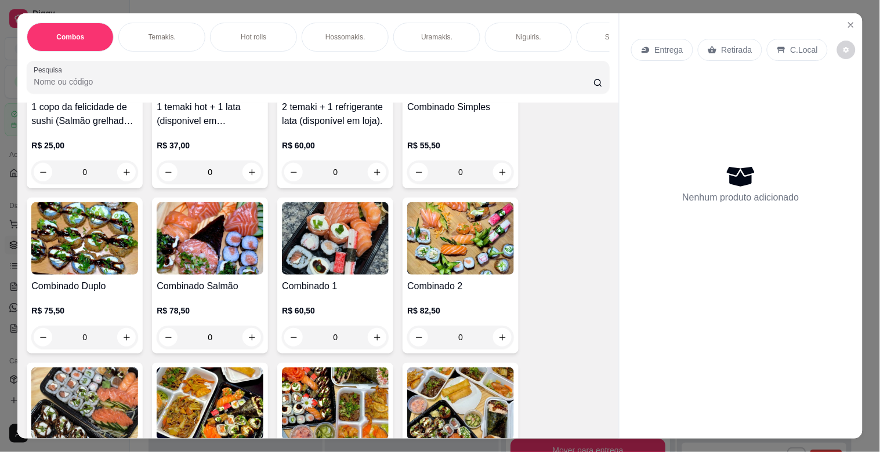
scroll to position [79, 0]
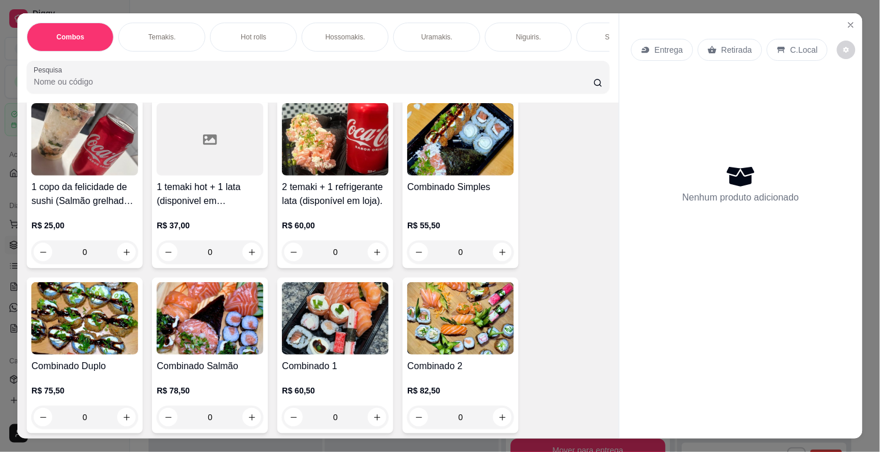
click at [472, 187] on h4 "Combinado Simples" at bounding box center [460, 187] width 107 height 14
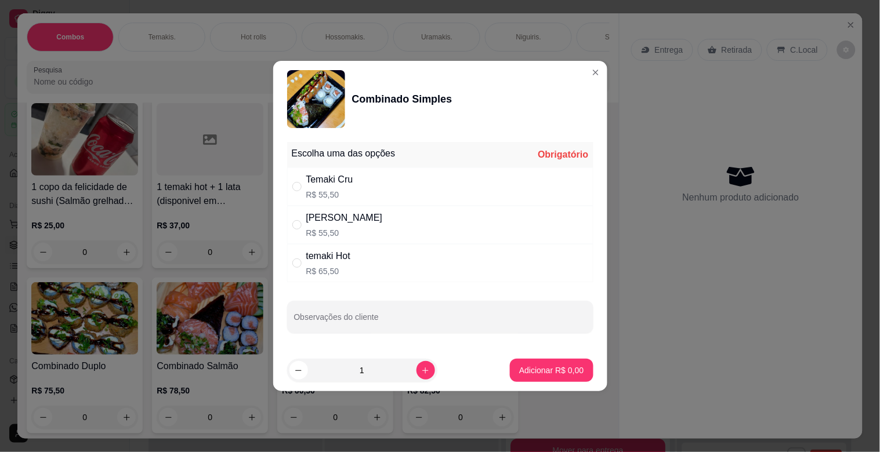
click at [428, 188] on div "Temaki Cru R$ 55,50" at bounding box center [440, 187] width 306 height 38
radio input "true"
click at [527, 367] on p "Adicionar R$ 55,50" at bounding box center [549, 370] width 67 height 11
type input "1"
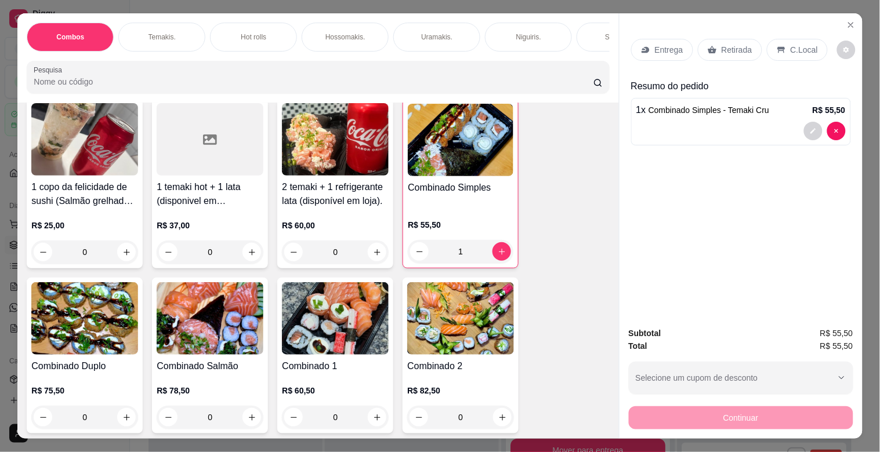
click at [671, 44] on p "Entrega" at bounding box center [669, 50] width 28 height 12
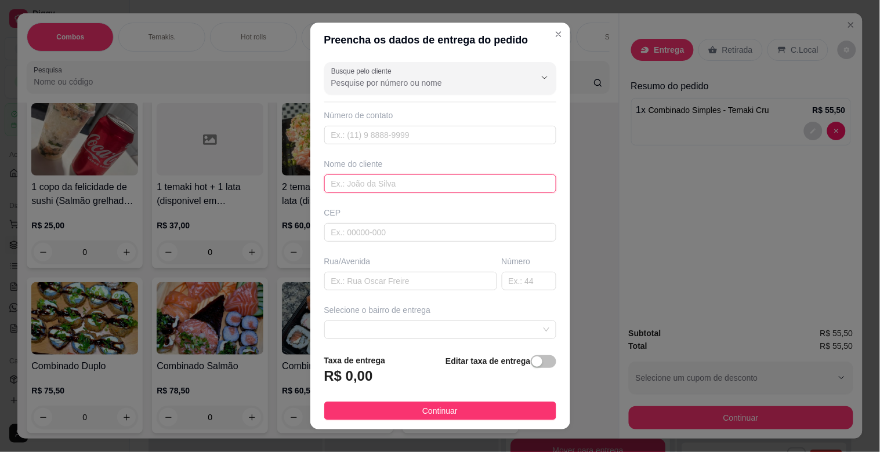
click at [429, 187] on input "text" at bounding box center [440, 184] width 232 height 19
type input "[PERSON_NAME]"
click at [408, 282] on input "text" at bounding box center [410, 281] width 173 height 19
type input "[PERSON_NAME]"
click at [502, 282] on input "text" at bounding box center [529, 281] width 55 height 19
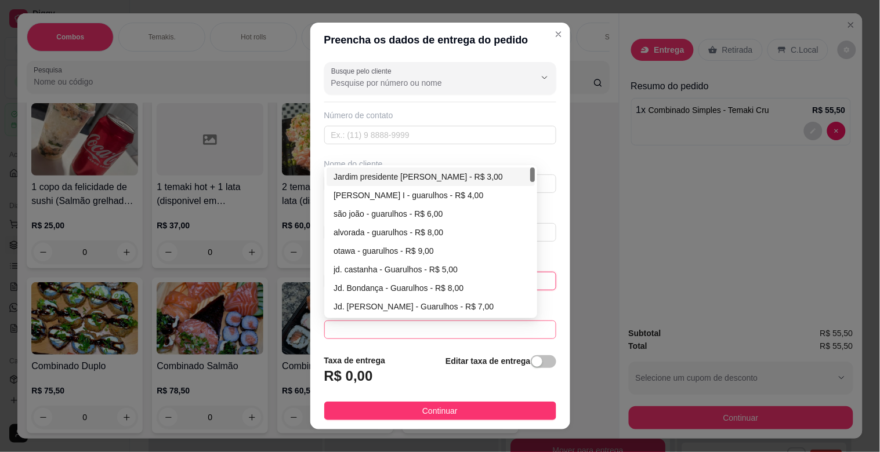
click at [494, 327] on span at bounding box center [440, 329] width 218 height 17
type input "163"
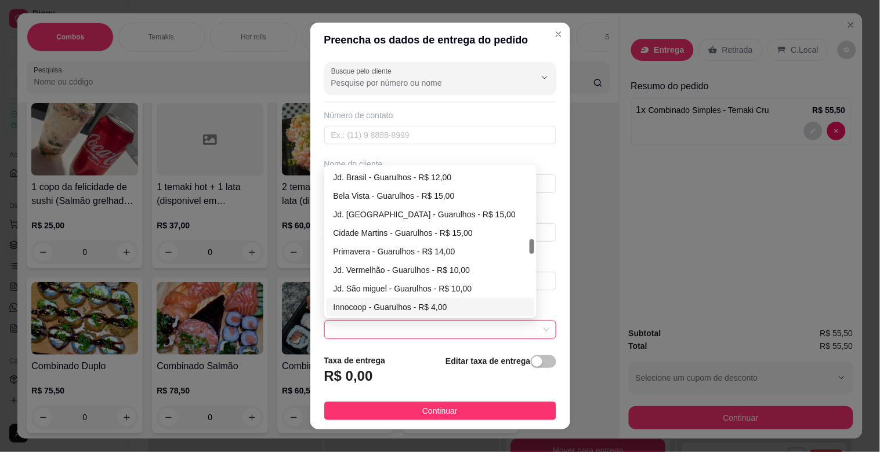
scroll to position [723, 0]
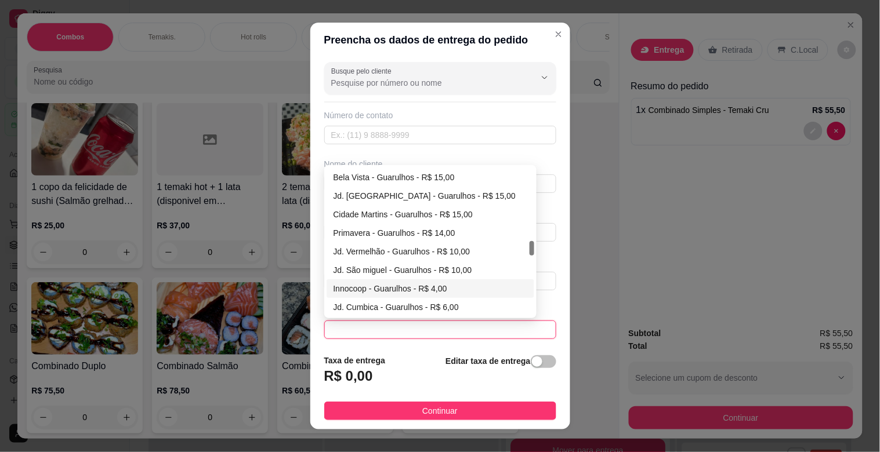
click at [428, 285] on div "Innocoop - Guarulhos - R$ 4,00" at bounding box center [431, 288] width 194 height 13
type input "Guarulhos"
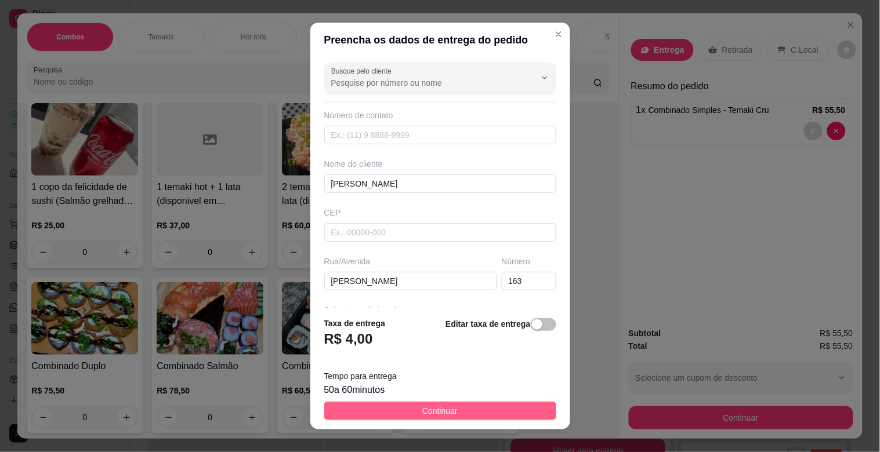
click at [455, 412] on button "Continuar" at bounding box center [440, 411] width 232 height 19
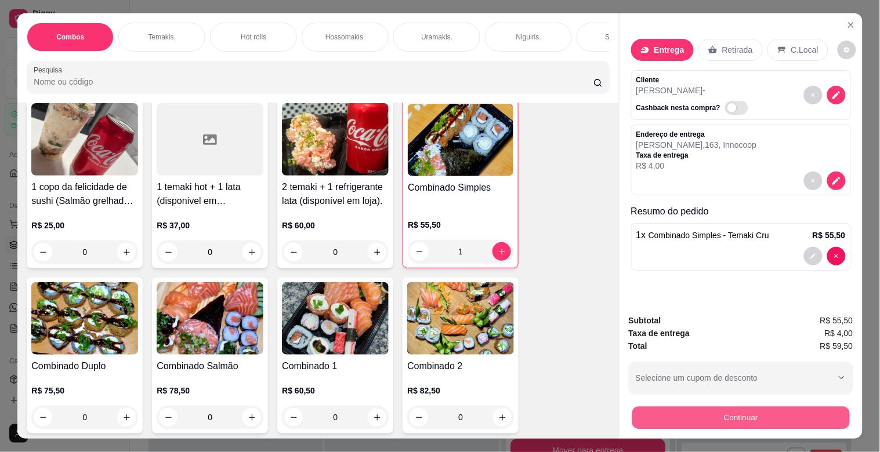
click at [756, 407] on button "Continuar" at bounding box center [741, 418] width 218 height 23
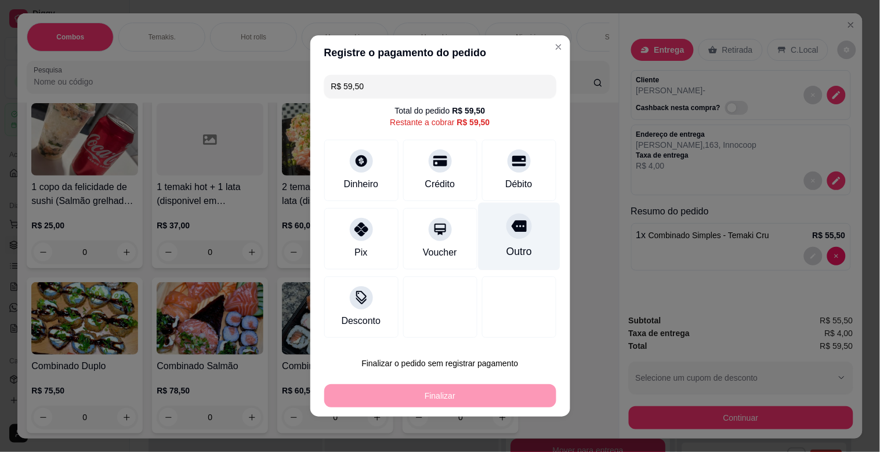
click at [519, 231] on div "Outro" at bounding box center [519, 237] width 82 height 68
type input "R$ 0,00"
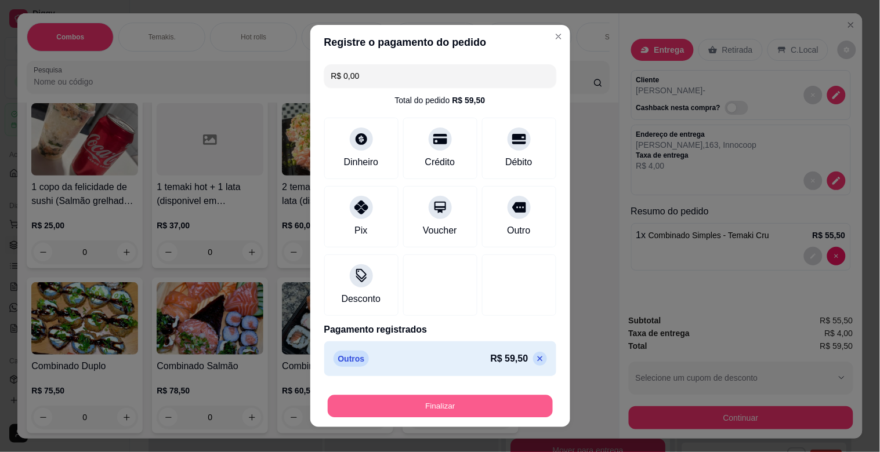
click at [444, 405] on button "Finalizar" at bounding box center [440, 407] width 225 height 23
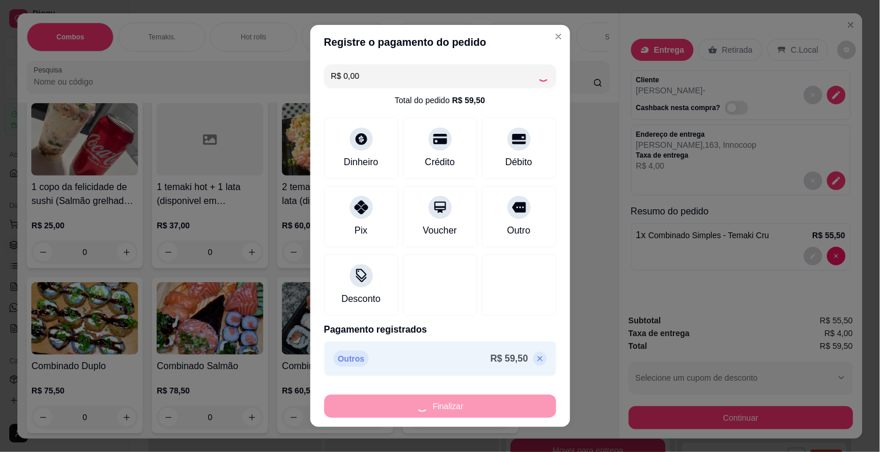
type input "0"
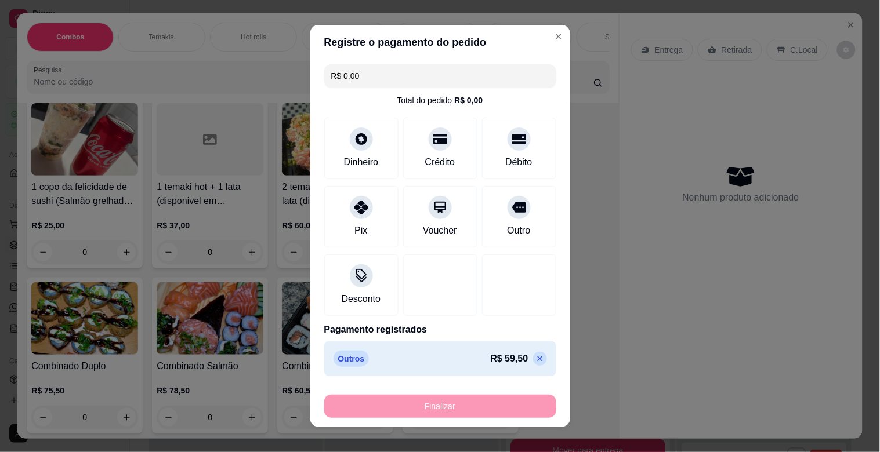
type input "-R$ 59,50"
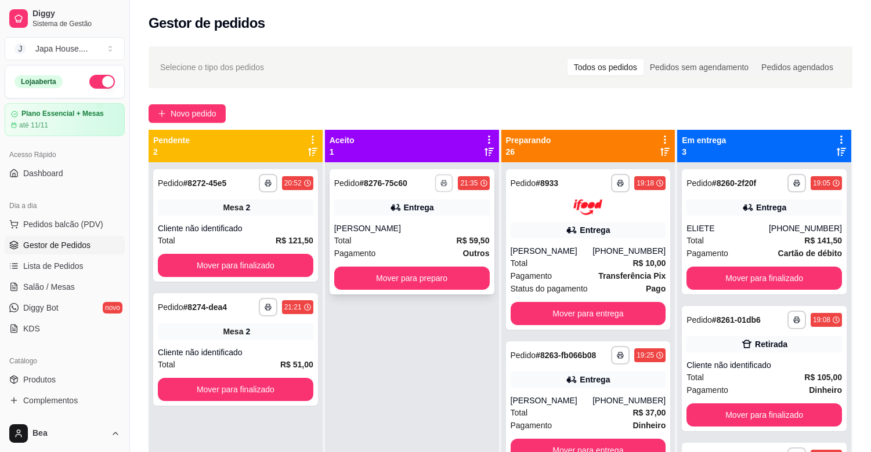
click at [437, 184] on button "button" at bounding box center [444, 183] width 18 height 18
click at [428, 220] on button "IMPRESSORA" at bounding box center [409, 224] width 84 height 19
click at [444, 177] on button "button" at bounding box center [444, 183] width 18 height 18
click at [433, 220] on button "IMPRESSORA" at bounding box center [409, 224] width 81 height 18
click at [439, 179] on button "button" at bounding box center [444, 183] width 18 height 18
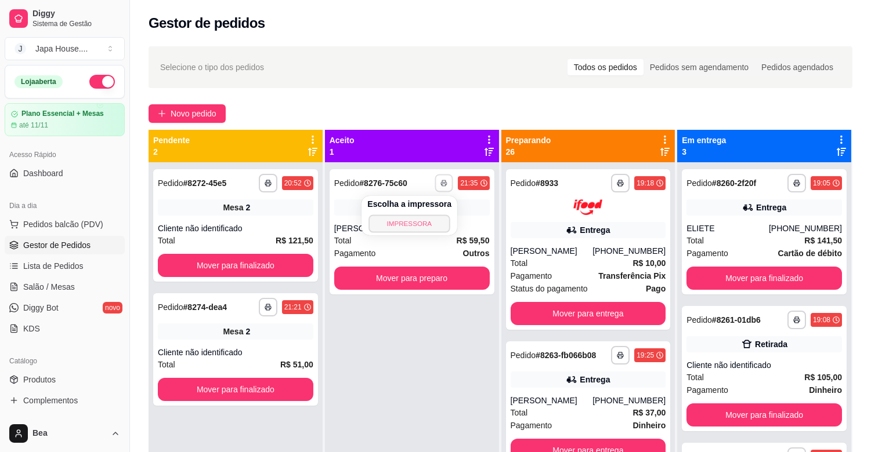
click at [428, 224] on button "IMPRESSORA" at bounding box center [409, 224] width 81 height 18
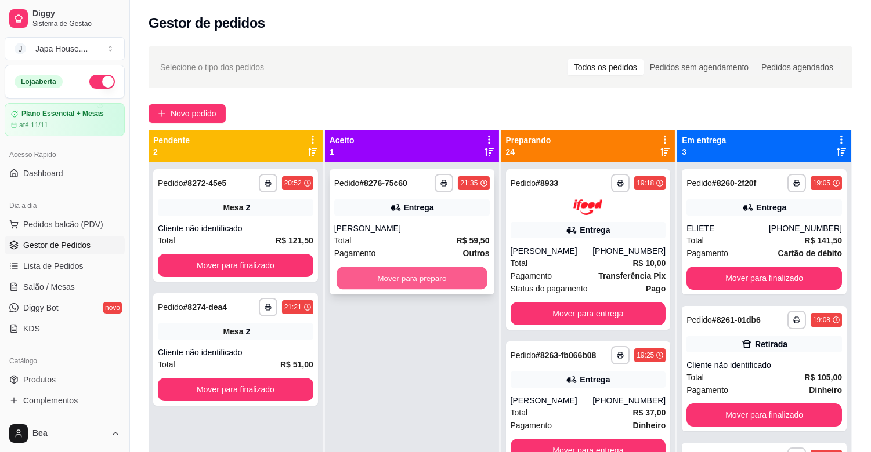
click at [374, 273] on button "Mover para preparo" at bounding box center [411, 278] width 151 height 23
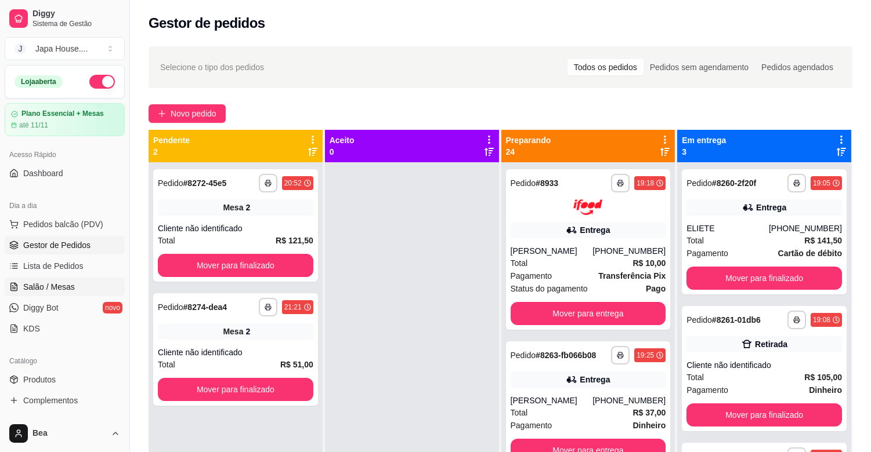
click at [73, 285] on link "Salão / Mesas" at bounding box center [65, 287] width 120 height 19
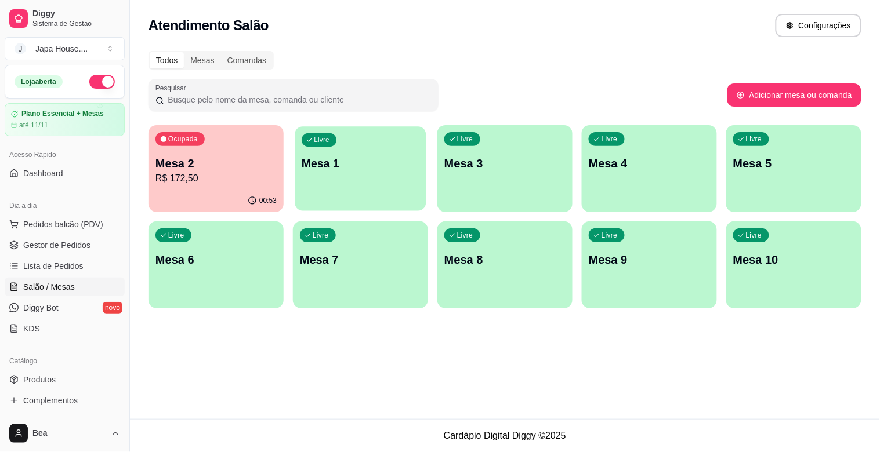
click at [339, 187] on div "Livre Mesa 1" at bounding box center [360, 161] width 131 height 71
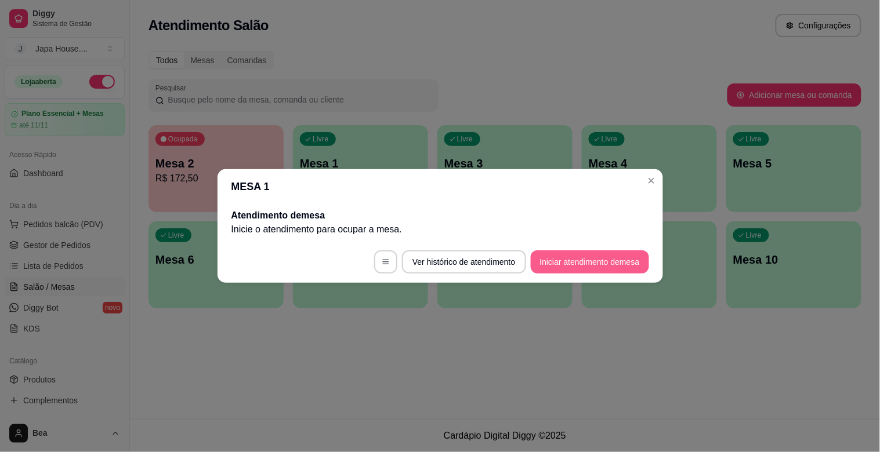
click at [539, 263] on button "Iniciar atendimento de mesa" at bounding box center [590, 262] width 118 height 23
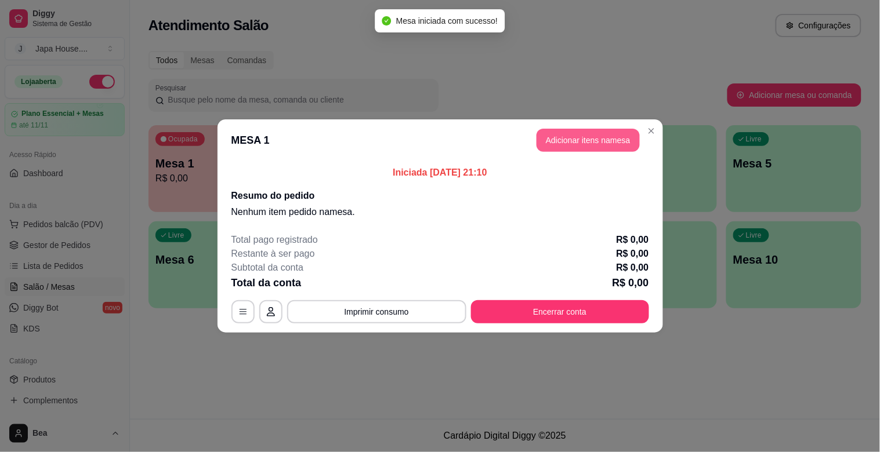
click at [560, 142] on button "Adicionar itens na mesa" at bounding box center [588, 140] width 103 height 23
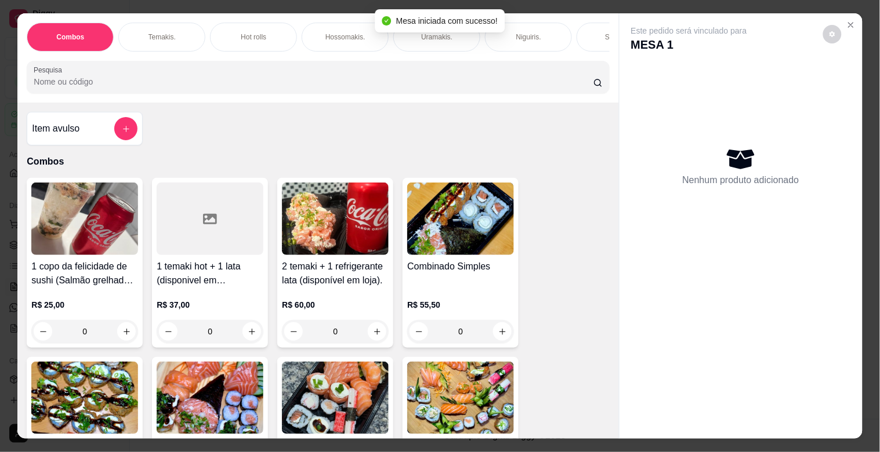
scroll to position [0, 510]
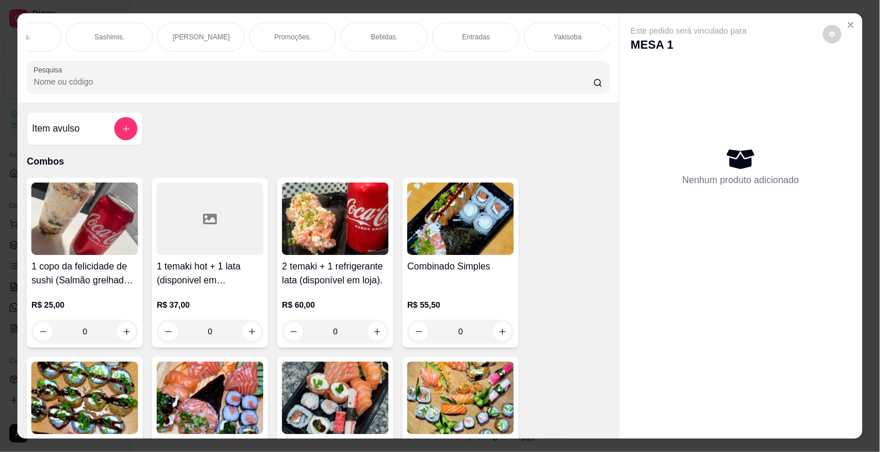
click at [538, 35] on div "Yakisoba" at bounding box center [567, 37] width 87 height 29
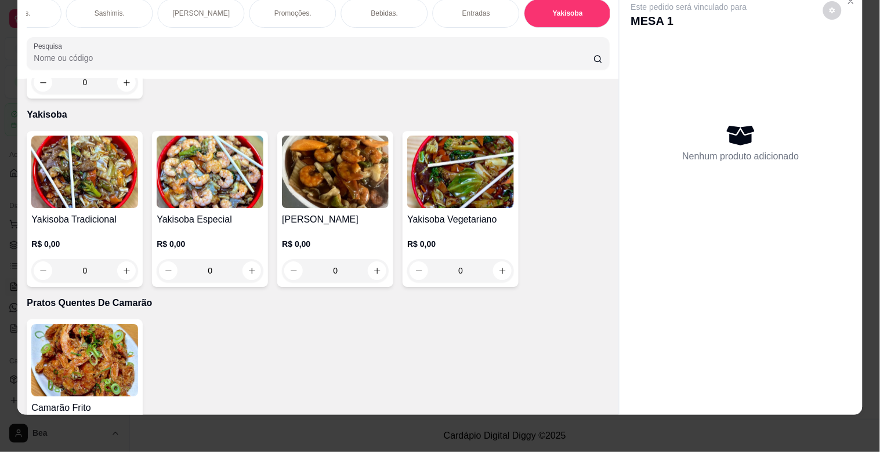
click at [62, 179] on img at bounding box center [84, 172] width 107 height 73
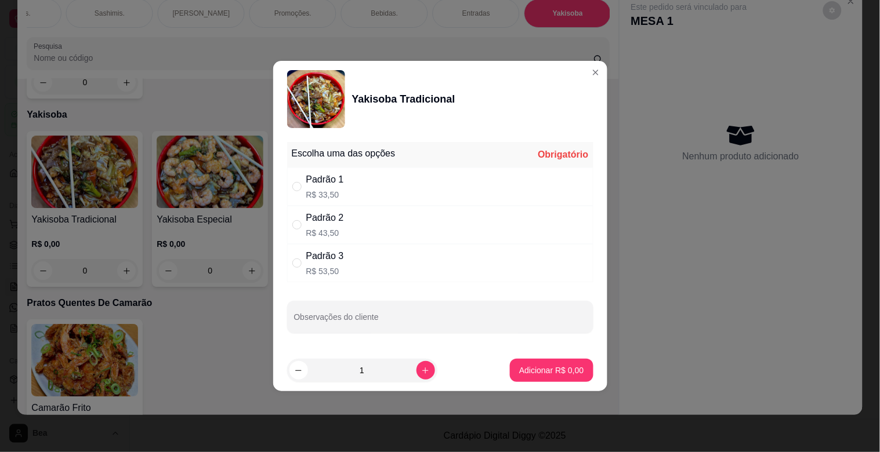
click at [357, 256] on div "Padrão 3 R$ 53,50" at bounding box center [440, 263] width 306 height 38
radio input "true"
click at [534, 369] on p "Adicionar R$ 53,50" at bounding box center [549, 370] width 67 height 11
type input "1"
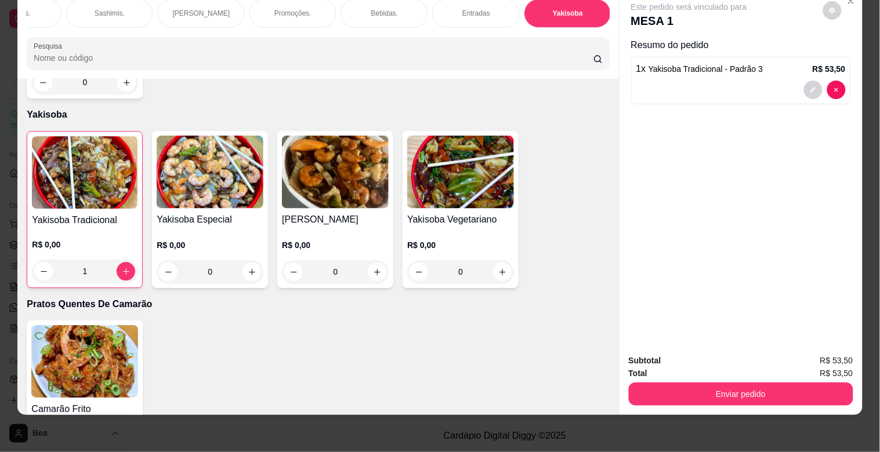
click at [370, 9] on div "Bebidas." at bounding box center [384, 13] width 87 height 29
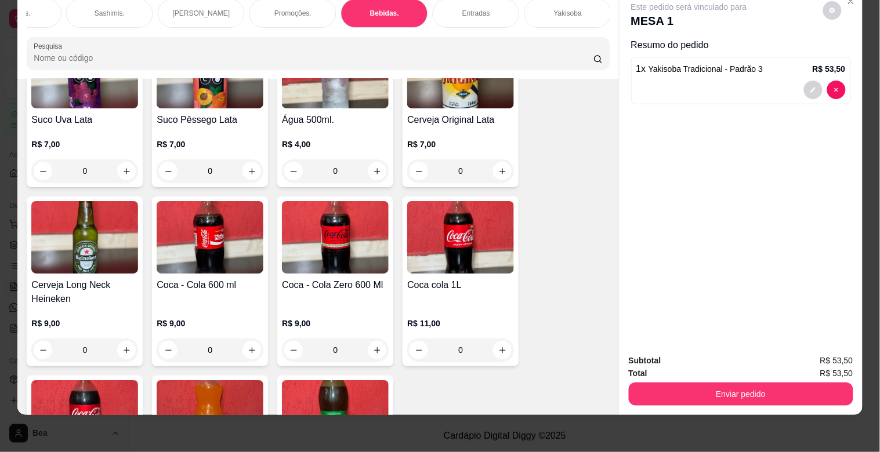
scroll to position [3430, 0]
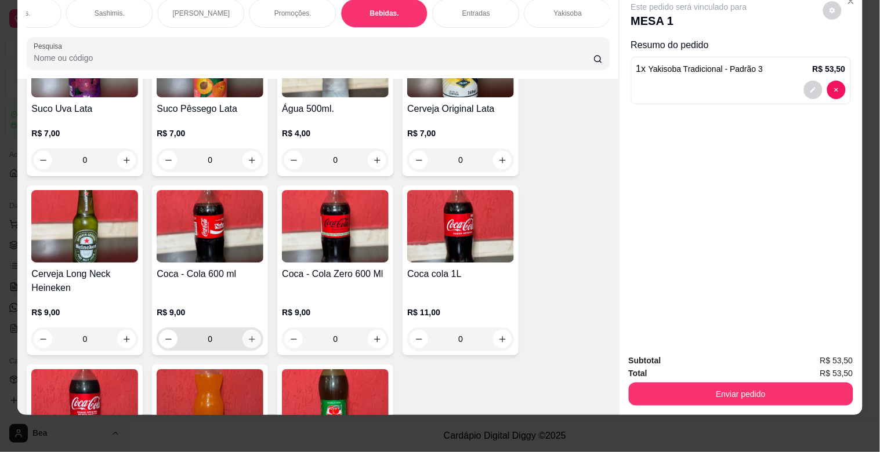
click at [248, 335] on icon "increase-product-quantity" at bounding box center [252, 339] width 9 height 9
type input "1"
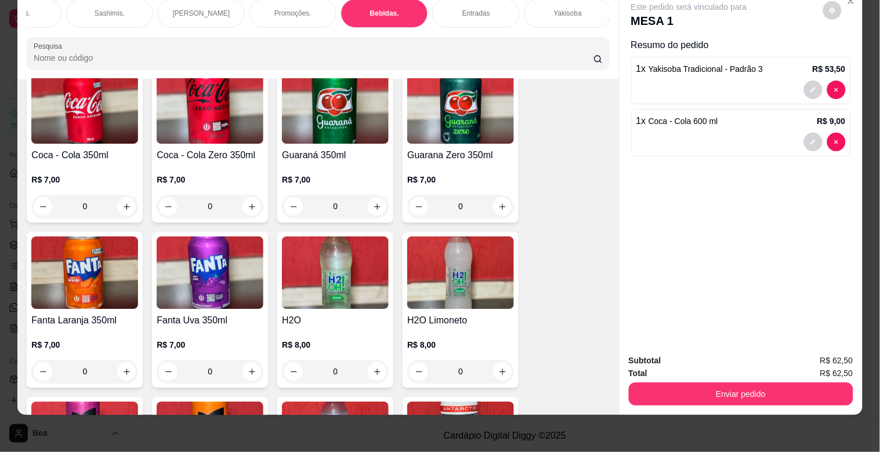
scroll to position [0, 0]
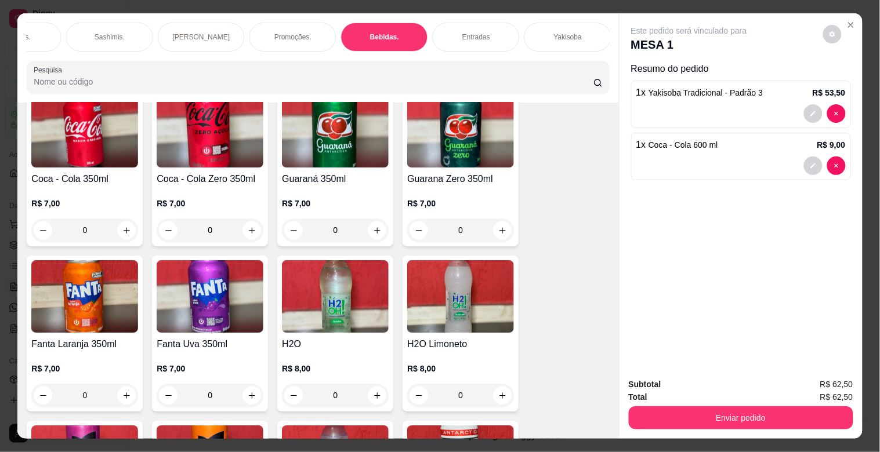
click at [352, 338] on h4 "H2O" at bounding box center [335, 345] width 107 height 14
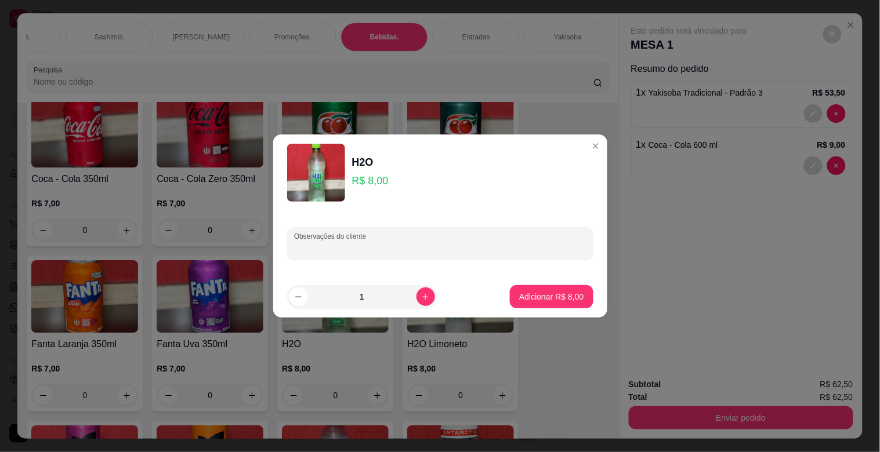
click at [377, 248] on input "Observações do cliente" at bounding box center [440, 248] width 292 height 12
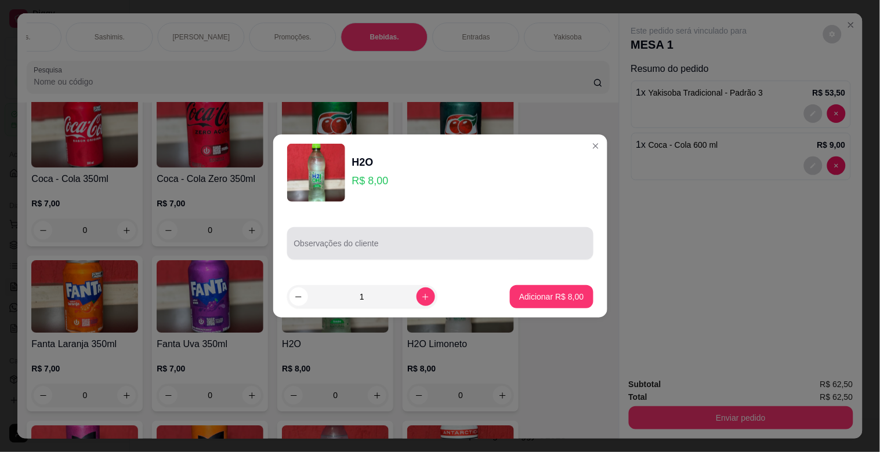
click at [381, 240] on div at bounding box center [440, 243] width 292 height 23
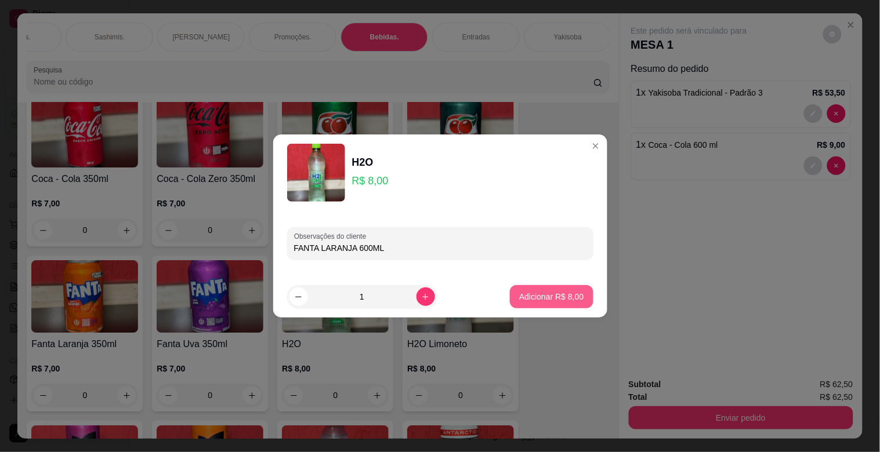
type input "FANTA LARANJA 600ML"
click at [534, 294] on p "Adicionar R$ 8,00" at bounding box center [551, 296] width 63 height 11
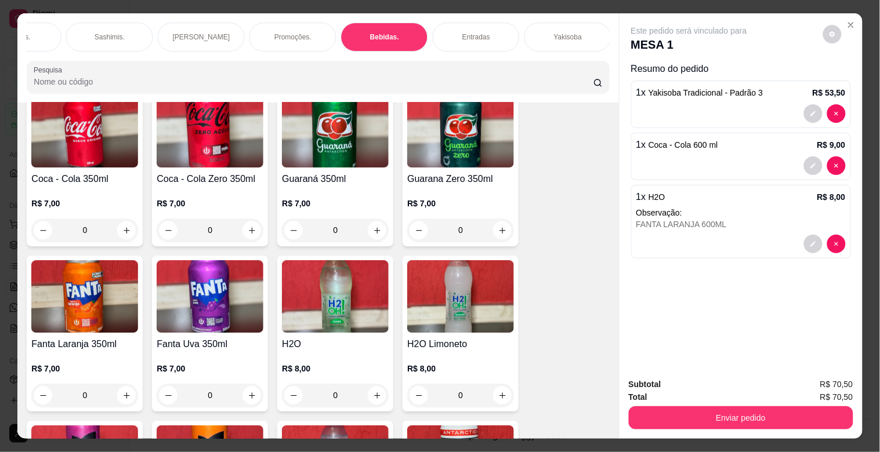
click at [152, 27] on div "Combos [PERSON_NAME]. Hot rolls Hossomakis. [GEOGRAPHIC_DATA]. Niguiris. Sashim…" at bounding box center [318, 37] width 582 height 29
click at [213, 37] on div "[PERSON_NAME]" at bounding box center [201, 37] width 87 height 29
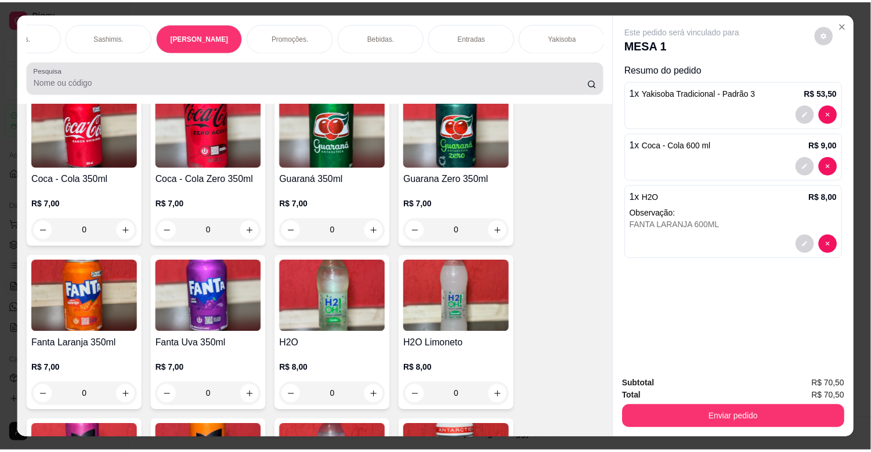
scroll to position [28, 0]
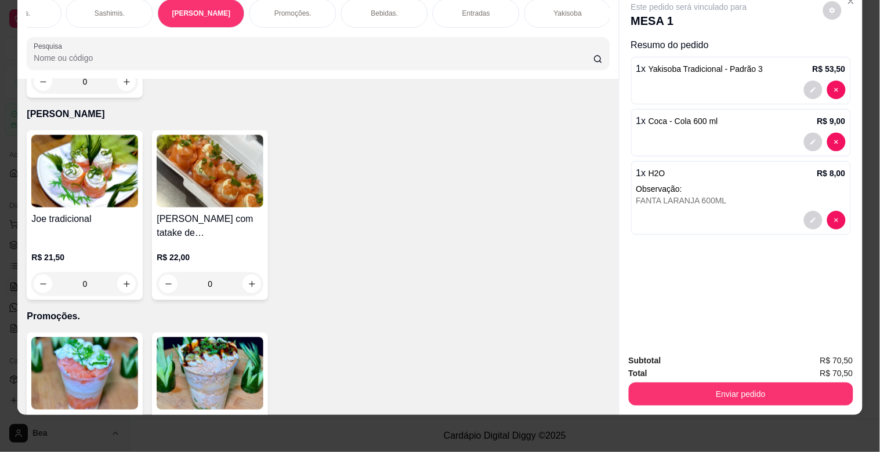
click at [219, 157] on img at bounding box center [210, 171] width 107 height 73
click at [114, 212] on h4 "Joe tradicional" at bounding box center [84, 219] width 107 height 14
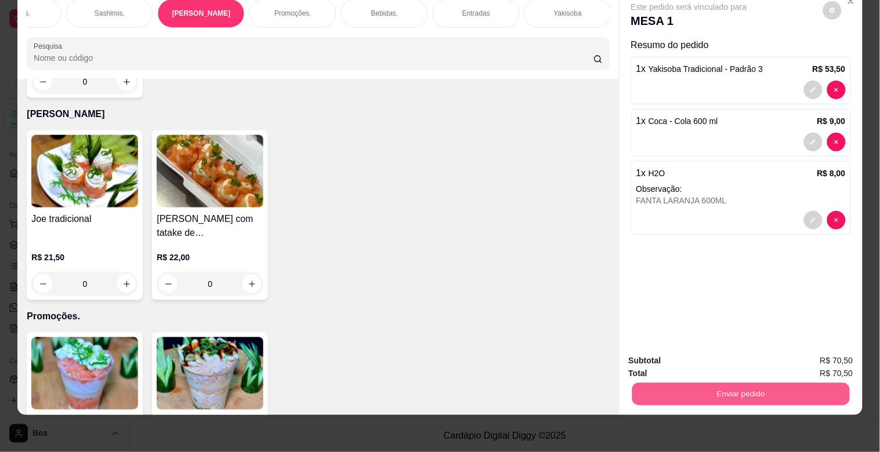
click at [731, 389] on button "Enviar pedido" at bounding box center [741, 394] width 218 height 23
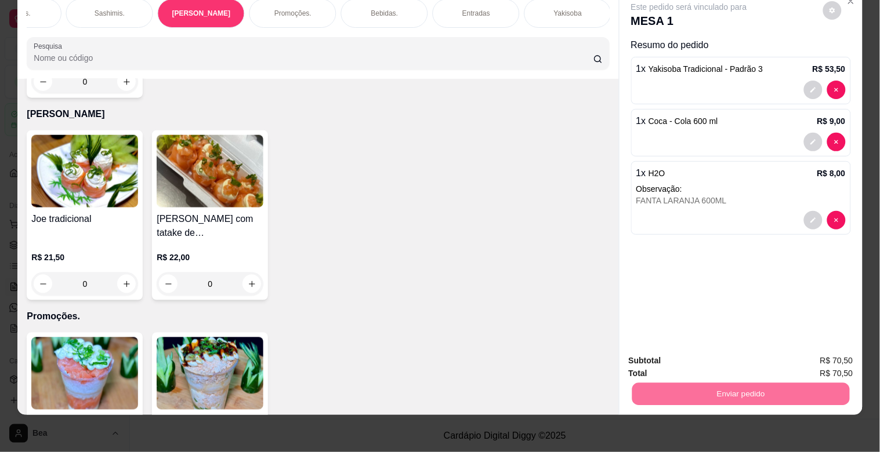
click at [812, 353] on button "Enviar pedido" at bounding box center [823, 355] width 64 height 21
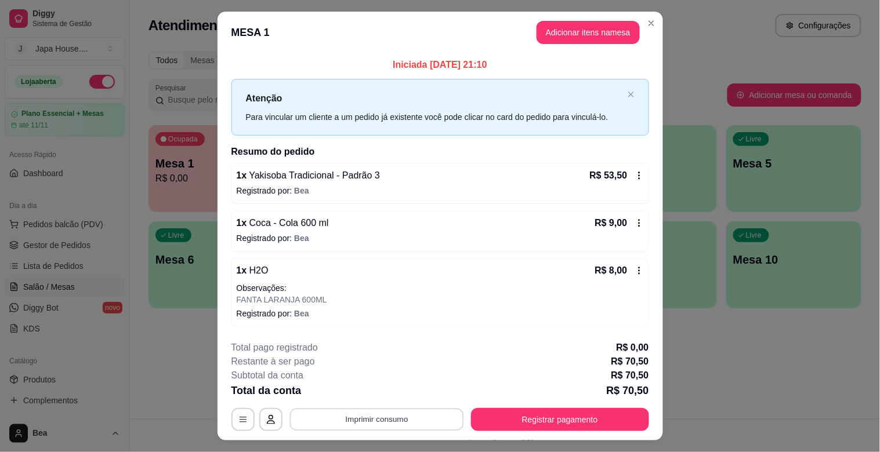
click at [377, 415] on button "Imprimir consumo" at bounding box center [376, 419] width 174 height 23
click at [387, 393] on button "IMPRESSORA" at bounding box center [375, 393] width 81 height 18
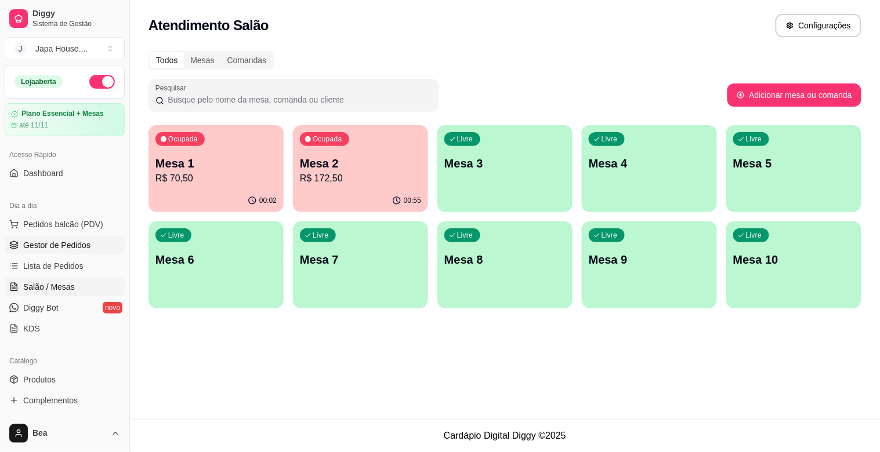
click at [101, 247] on link "Gestor de Pedidos" at bounding box center [65, 245] width 120 height 19
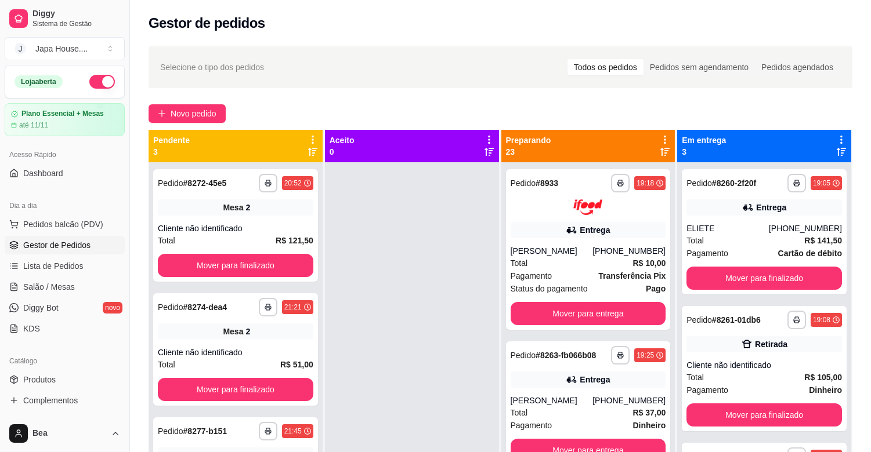
scroll to position [169, 0]
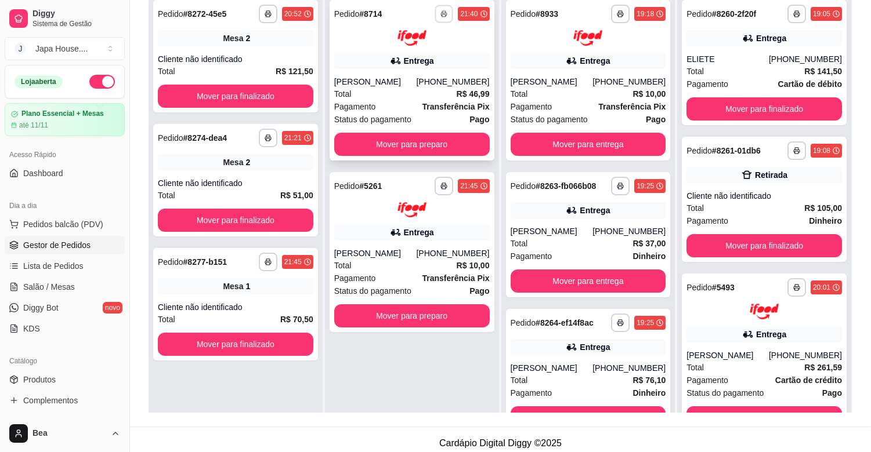
click at [441, 15] on icon "button" at bounding box center [444, 13] width 7 height 7
click at [430, 55] on button "IMPRESSORA" at bounding box center [409, 54] width 81 height 18
click at [443, 12] on icon "button" at bounding box center [444, 13] width 7 height 7
click at [432, 54] on button "IMPRESSORA" at bounding box center [409, 54] width 81 height 18
click at [436, 16] on button "button" at bounding box center [443, 14] width 19 height 19
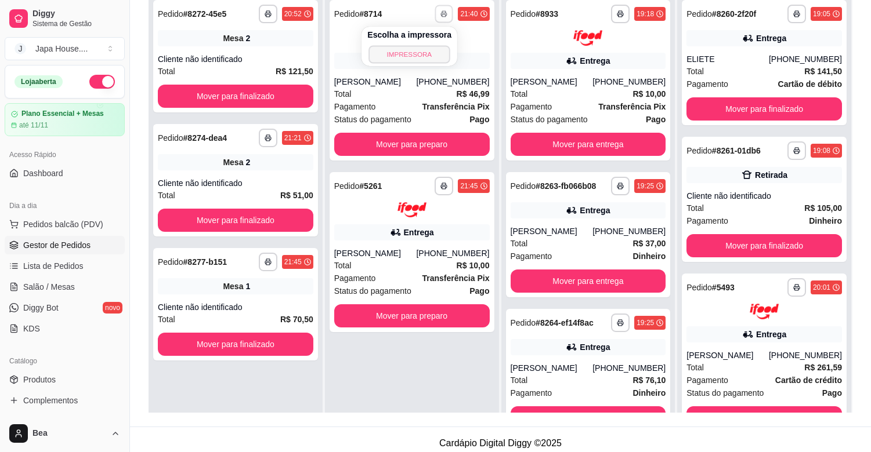
click at [430, 55] on button "IMPRESSORA" at bounding box center [409, 54] width 81 height 18
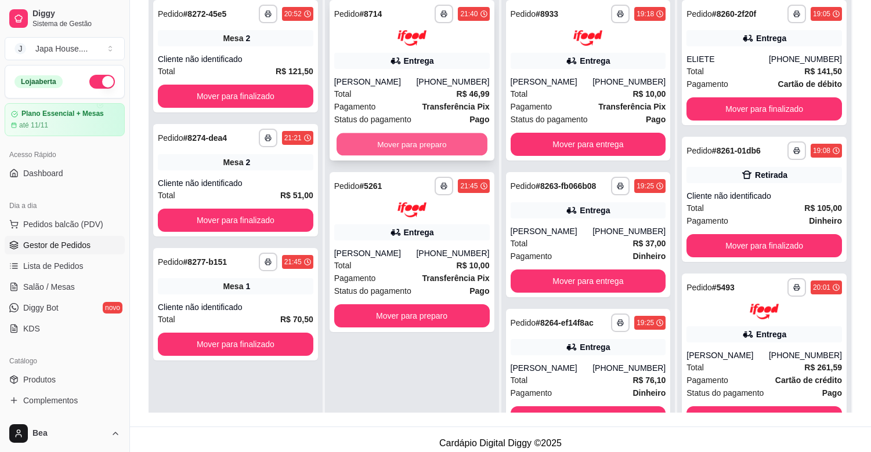
click at [428, 146] on button "Mover para preparo" at bounding box center [411, 144] width 151 height 23
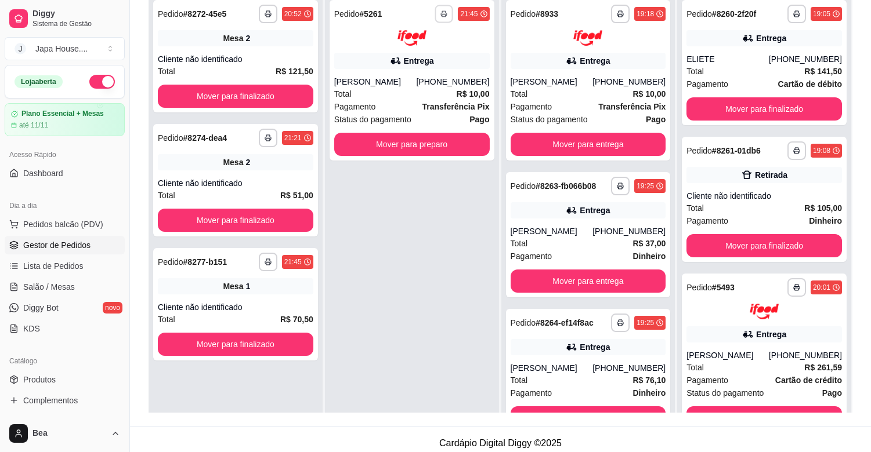
click at [443, 15] on rect "button" at bounding box center [444, 16] width 3 height 2
click at [434, 55] on button "IMPRESSORA" at bounding box center [409, 54] width 81 height 18
click at [443, 10] on icon "button" at bounding box center [444, 13] width 7 height 7
click at [426, 50] on button "IMPRESSORA" at bounding box center [409, 54] width 81 height 18
click at [443, 11] on polyline "button" at bounding box center [444, 12] width 3 height 2
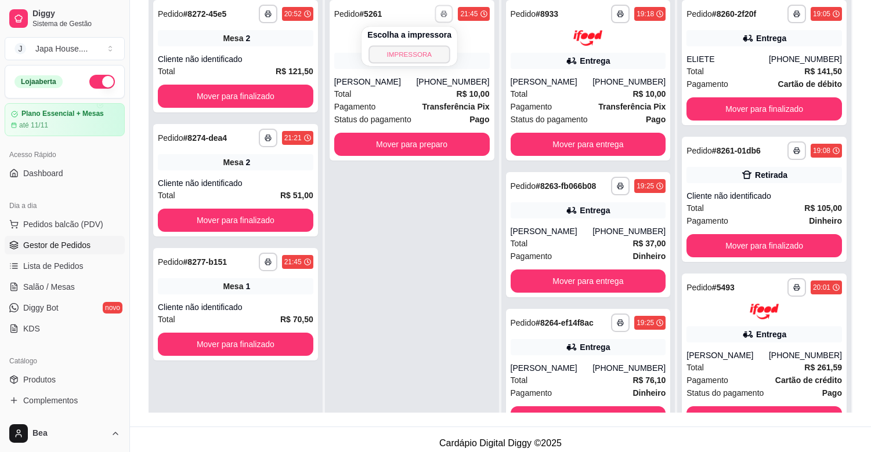
click at [423, 52] on button "IMPRESSORA" at bounding box center [409, 54] width 81 height 18
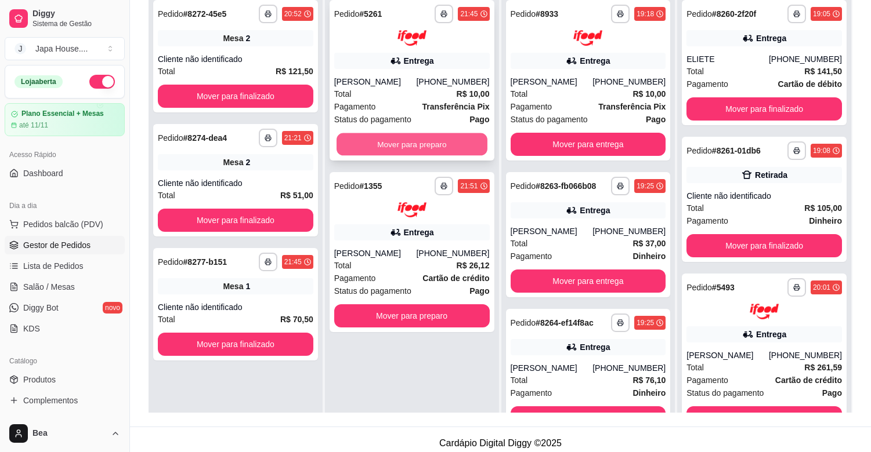
click at [424, 144] on button "Mover para preparo" at bounding box center [411, 144] width 151 height 23
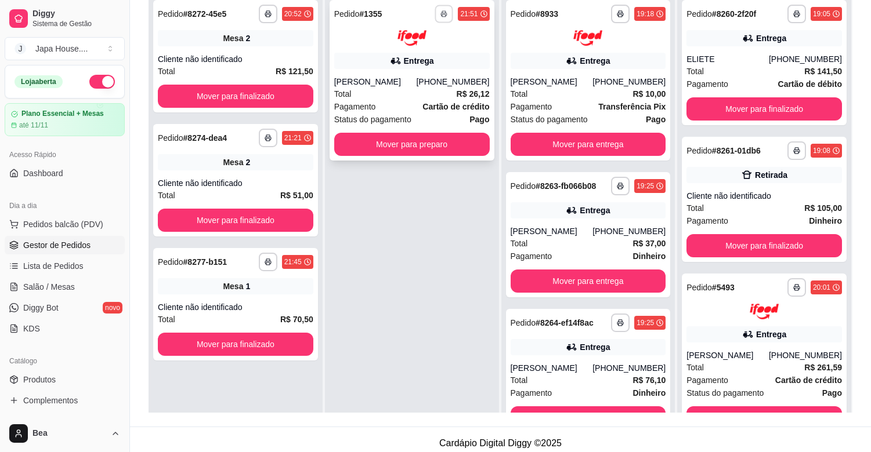
click at [444, 15] on button "button" at bounding box center [444, 14] width 18 height 18
click at [435, 58] on button "IMPRESSORA" at bounding box center [409, 54] width 81 height 18
click at [441, 15] on icon "button" at bounding box center [444, 13] width 7 height 7
click at [425, 53] on button "IMPRESSORA" at bounding box center [409, 54] width 81 height 18
click at [441, 9] on button "button" at bounding box center [443, 14] width 19 height 19
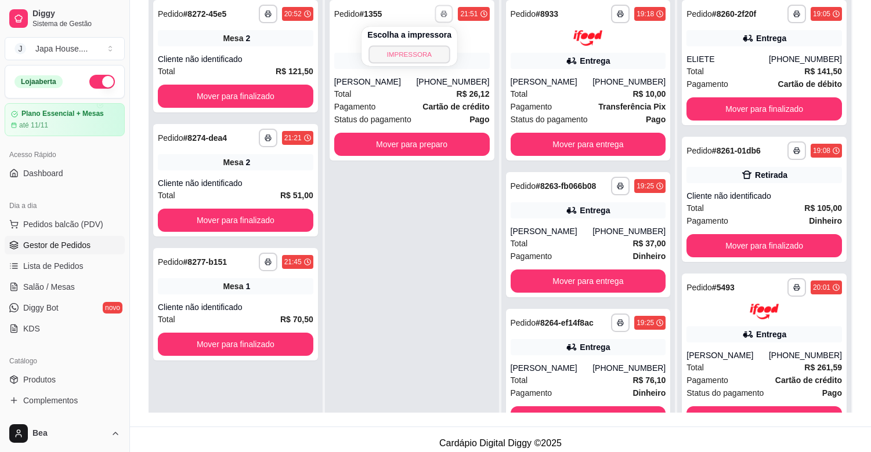
click at [430, 50] on button "IMPRESSORA" at bounding box center [409, 54] width 81 height 18
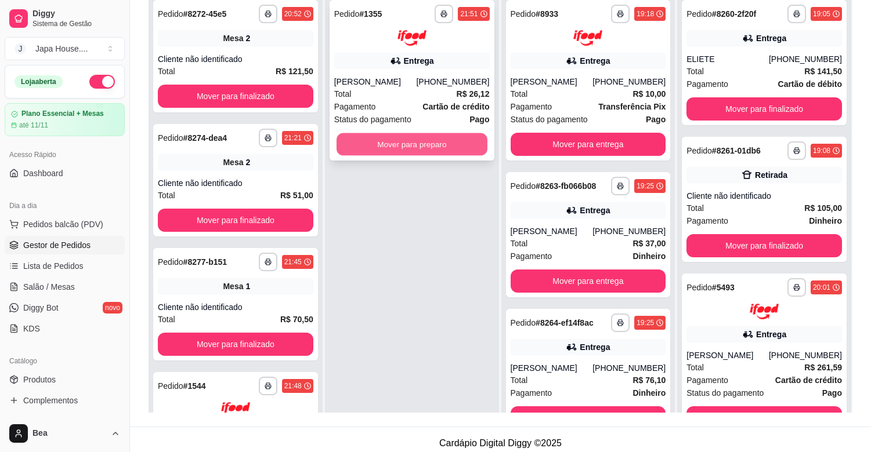
click at [439, 147] on button "Mover para preparo" at bounding box center [411, 144] width 151 height 23
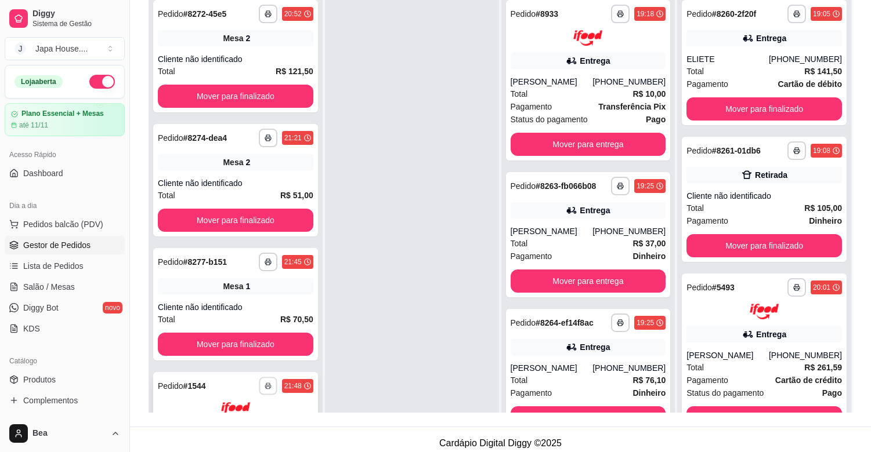
click at [263, 392] on button "button" at bounding box center [268, 386] width 18 height 18
click at [353, 364] on div at bounding box center [412, 219] width 174 height 452
click at [274, 392] on div "**********" at bounding box center [286, 386] width 55 height 19
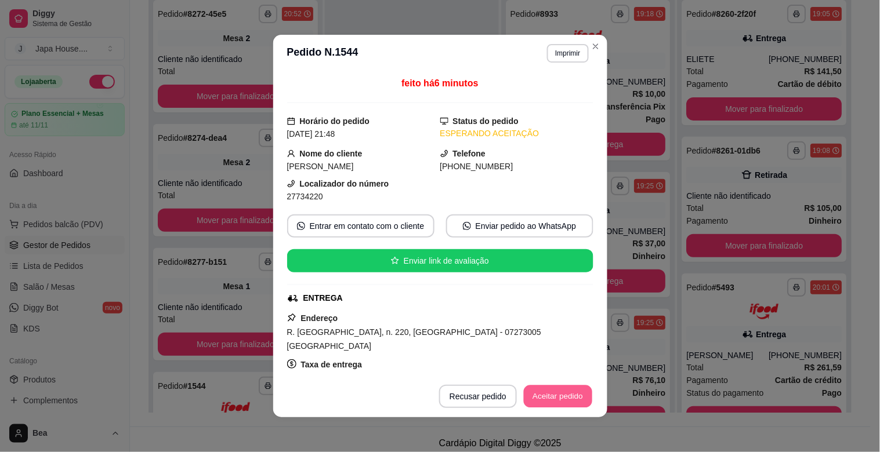
click at [544, 399] on button "Aceitar pedido" at bounding box center [558, 397] width 68 height 23
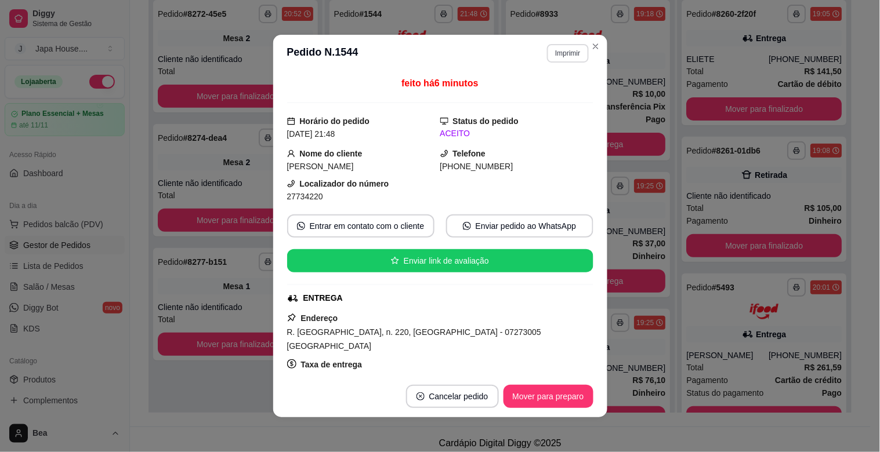
click at [549, 53] on button "Imprimir" at bounding box center [567, 53] width 41 height 19
click at [550, 91] on button "IMPRESSORA" at bounding box center [542, 94] width 81 height 18
click at [563, 48] on button "Imprimir" at bounding box center [568, 53] width 40 height 18
click at [557, 89] on button "IMPRESSORA" at bounding box center [542, 94] width 81 height 18
click at [563, 45] on button "Imprimir" at bounding box center [568, 53] width 40 height 18
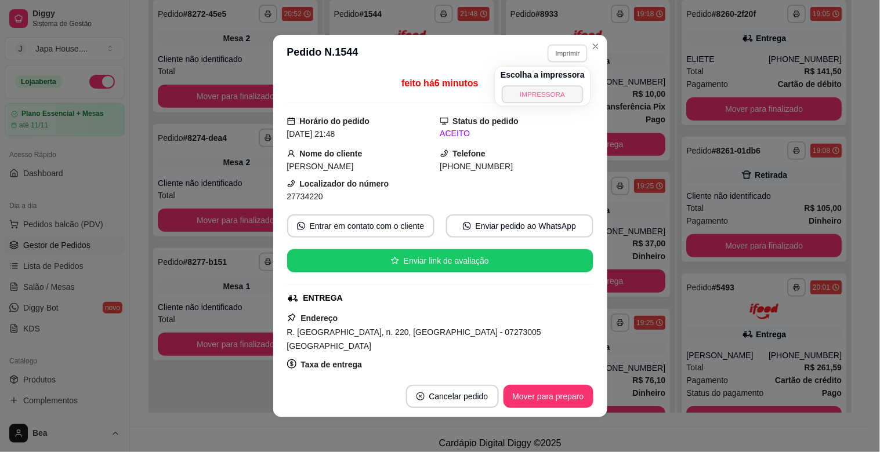
click at [563, 90] on button "IMPRESSORA" at bounding box center [542, 94] width 81 height 18
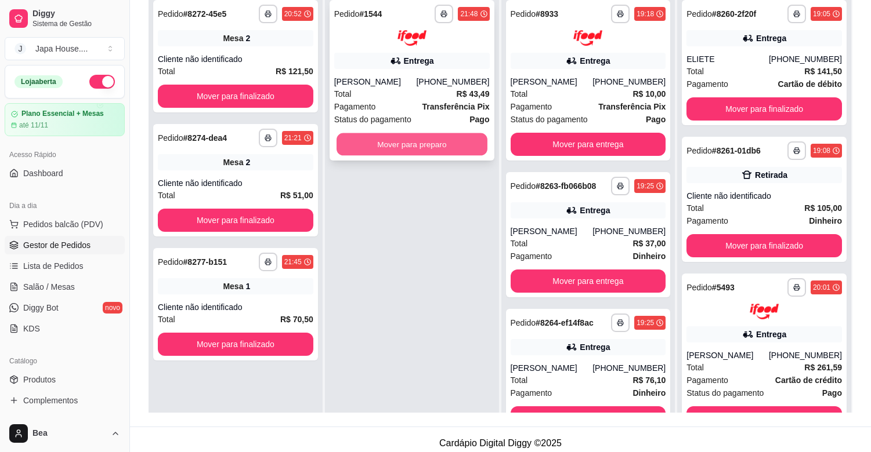
click at [419, 148] on button "Mover para preparo" at bounding box center [411, 144] width 151 height 23
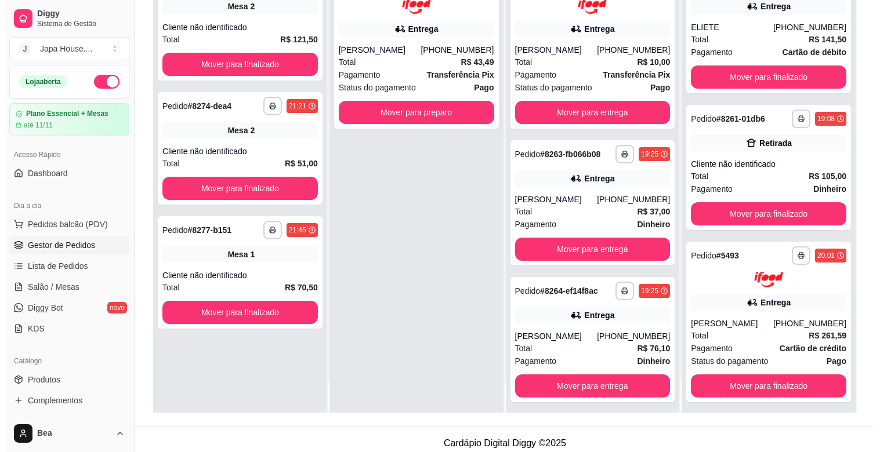
scroll to position [0, 0]
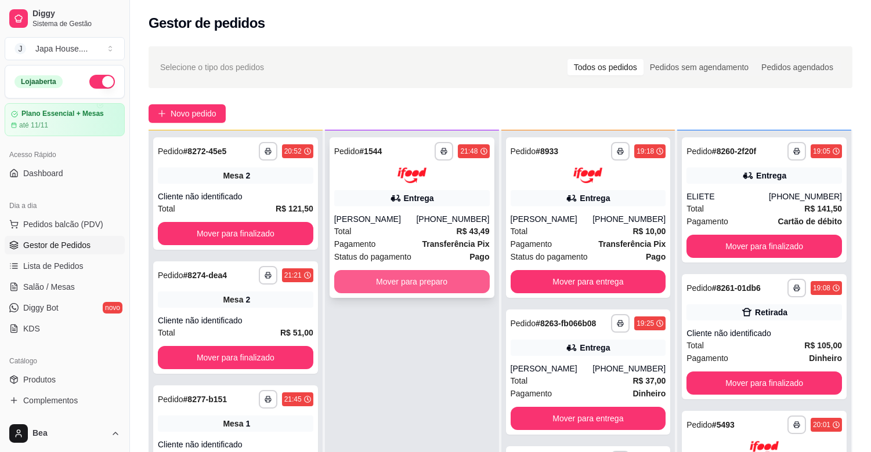
click at [463, 280] on button "Mover para preparo" at bounding box center [411, 281] width 155 height 23
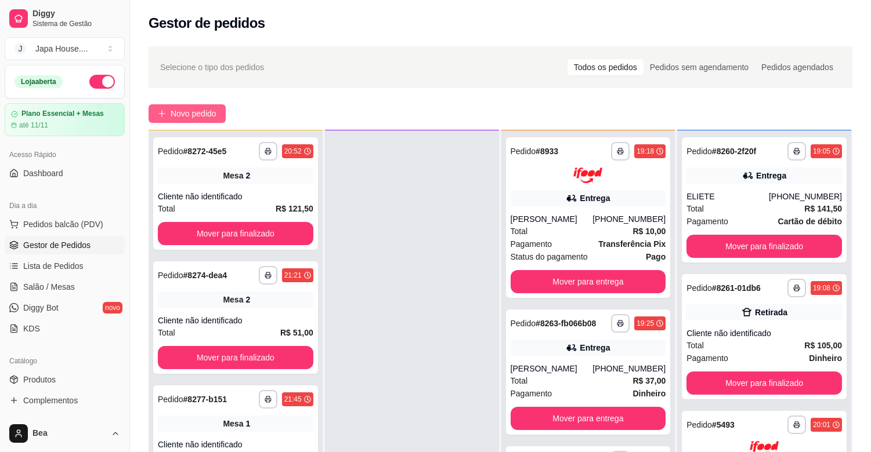
click at [216, 108] on span "Novo pedido" at bounding box center [194, 113] width 46 height 13
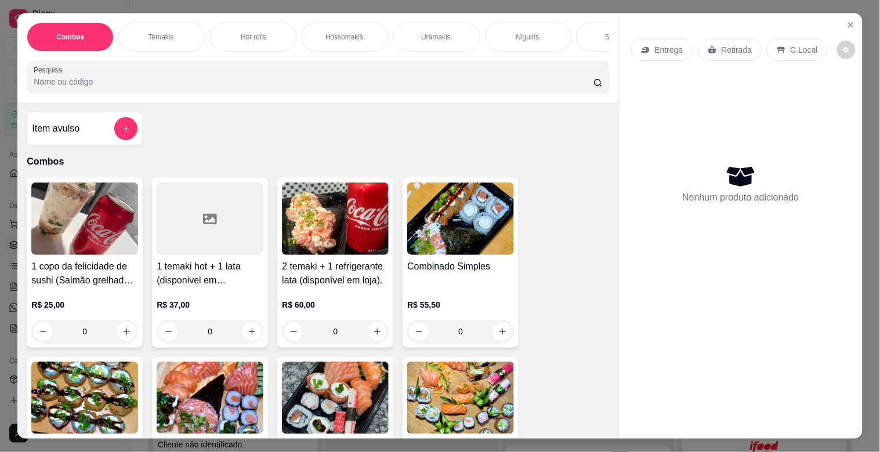
click at [247, 32] on p "Hot rolls" at bounding box center [254, 36] width 26 height 9
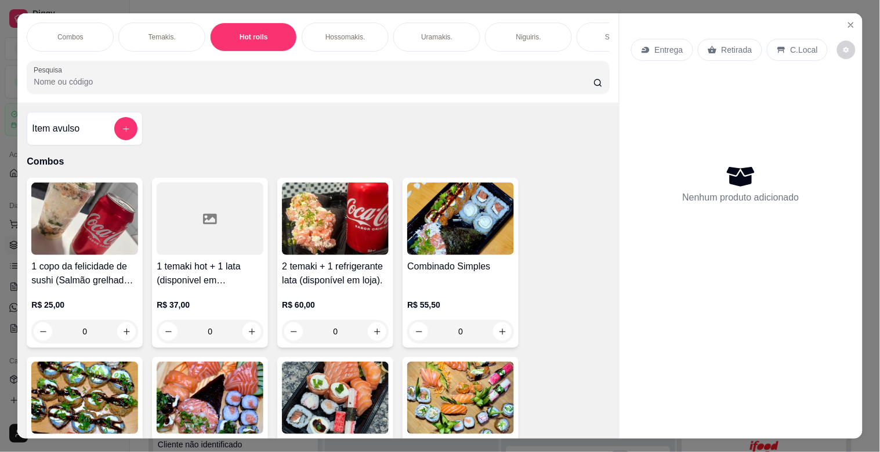
scroll to position [28, 0]
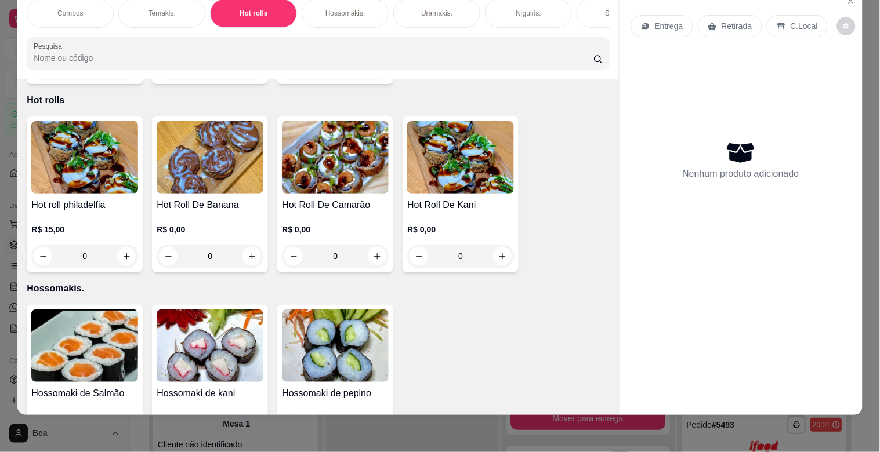
click at [93, 212] on div "R$ 15,00 0" at bounding box center [84, 240] width 107 height 56
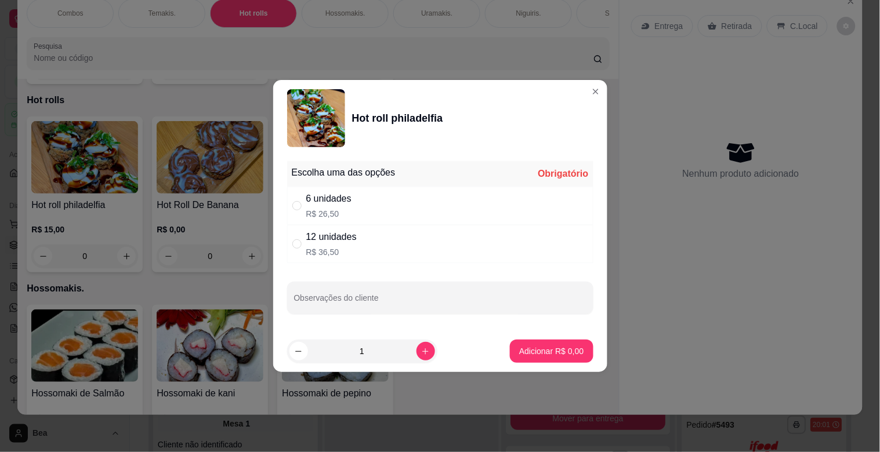
click at [346, 199] on div "6 unidades" at bounding box center [328, 199] width 45 height 14
radio input "true"
click at [525, 347] on p "Adicionar R$ 26,50" at bounding box center [549, 351] width 67 height 11
type input "1"
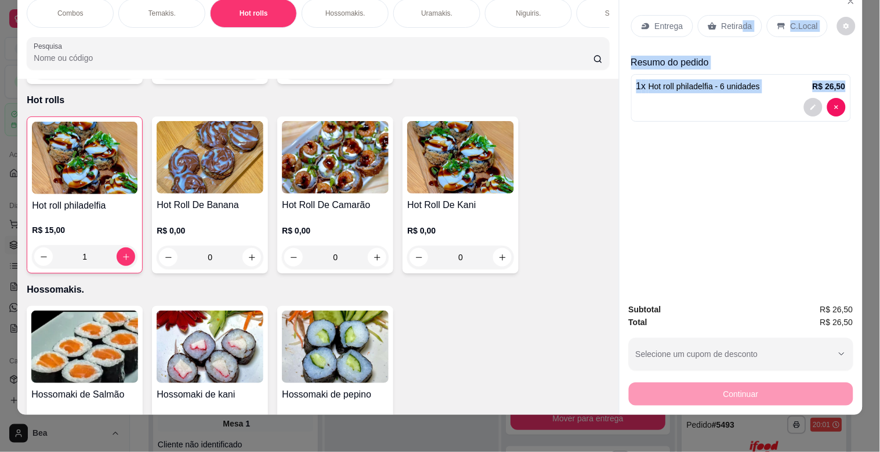
drag, startPoint x: 735, startPoint y: 20, endPoint x: 879, endPoint y: 275, distance: 293.0
click at [879, 275] on div "Combos [PERSON_NAME]. Hot rolls Hossomakis. [GEOGRAPHIC_DATA]. Niguiris. Sashim…" at bounding box center [440, 226] width 880 height 452
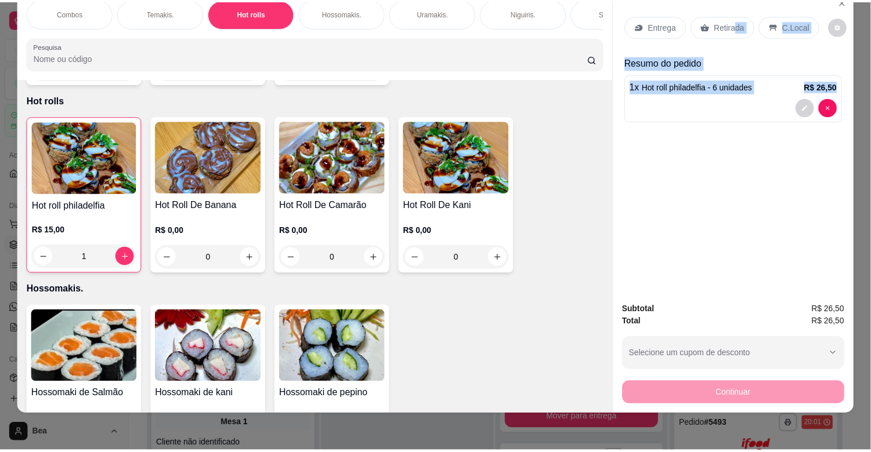
scroll to position [28, 1]
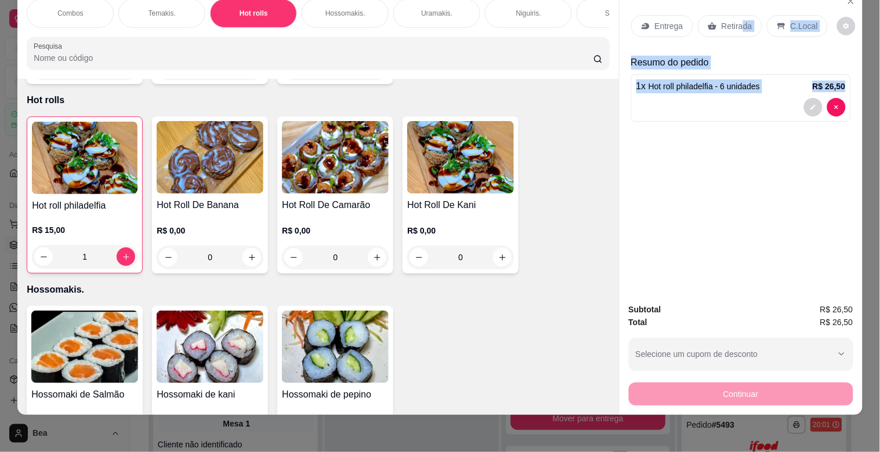
click at [763, 176] on div "Entrega Retirada C.Local Resumo do pedido 1 x Hot roll philadelfia - 6 unidades…" at bounding box center [740, 142] width 243 height 304
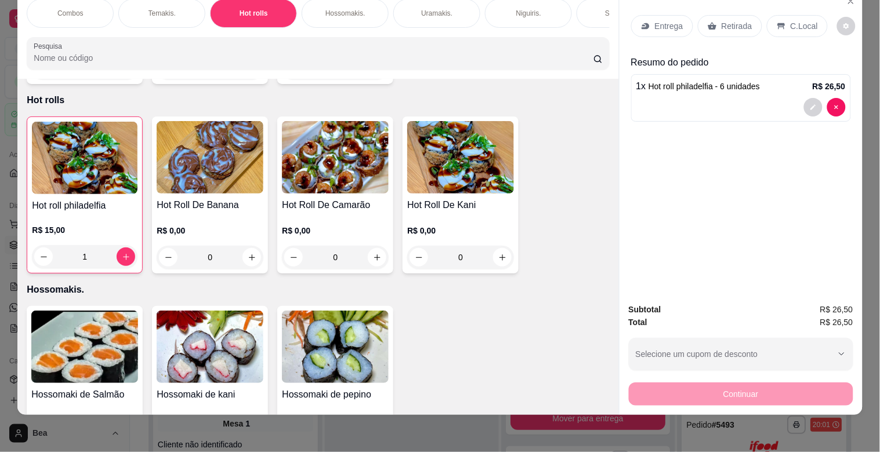
click at [733, 15] on div "Retirada" at bounding box center [730, 26] width 64 height 22
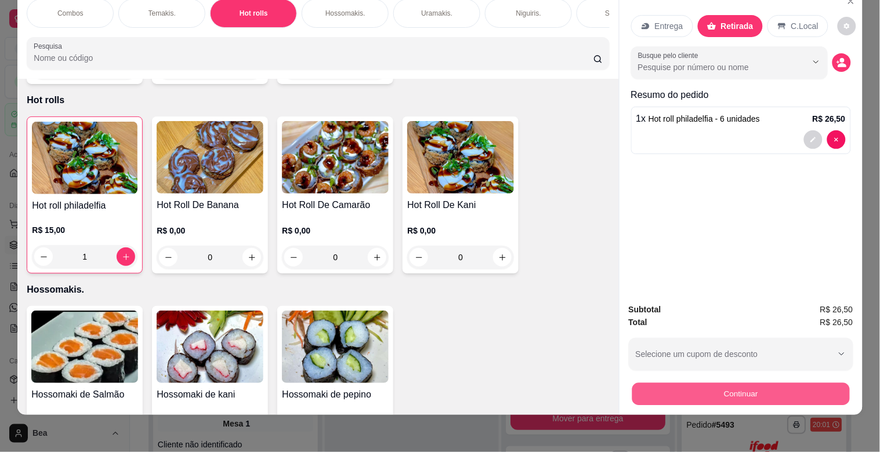
click at [710, 385] on button "Continuar" at bounding box center [741, 394] width 218 height 23
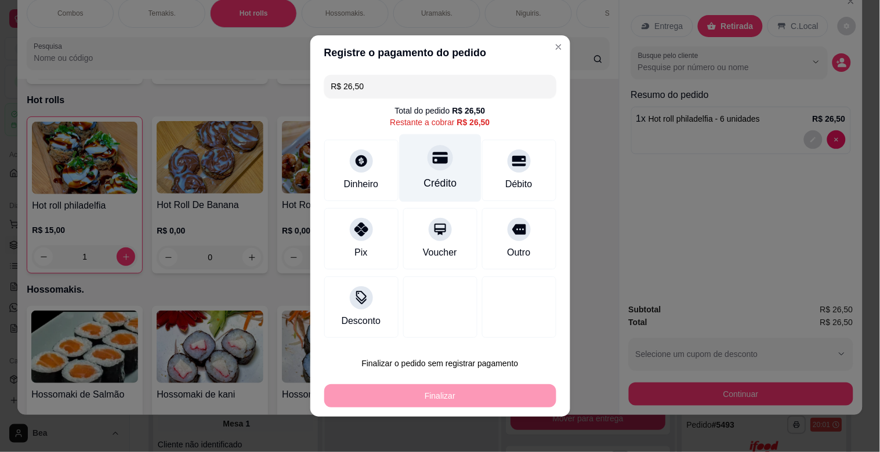
click at [437, 165] on icon at bounding box center [439, 157] width 15 height 15
type input "R$ 0,00"
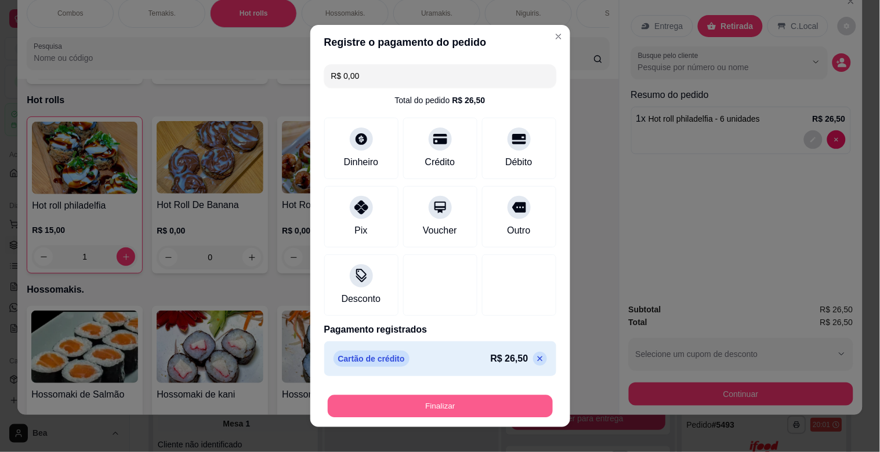
click at [427, 398] on button "Finalizar" at bounding box center [440, 407] width 225 height 23
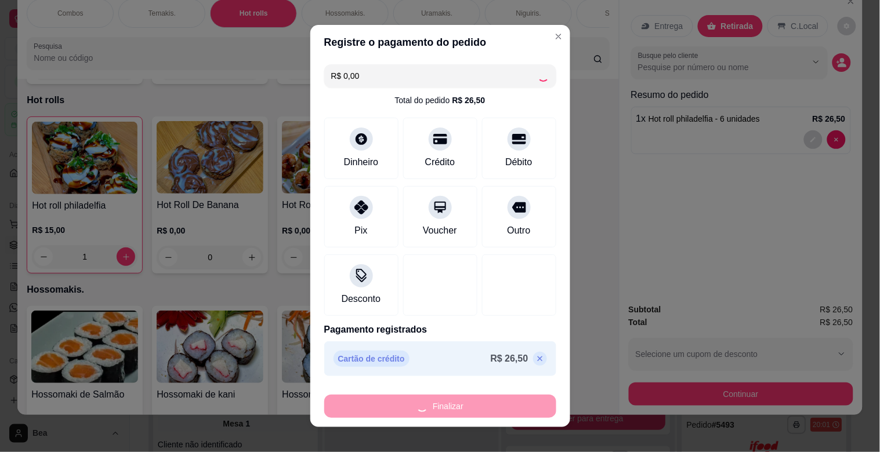
type input "0"
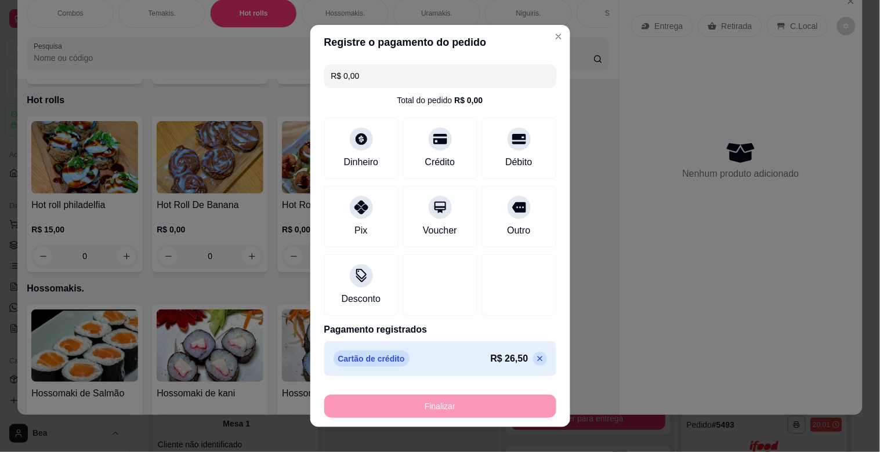
type input "-R$ 26,50"
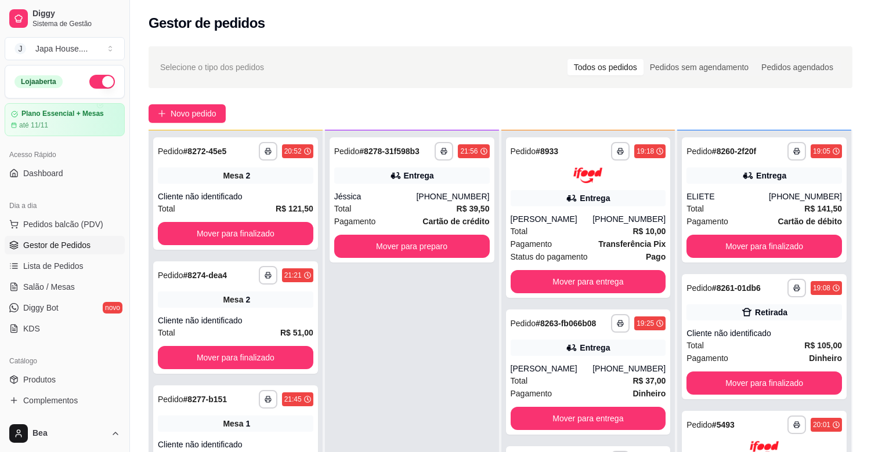
scroll to position [3, 0]
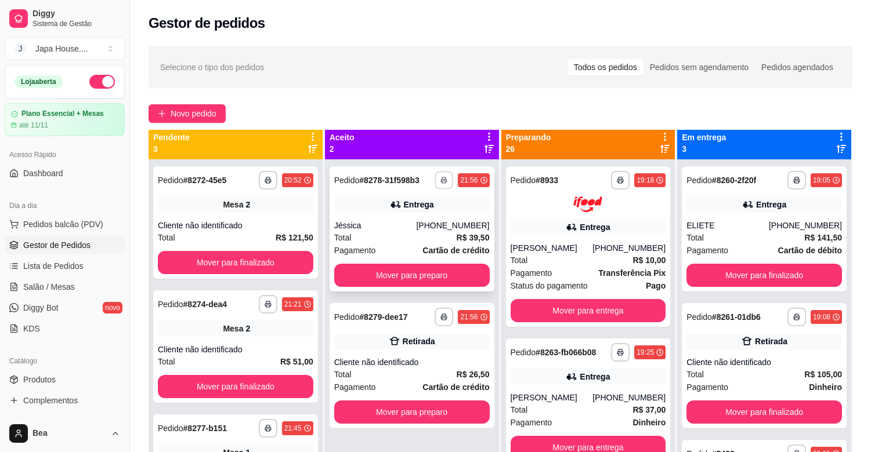
click at [441, 177] on icon "button" at bounding box center [444, 180] width 7 height 7
click at [437, 219] on button "IMPRESSORA" at bounding box center [409, 220] width 81 height 18
click at [441, 180] on icon "button" at bounding box center [444, 181] width 6 height 2
click at [432, 220] on button "IMPRESSORA" at bounding box center [409, 220] width 81 height 18
click at [444, 184] on button "button" at bounding box center [444, 180] width 18 height 18
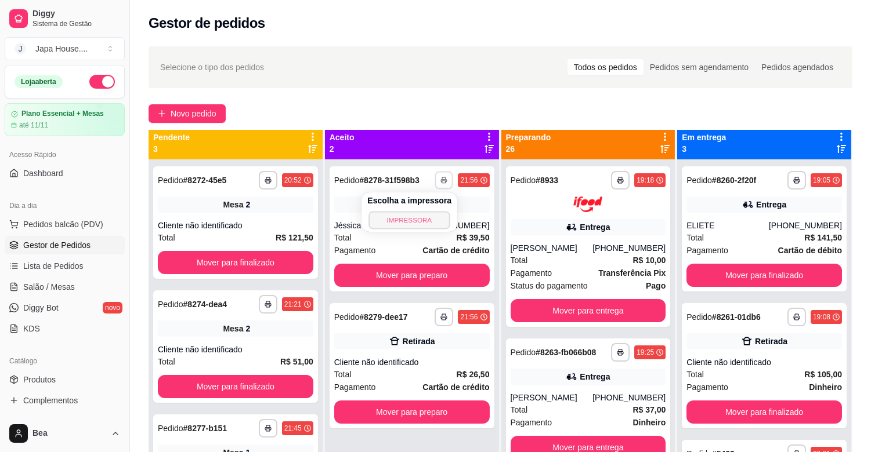
click at [440, 212] on button "IMPRESSORA" at bounding box center [409, 220] width 81 height 18
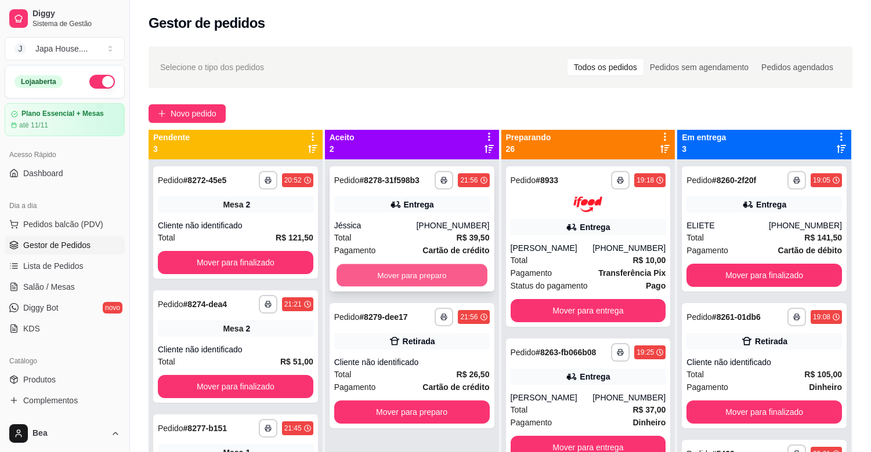
click at [426, 276] on button "Mover para preparo" at bounding box center [411, 275] width 151 height 23
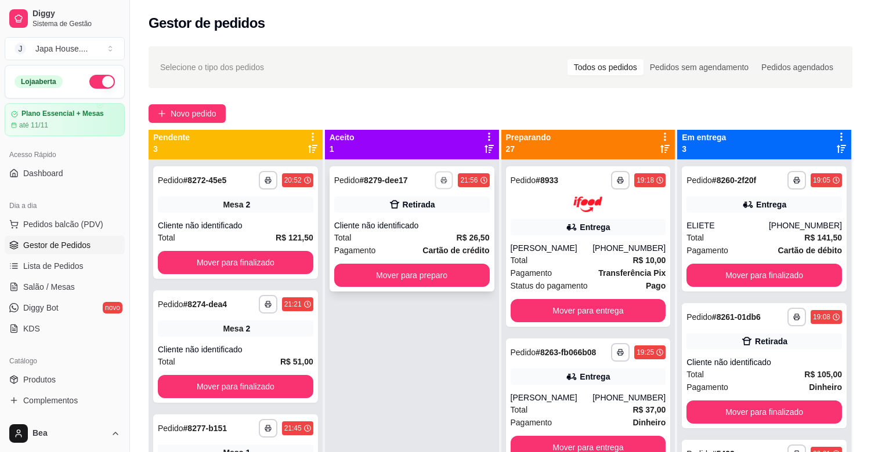
click at [441, 177] on icon "button" at bounding box center [444, 180] width 7 height 7
click at [433, 220] on button "IMPRESSORA" at bounding box center [409, 220] width 81 height 18
click at [441, 177] on icon "button" at bounding box center [444, 180] width 7 height 7
click at [433, 216] on button "IMPRESSORA" at bounding box center [409, 220] width 81 height 18
click at [425, 277] on button "Mover para preparo" at bounding box center [411, 275] width 151 height 23
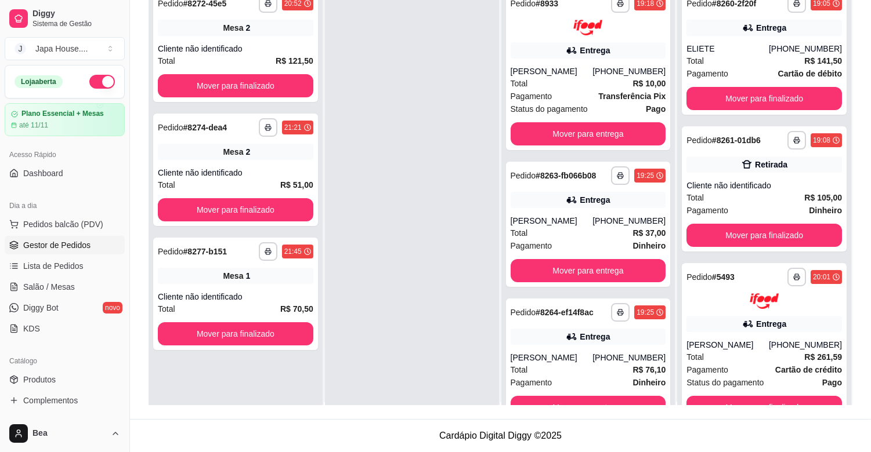
scroll to position [0, 0]
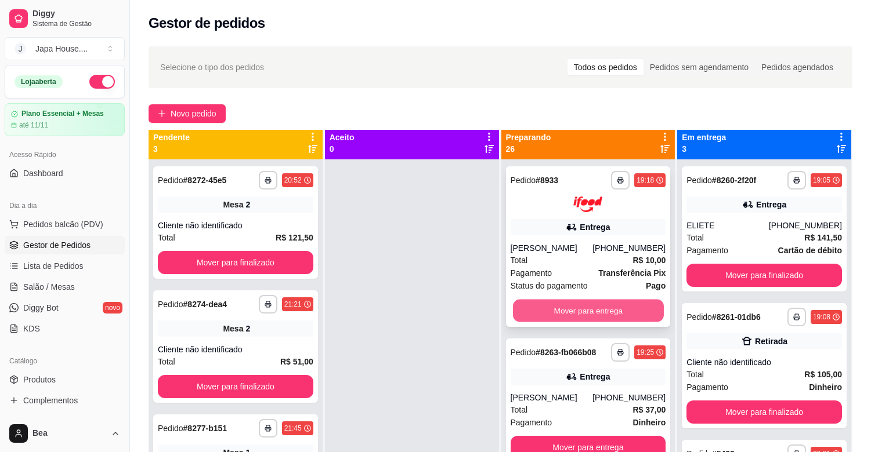
click at [581, 310] on button "Mover para entrega" at bounding box center [588, 310] width 151 height 23
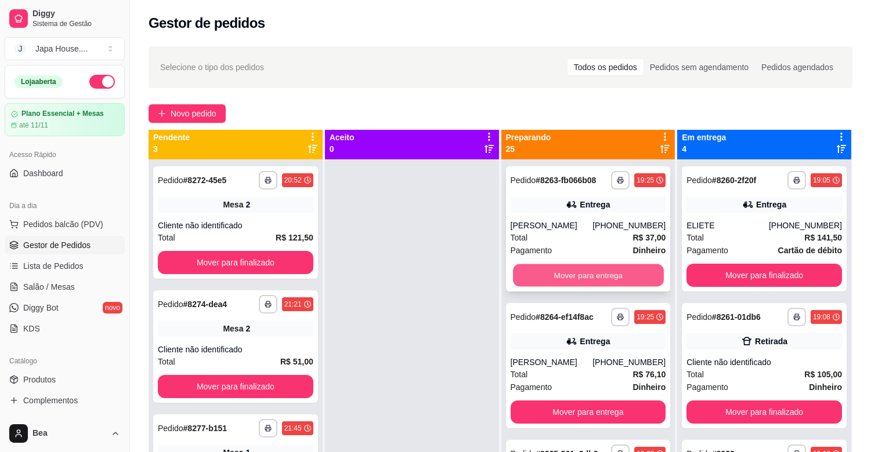
click at [596, 276] on button "Mover para entrega" at bounding box center [588, 275] width 151 height 23
click at [586, 273] on button "Mover para entrega" at bounding box center [587, 275] width 155 height 23
click at [586, 273] on button "Mover para entrega" at bounding box center [588, 275] width 151 height 23
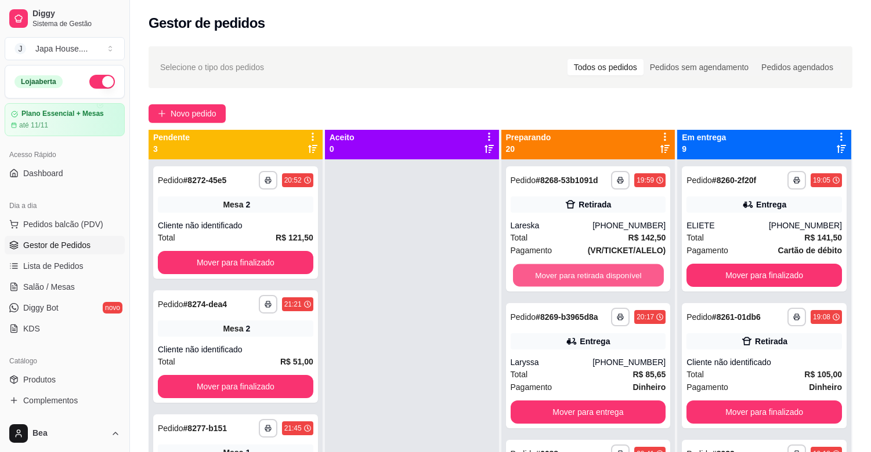
click at [586, 273] on button "Mover para retirada disponível" at bounding box center [588, 275] width 151 height 23
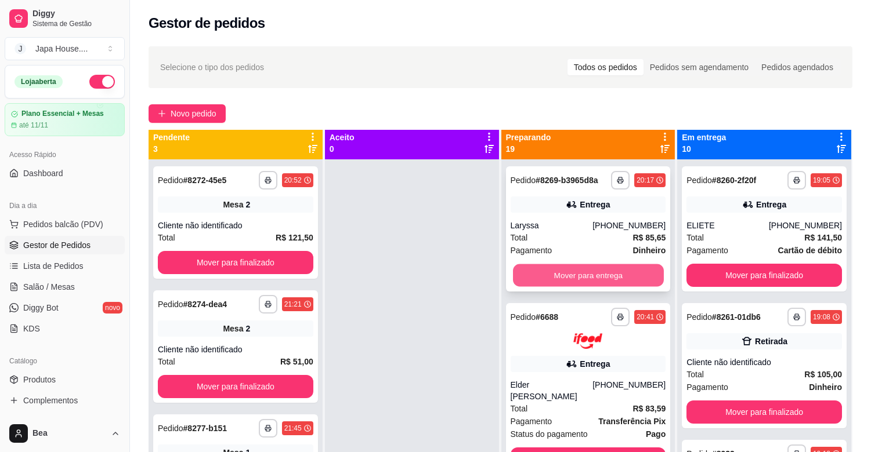
click at [593, 269] on button "Mover para entrega" at bounding box center [588, 275] width 151 height 23
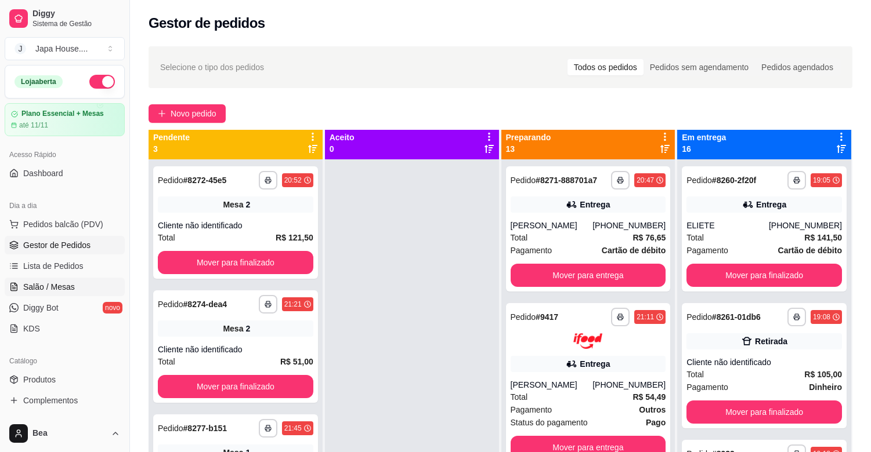
click at [78, 280] on link "Salão / Mesas" at bounding box center [65, 287] width 120 height 19
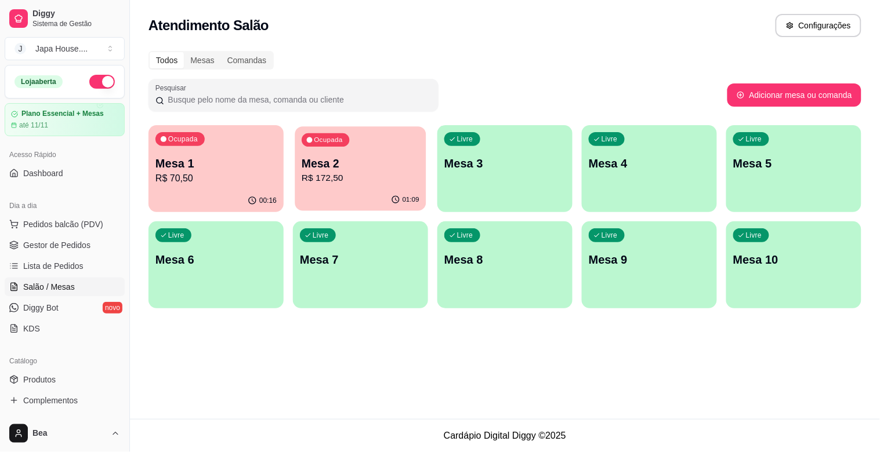
click at [372, 148] on div "Ocupada Mesa 2 R$ 172,50" at bounding box center [360, 157] width 131 height 63
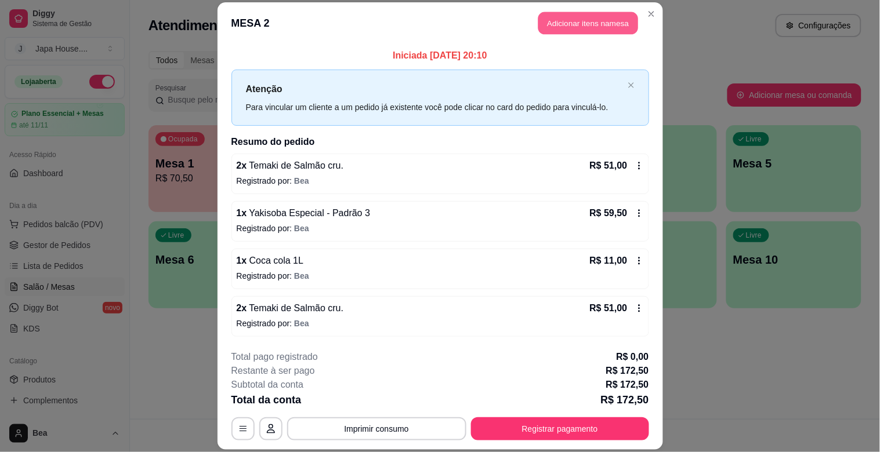
click at [594, 24] on button "Adicionar itens na mesa" at bounding box center [588, 23] width 100 height 23
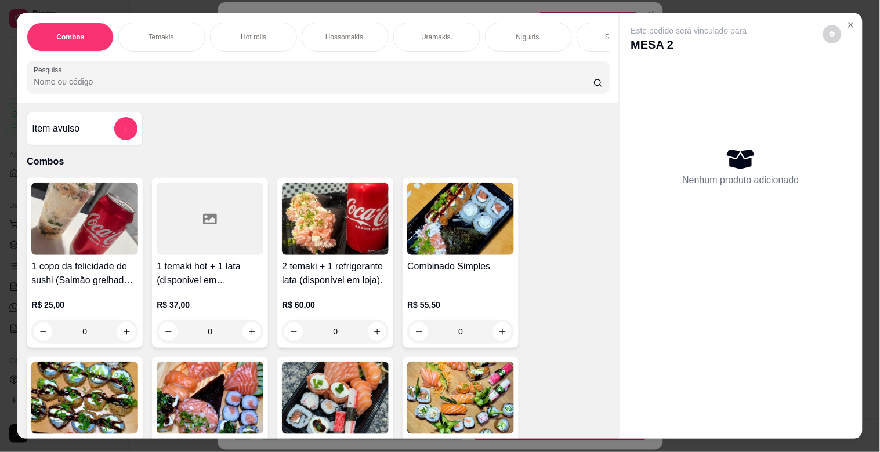
scroll to position [0, 510]
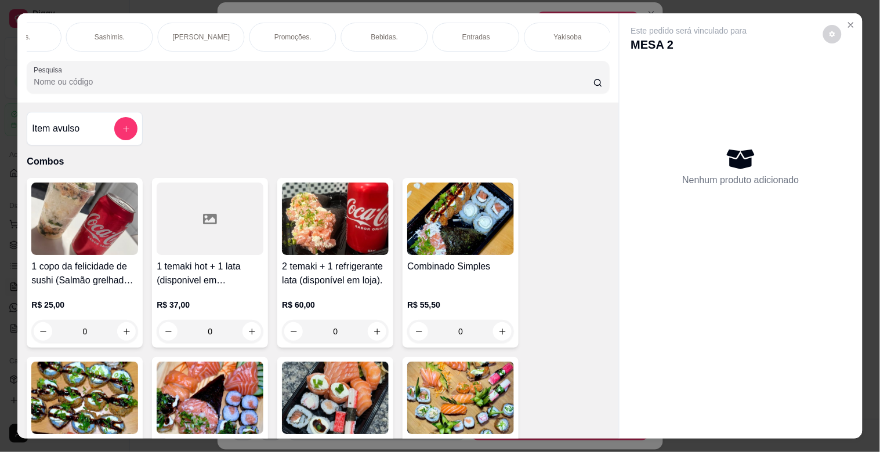
click at [378, 32] on p "Bebidas." at bounding box center [384, 36] width 27 height 9
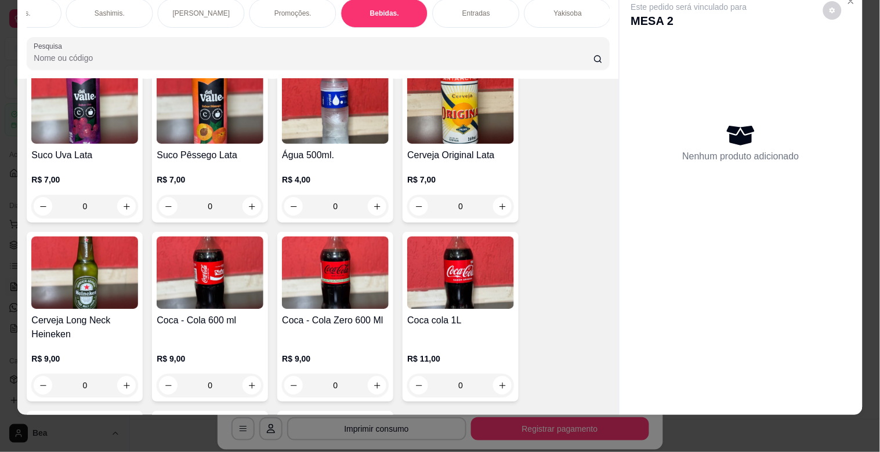
scroll to position [3406, 0]
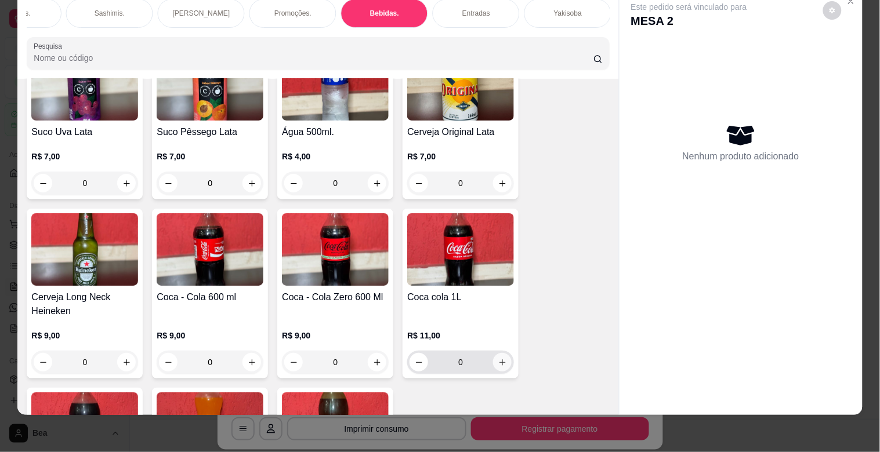
click at [501, 358] on icon "increase-product-quantity" at bounding box center [502, 362] width 9 height 9
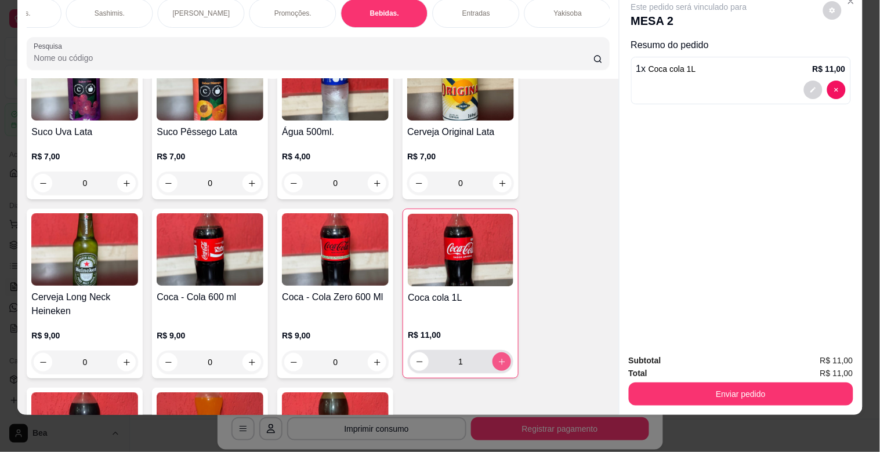
type input "1"
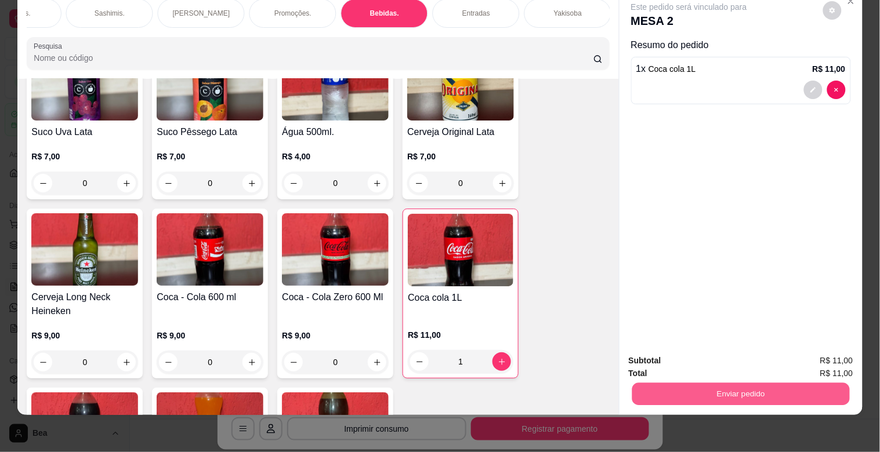
click at [685, 387] on button "Enviar pedido" at bounding box center [741, 394] width 218 height 23
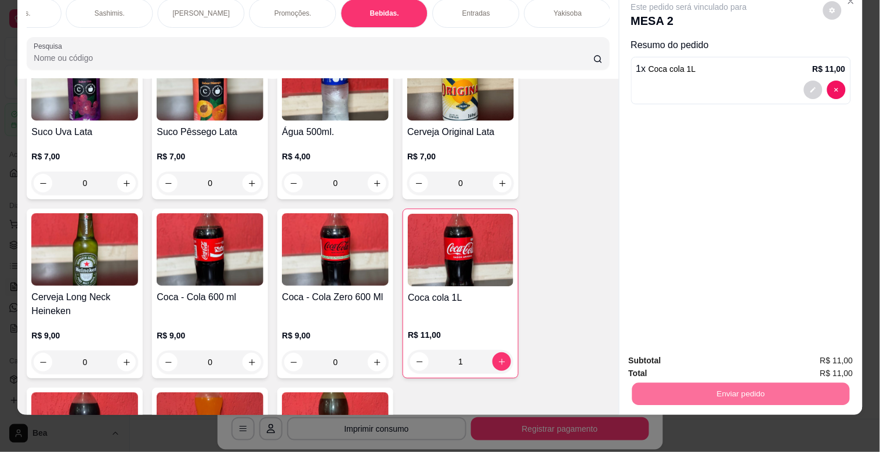
click at [807, 357] on button "Enviar pedido" at bounding box center [823, 355] width 64 height 21
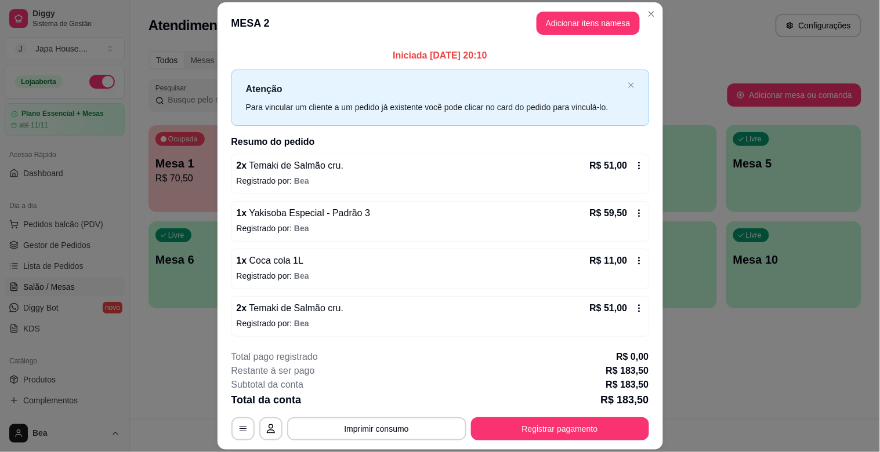
click at [402, 416] on div "**********" at bounding box center [440, 395] width 418 height 90
click at [401, 429] on button "Imprimir consumo" at bounding box center [376, 429] width 174 height 23
click at [387, 404] on button "IMPRESSORA" at bounding box center [375, 402] width 81 height 18
click at [498, 435] on button "Registrar pagamento" at bounding box center [559, 429] width 173 height 23
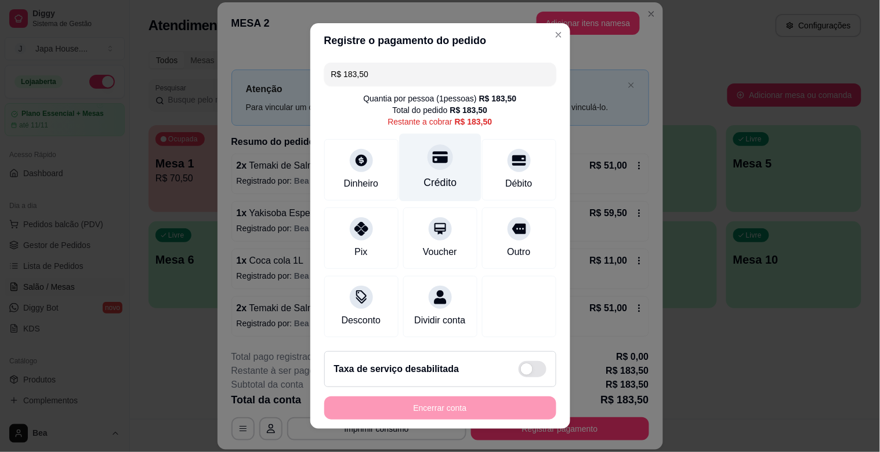
click at [437, 176] on div "Crédito" at bounding box center [439, 182] width 33 height 15
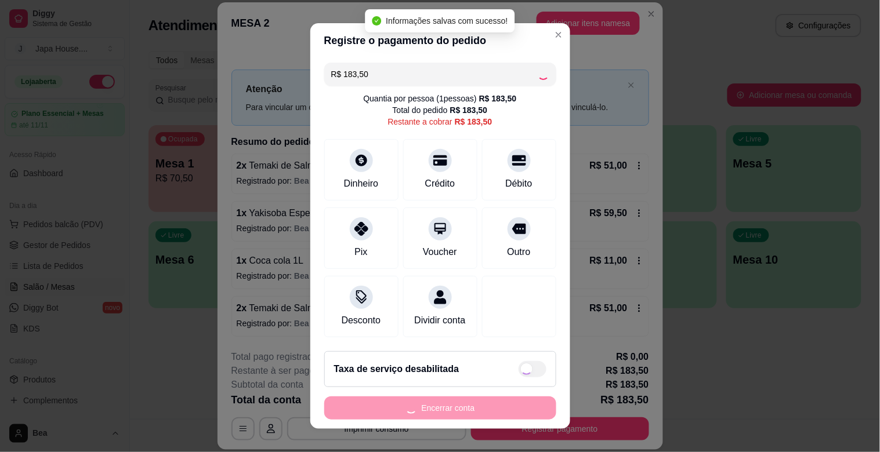
type input "R$ 0,00"
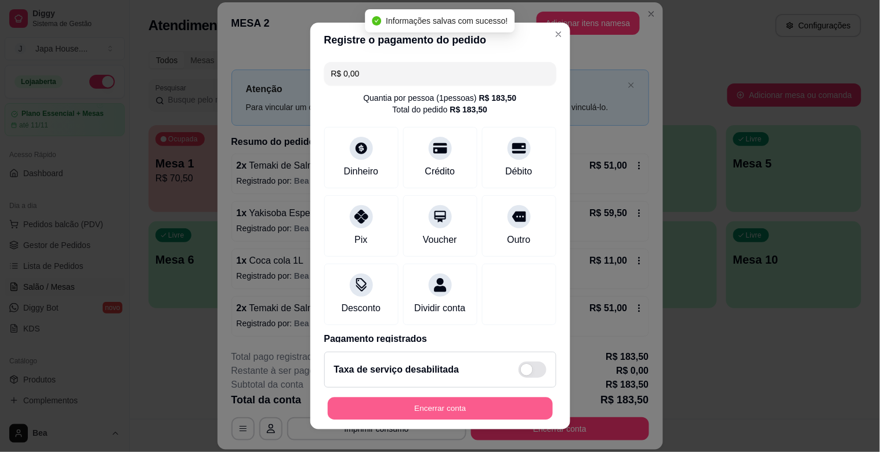
click at [443, 414] on button "Encerrar conta" at bounding box center [440, 409] width 225 height 23
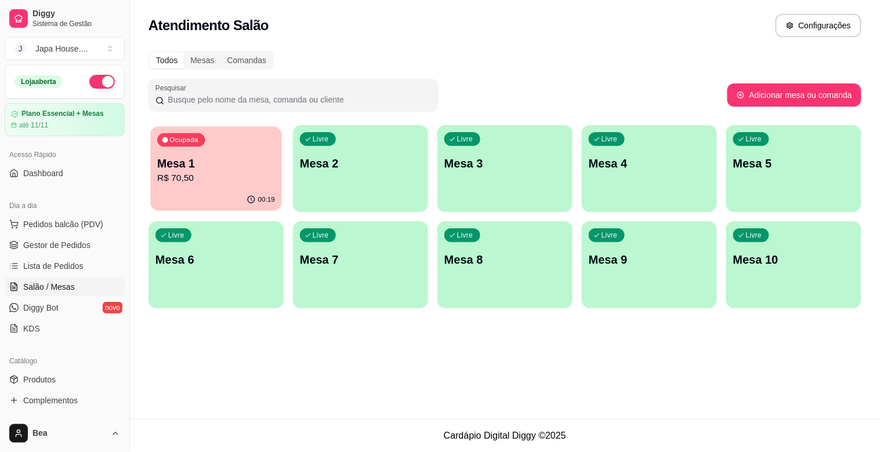
click at [182, 177] on p "R$ 70,50" at bounding box center [216, 178] width 118 height 13
click at [240, 192] on div "00:20" at bounding box center [215, 200] width 131 height 22
click at [73, 245] on span "Gestor de Pedidos" at bounding box center [56, 246] width 67 height 12
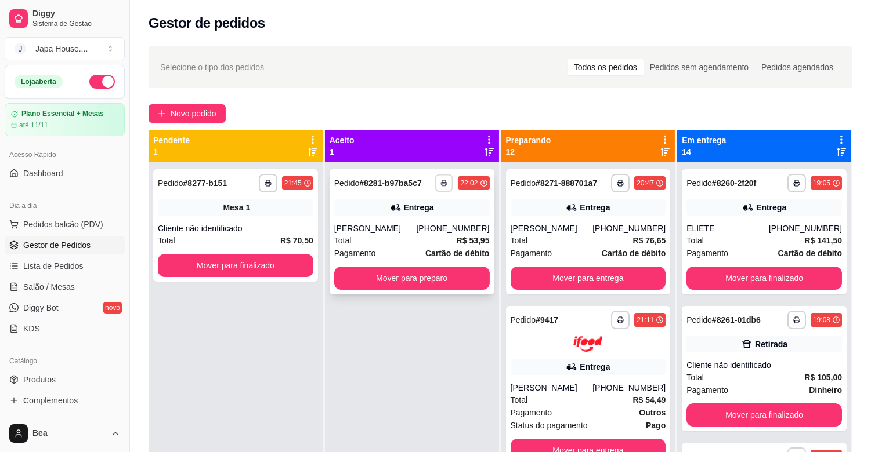
click at [441, 183] on icon "button" at bounding box center [444, 183] width 7 height 7
click at [436, 219] on button "IMPRESSORA" at bounding box center [409, 224] width 84 height 19
click at [444, 183] on button "button" at bounding box center [443, 183] width 19 height 19
click at [433, 219] on button "IMPRESSORA" at bounding box center [409, 224] width 81 height 18
click at [443, 186] on rect "button" at bounding box center [444, 185] width 3 height 2
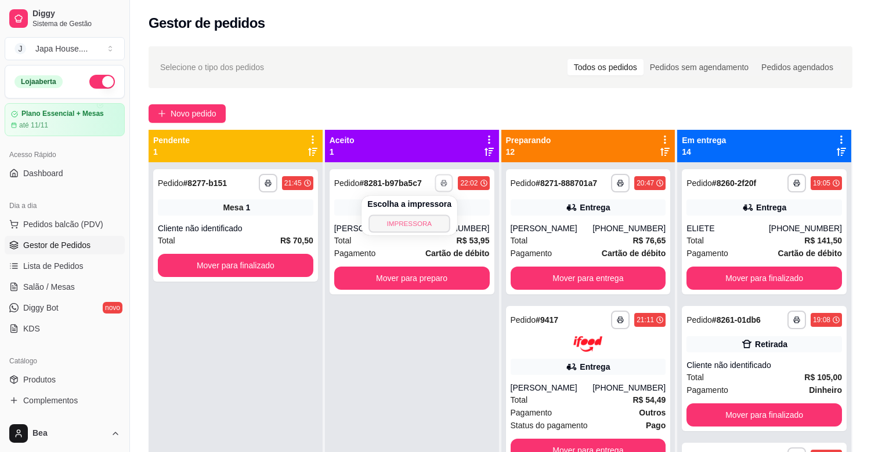
click at [433, 223] on button "IMPRESSORA" at bounding box center [409, 224] width 81 height 18
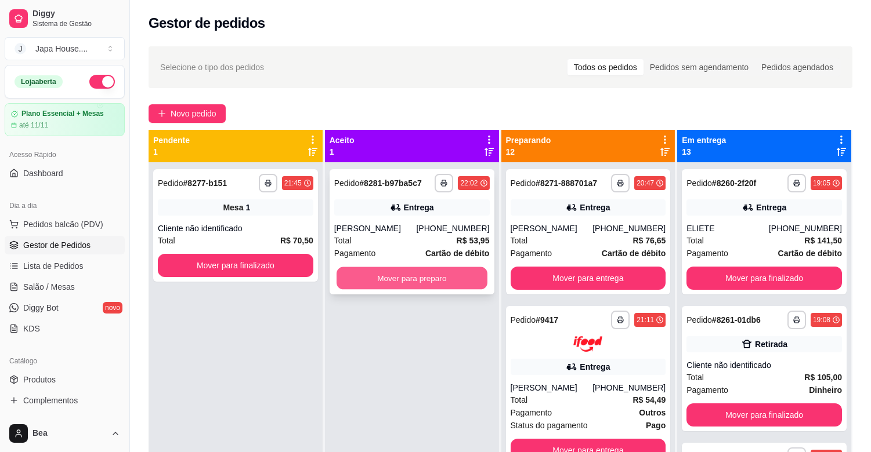
click at [414, 277] on button "Mover para preparo" at bounding box center [411, 278] width 151 height 23
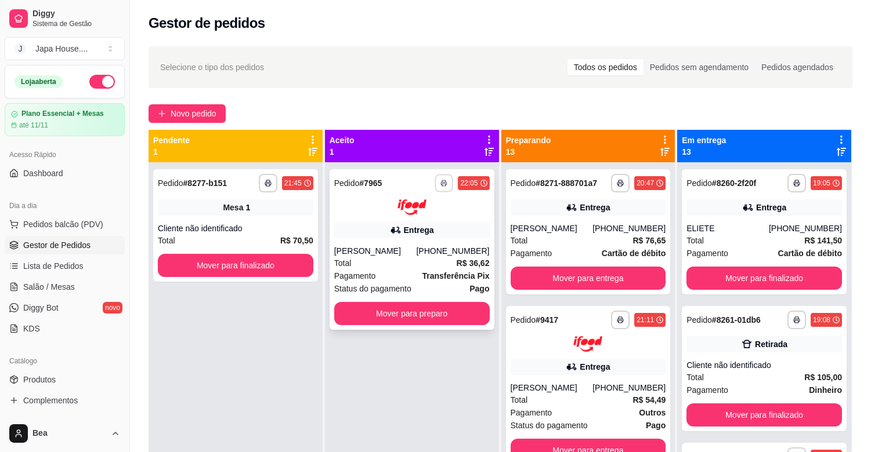
click at [444, 183] on icon "button" at bounding box center [444, 184] width 6 height 2
click at [434, 220] on button "IMPRESSORA" at bounding box center [409, 224] width 84 height 19
click at [436, 180] on button "button" at bounding box center [444, 183] width 18 height 18
click at [423, 221] on button "IMPRESSORA" at bounding box center [409, 224] width 81 height 18
click at [441, 183] on icon "button" at bounding box center [444, 183] width 7 height 7
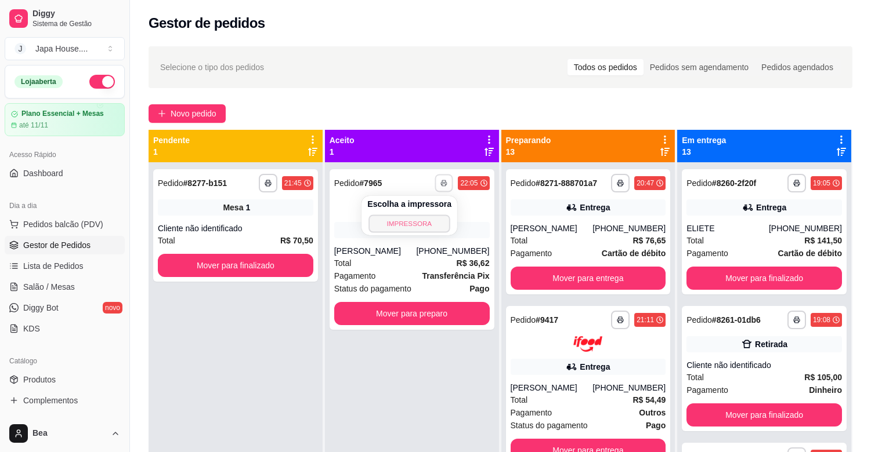
click at [425, 225] on button "IMPRESSORA" at bounding box center [409, 224] width 81 height 18
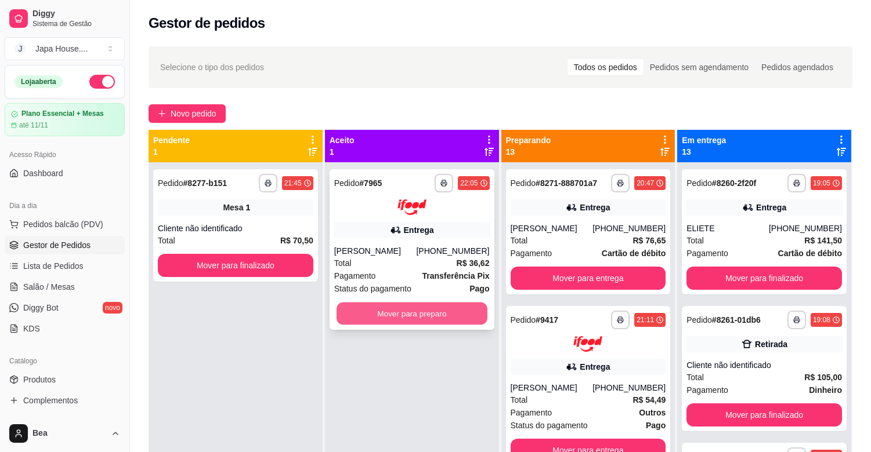
click at [428, 309] on button "Mover para preparo" at bounding box center [411, 313] width 151 height 23
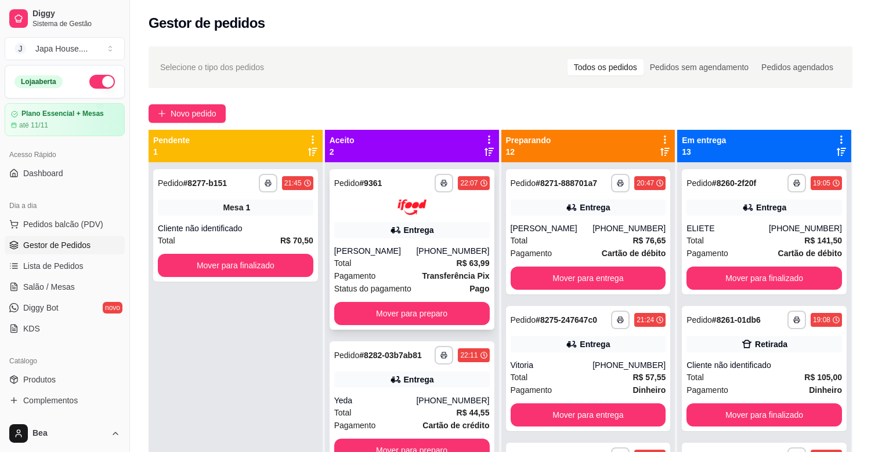
click at [402, 253] on div "[PERSON_NAME]" at bounding box center [375, 251] width 82 height 12
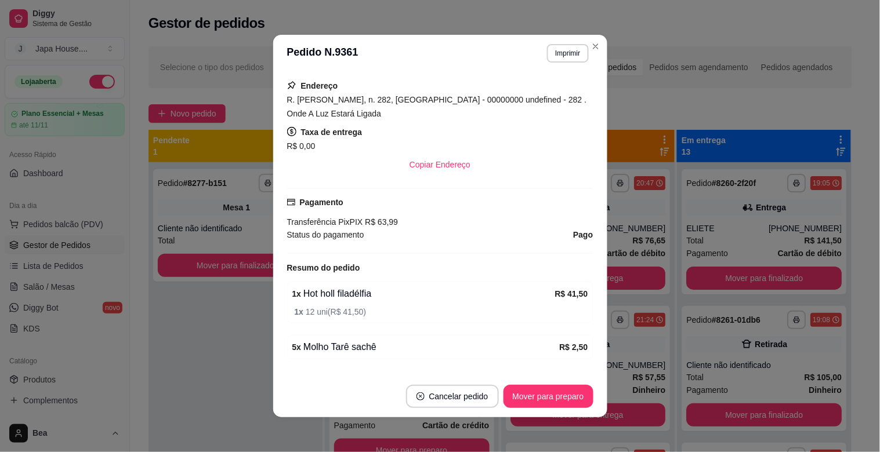
scroll to position [380, 0]
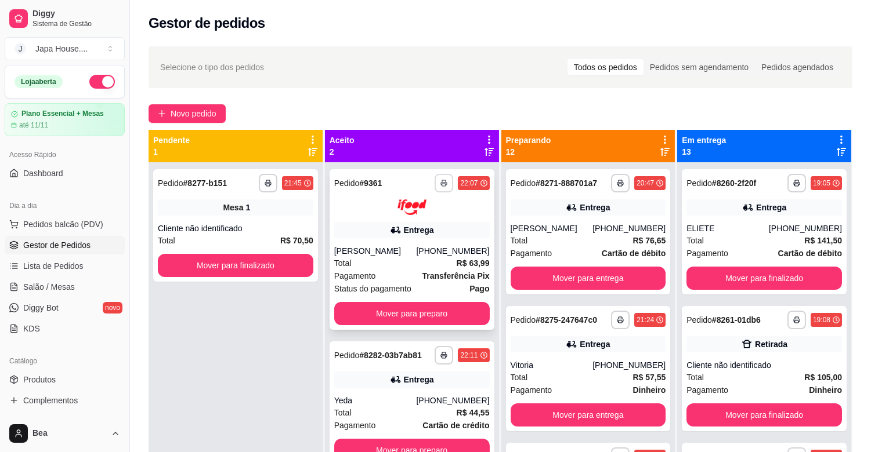
click at [441, 179] on button "button" at bounding box center [443, 183] width 19 height 19
click at [427, 223] on button "IMPRESSORA" at bounding box center [409, 224] width 81 height 18
click at [441, 186] on icon "button" at bounding box center [444, 183] width 7 height 7
click at [424, 226] on button "IMPRESSORA" at bounding box center [409, 224] width 81 height 18
click at [441, 184] on icon "button" at bounding box center [444, 183] width 7 height 7
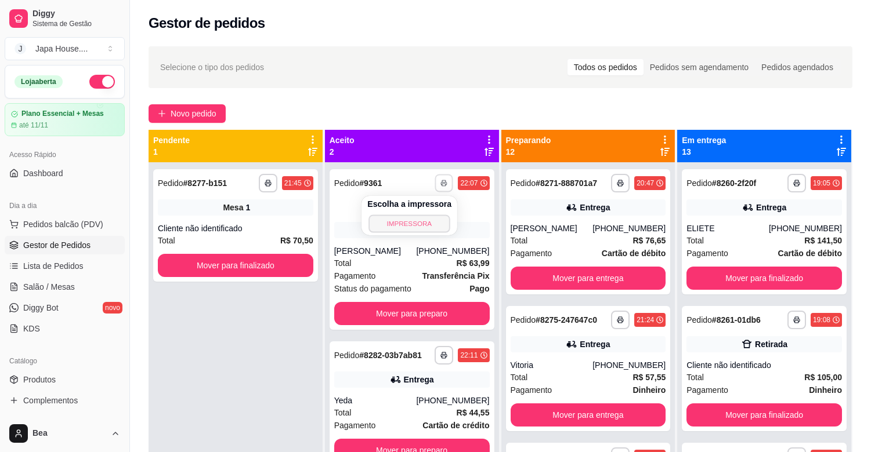
click at [433, 222] on button "IMPRESSORA" at bounding box center [409, 224] width 81 height 18
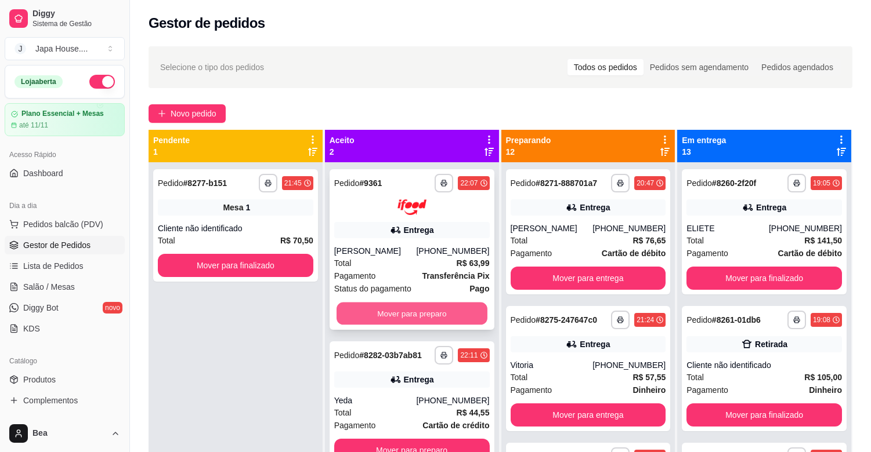
click at [450, 311] on button "Mover para preparo" at bounding box center [411, 313] width 151 height 23
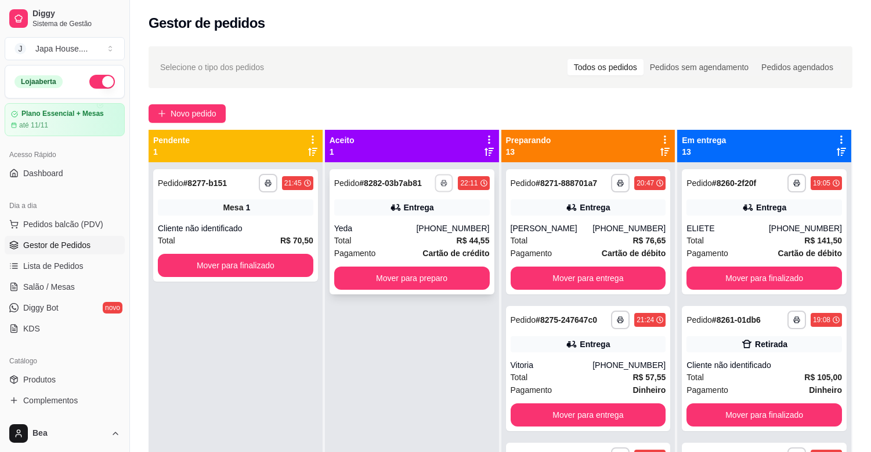
click at [443, 180] on icon "button" at bounding box center [444, 183] width 7 height 7
click at [430, 221] on button "IMPRESSORA" at bounding box center [409, 224] width 81 height 18
click at [441, 180] on icon "button" at bounding box center [444, 183] width 7 height 7
click at [433, 219] on button "IMPRESSORA" at bounding box center [409, 224] width 81 height 18
click at [439, 188] on button "button" at bounding box center [444, 183] width 18 height 18
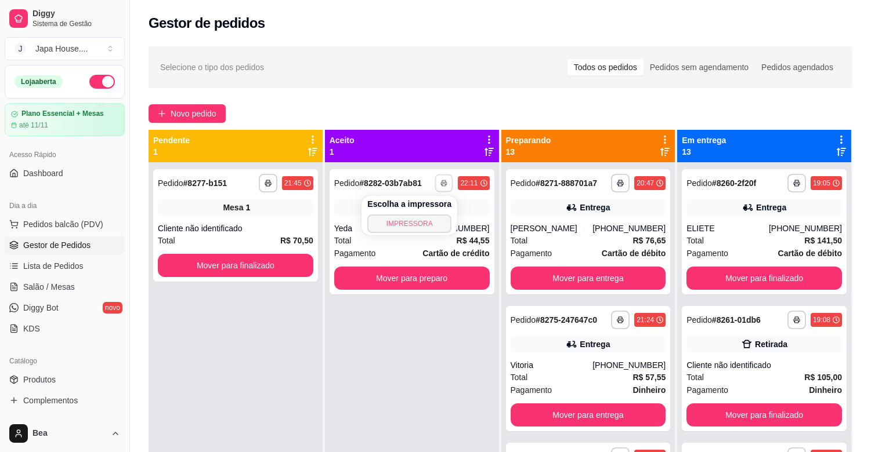
click at [427, 222] on button "IMPRESSORA" at bounding box center [409, 224] width 84 height 19
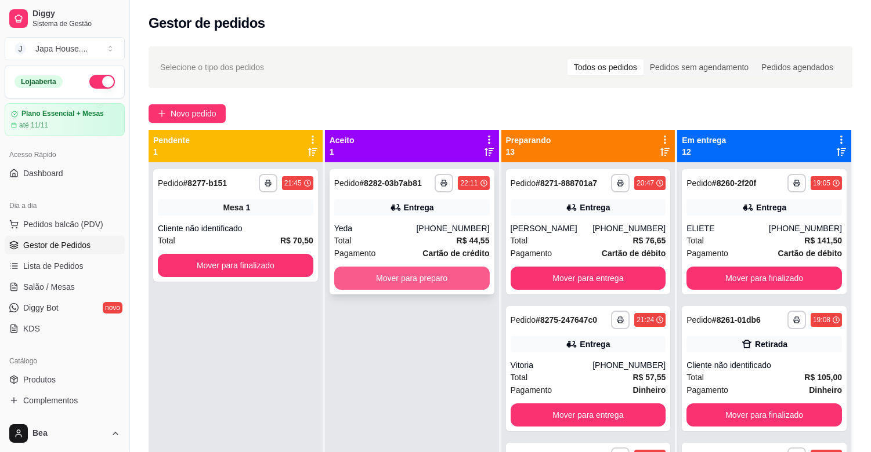
click at [445, 285] on button "Mover para preparo" at bounding box center [411, 278] width 155 height 23
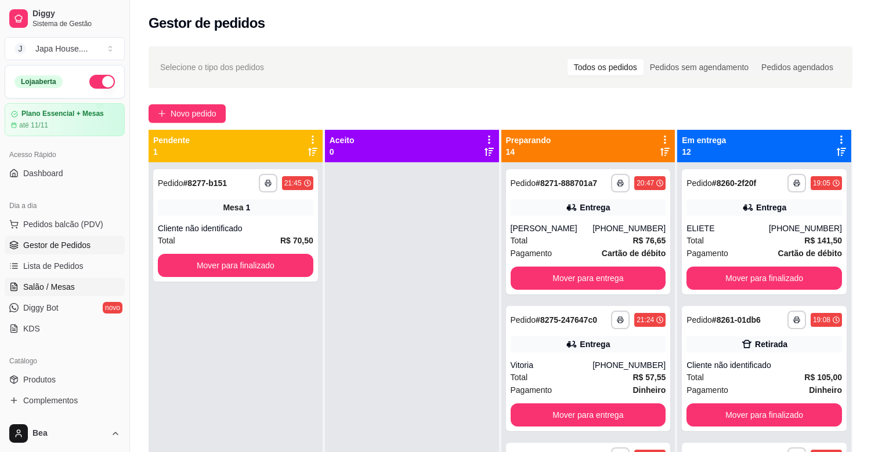
click at [55, 290] on span "Salão / Mesas" at bounding box center [49, 287] width 52 height 12
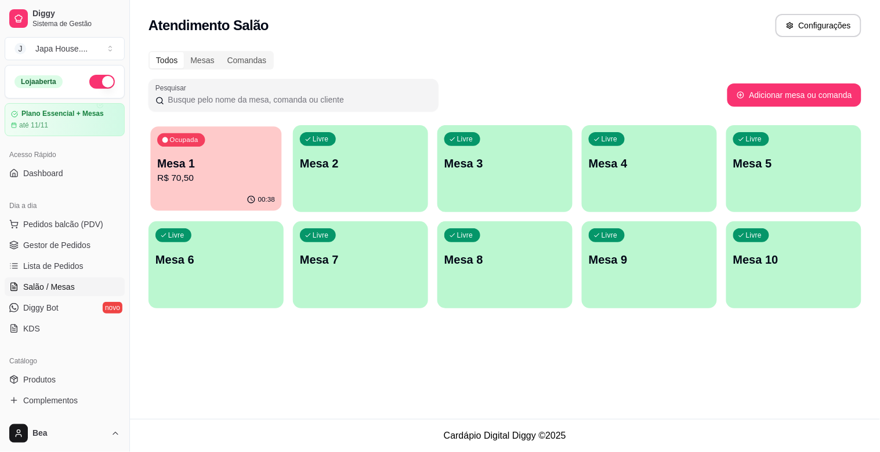
click at [221, 186] on div "Ocupada Mesa 1 R$ 70,50" at bounding box center [215, 157] width 131 height 63
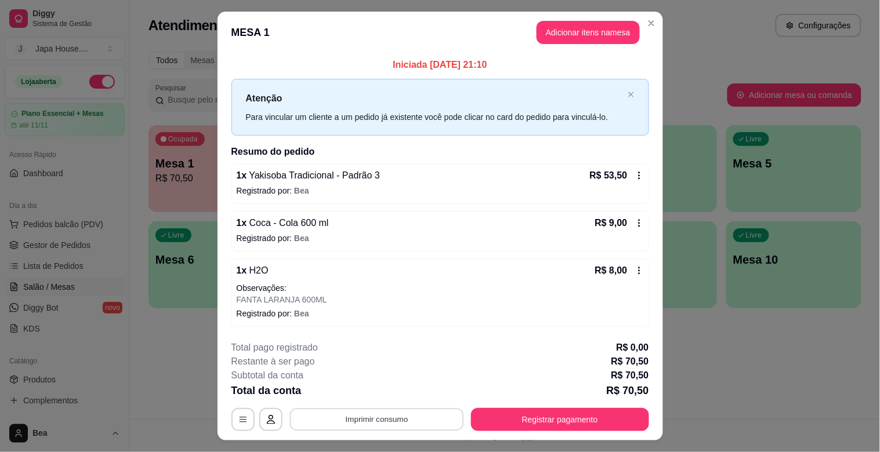
click at [403, 415] on button "Imprimir consumo" at bounding box center [376, 419] width 174 height 23
click at [396, 390] on button "IMPRESSORA" at bounding box center [375, 393] width 81 height 18
click at [526, 421] on button "Registrar pagamento" at bounding box center [559, 419] width 173 height 23
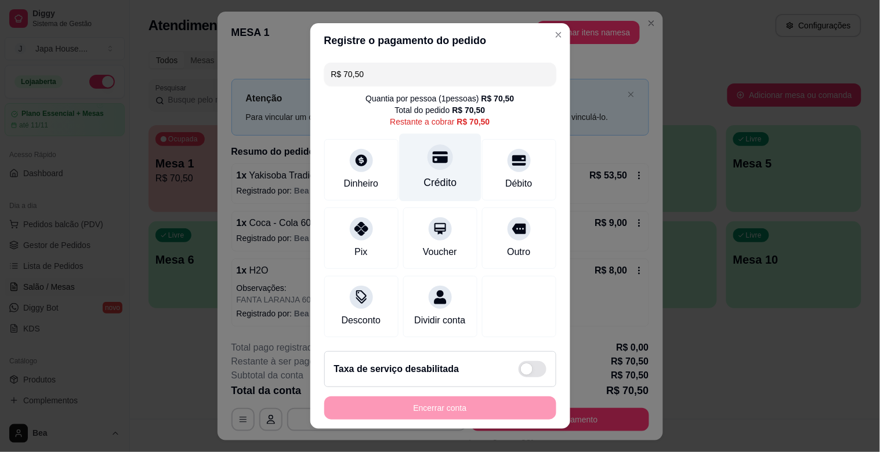
click at [437, 176] on div "Crédito" at bounding box center [439, 182] width 33 height 15
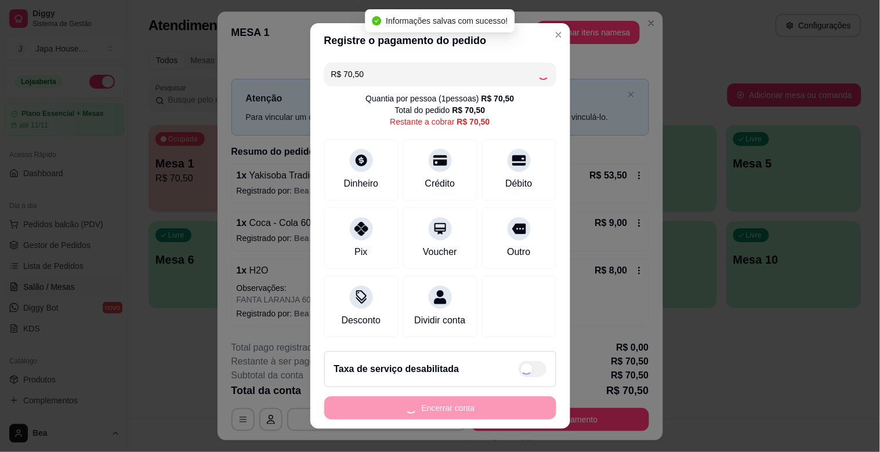
type input "R$ 0,00"
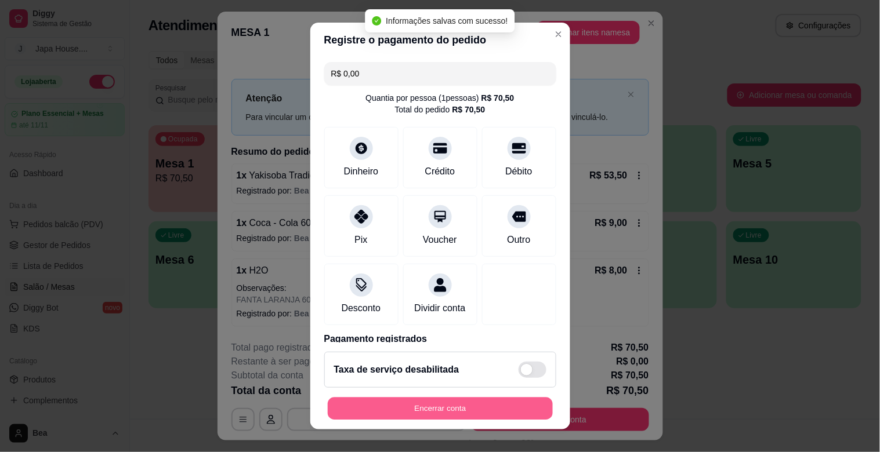
click at [460, 408] on button "Encerrar conta" at bounding box center [440, 409] width 225 height 23
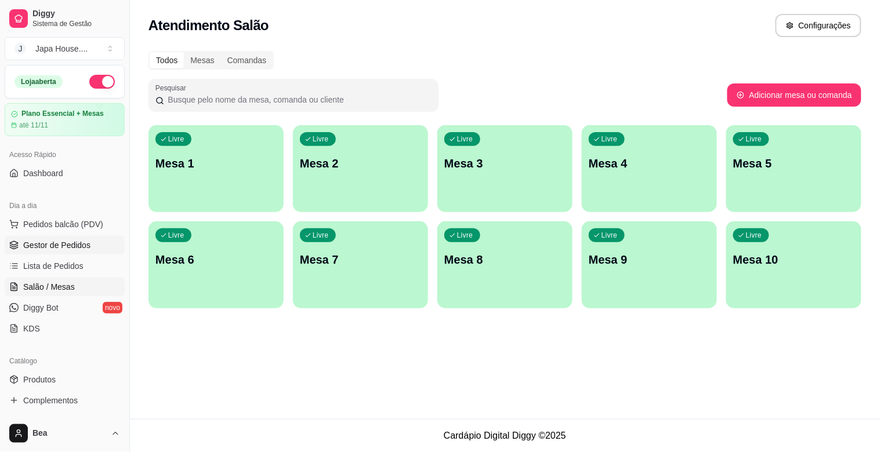
click at [97, 247] on link "Gestor de Pedidos" at bounding box center [65, 245] width 120 height 19
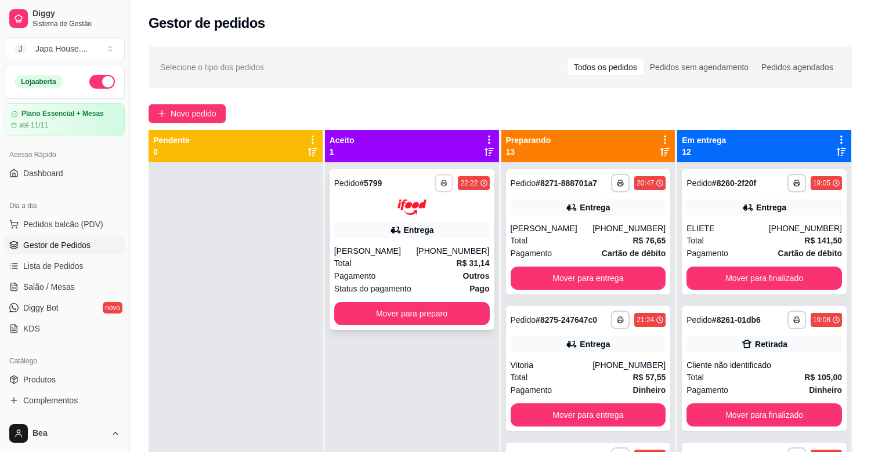
click at [436, 177] on button "button" at bounding box center [444, 183] width 18 height 18
click at [426, 222] on button "IMPRESSORA" at bounding box center [409, 224] width 81 height 18
click at [436, 180] on button "button" at bounding box center [444, 183] width 18 height 18
click at [422, 227] on button "IMPRESSORA" at bounding box center [409, 224] width 81 height 18
click at [440, 184] on icon "button" at bounding box center [443, 183] width 7 height 7
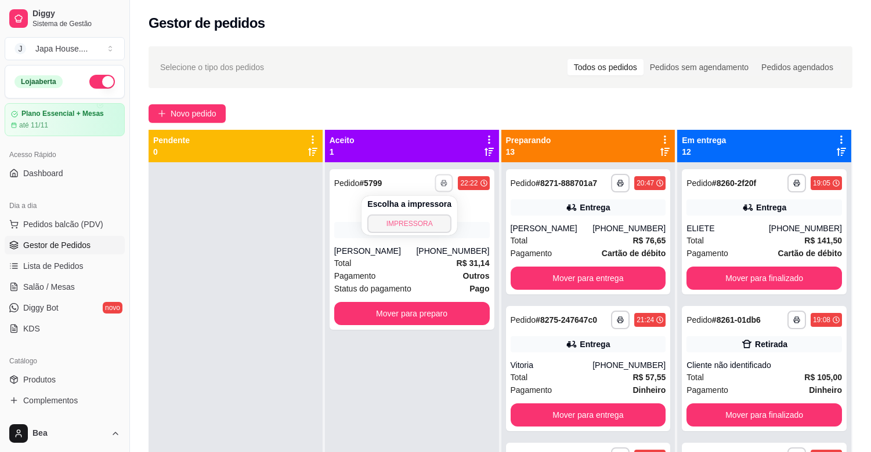
click at [428, 228] on button "IMPRESSORA" at bounding box center [409, 224] width 84 height 19
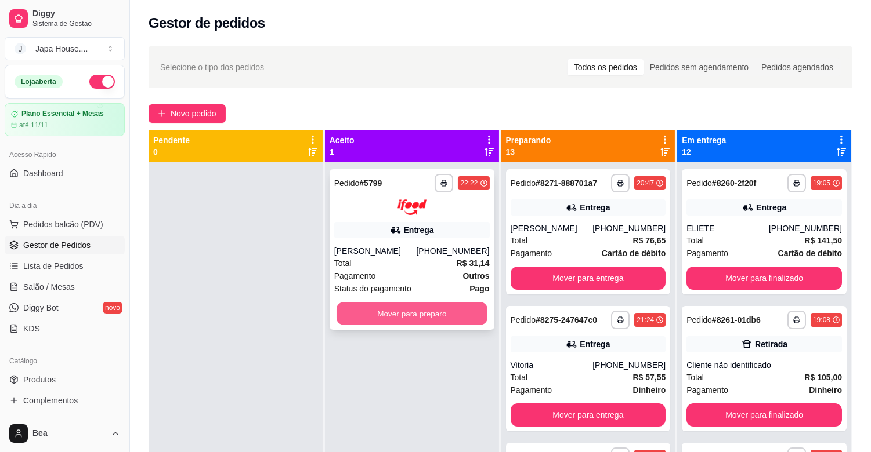
click at [428, 314] on button "Mover para preparo" at bounding box center [411, 313] width 151 height 23
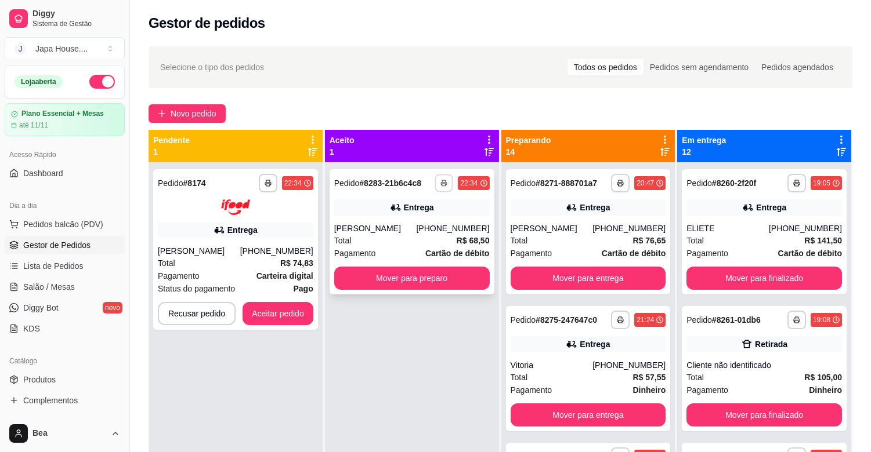
click at [447, 184] on button "button" at bounding box center [444, 183] width 18 height 18
click at [428, 224] on button "IMPRESSORA" at bounding box center [409, 224] width 81 height 18
click at [442, 187] on button "button" at bounding box center [444, 183] width 18 height 18
click at [429, 227] on button "IMPRESSORA" at bounding box center [409, 224] width 81 height 18
click at [443, 183] on icon "button" at bounding box center [444, 184] width 6 height 2
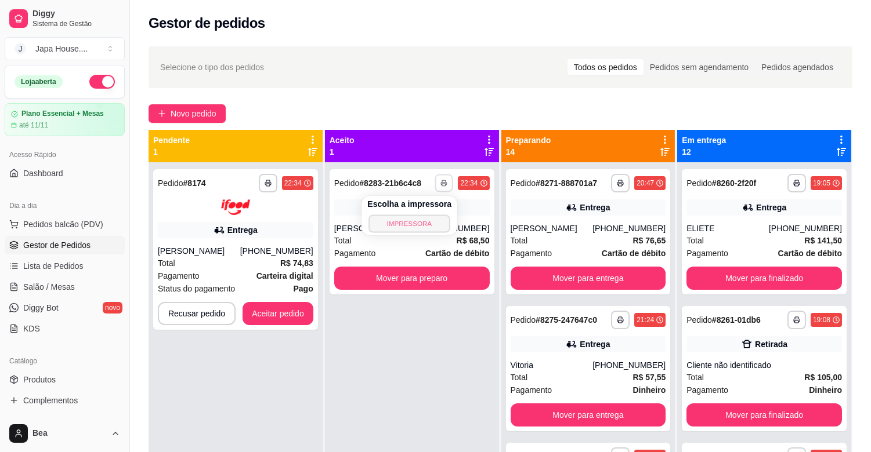
click at [432, 219] on button "IMPRESSORA" at bounding box center [409, 224] width 81 height 18
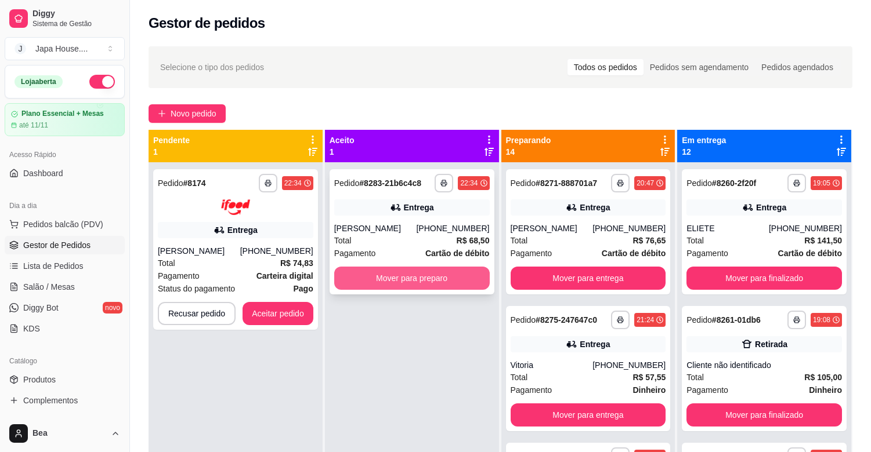
click at [418, 282] on button "Mover para preparo" at bounding box center [411, 278] width 155 height 23
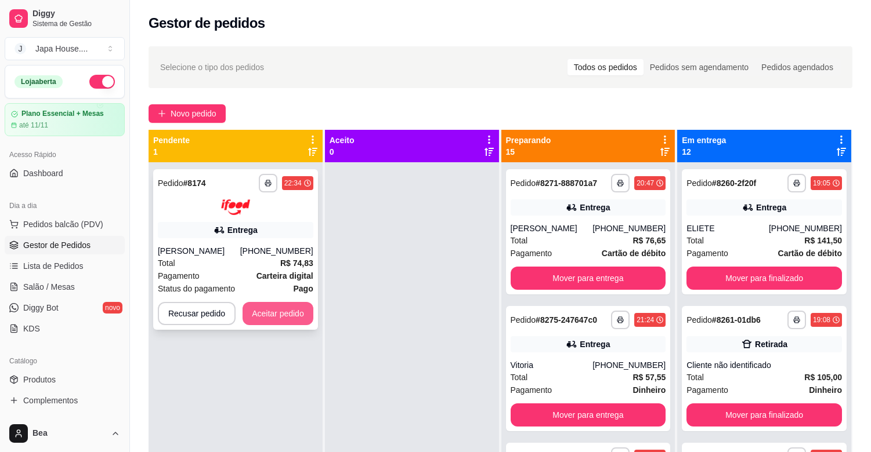
click at [297, 304] on button "Aceitar pedido" at bounding box center [277, 313] width 71 height 23
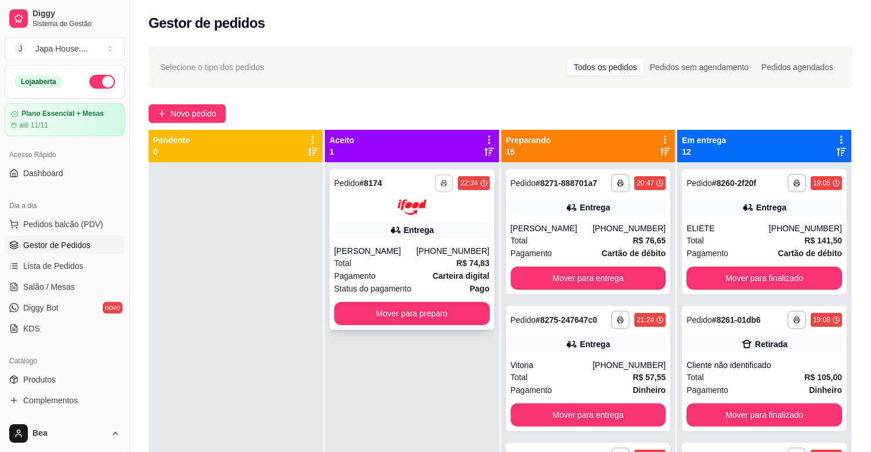
click at [440, 179] on button "button" at bounding box center [444, 183] width 18 height 18
click at [436, 219] on button "IMPRESSORA" at bounding box center [409, 224] width 81 height 18
click at [441, 183] on icon "button" at bounding box center [444, 184] width 6 height 2
click at [432, 223] on button "IMPRESSORA" at bounding box center [409, 224] width 84 height 19
click at [441, 180] on icon "button" at bounding box center [444, 183] width 7 height 7
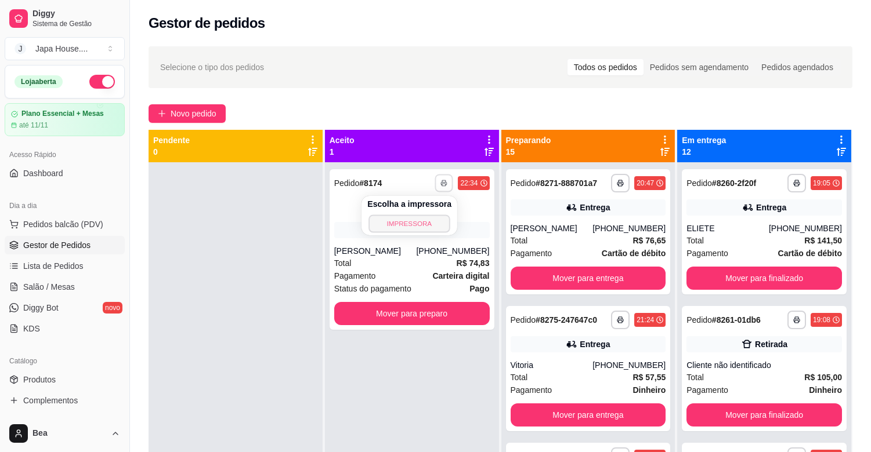
click at [431, 224] on button "IMPRESSORA" at bounding box center [409, 224] width 81 height 18
click at [93, 77] on button "button" at bounding box center [102, 82] width 26 height 14
click at [420, 273] on div "Pagamento Carteira digital" at bounding box center [411, 276] width 155 height 13
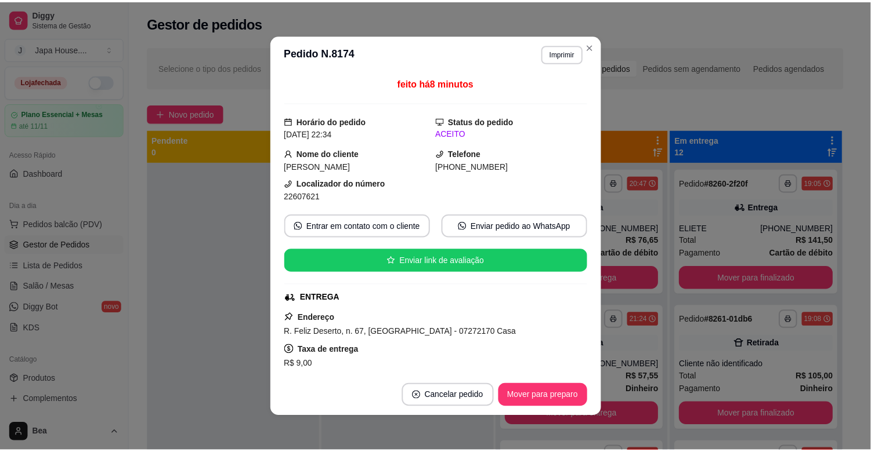
scroll to position [343, 0]
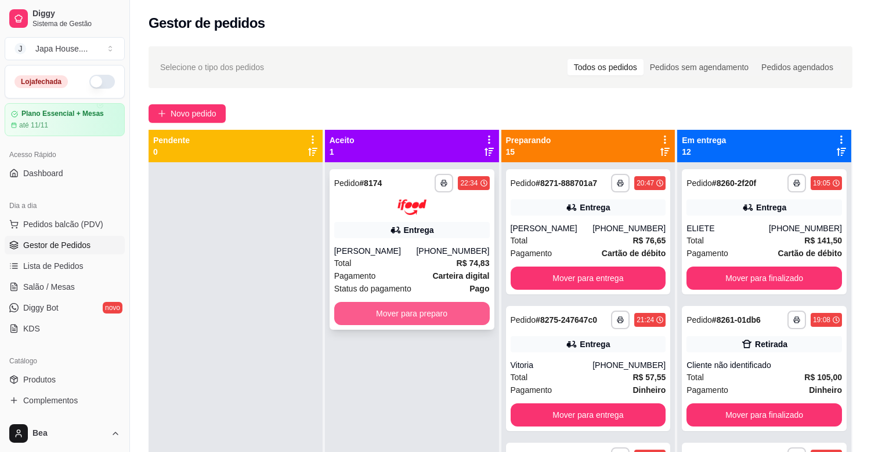
click at [418, 310] on button "Mover para preparo" at bounding box center [411, 313] width 155 height 23
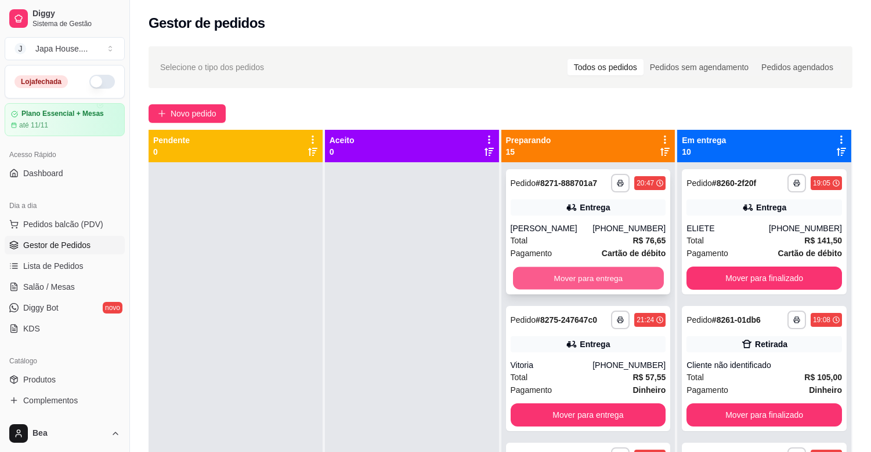
click at [532, 282] on button "Mover para entrega" at bounding box center [588, 278] width 151 height 23
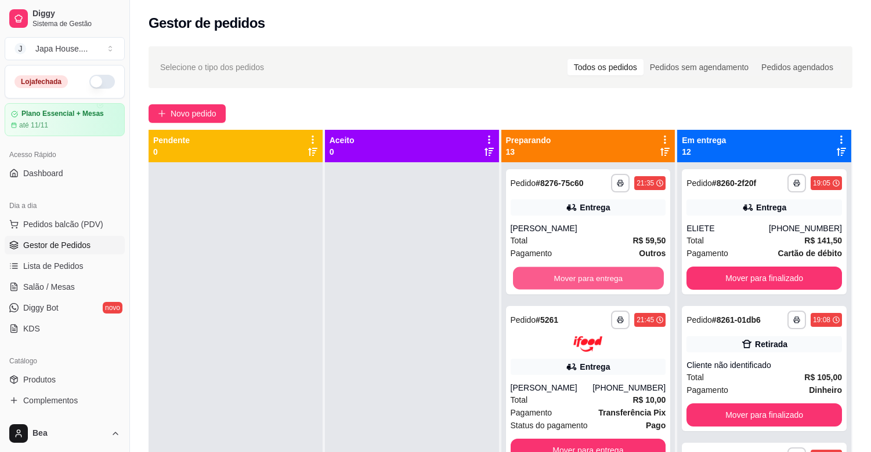
click at [532, 282] on button "Mover para entrega" at bounding box center [588, 278] width 151 height 23
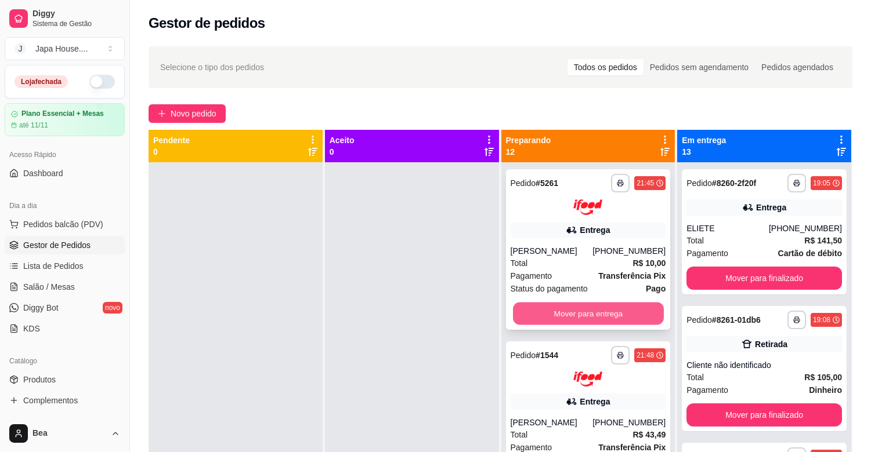
click at [549, 312] on button "Mover para entrega" at bounding box center [588, 313] width 151 height 23
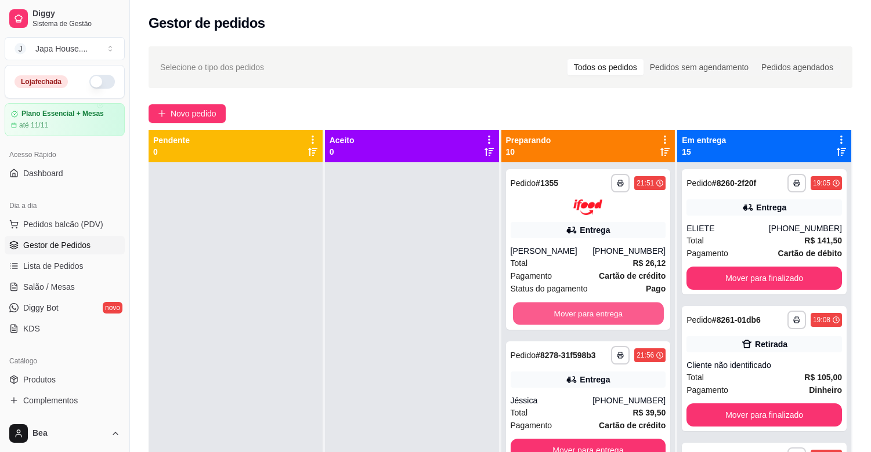
click at [549, 312] on button "Mover para entrega" at bounding box center [588, 313] width 151 height 23
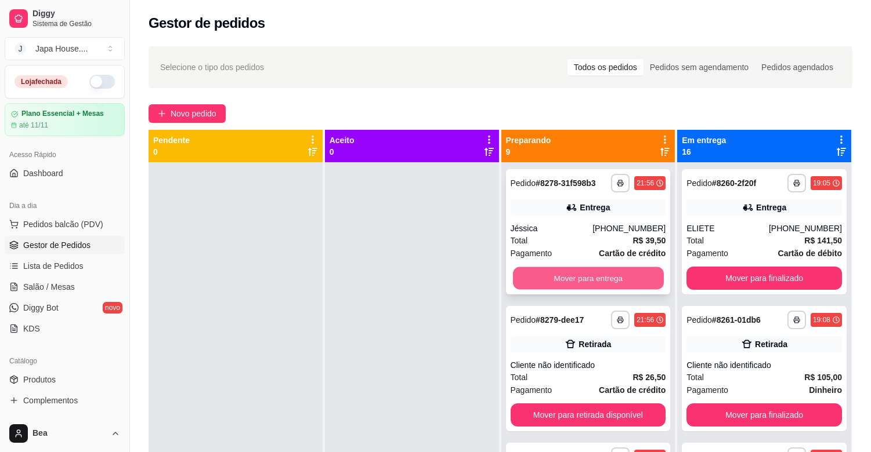
click at [552, 283] on button "Mover para entrega" at bounding box center [588, 278] width 151 height 23
click at [552, 283] on button "Mover para retirada disponível" at bounding box center [588, 278] width 151 height 23
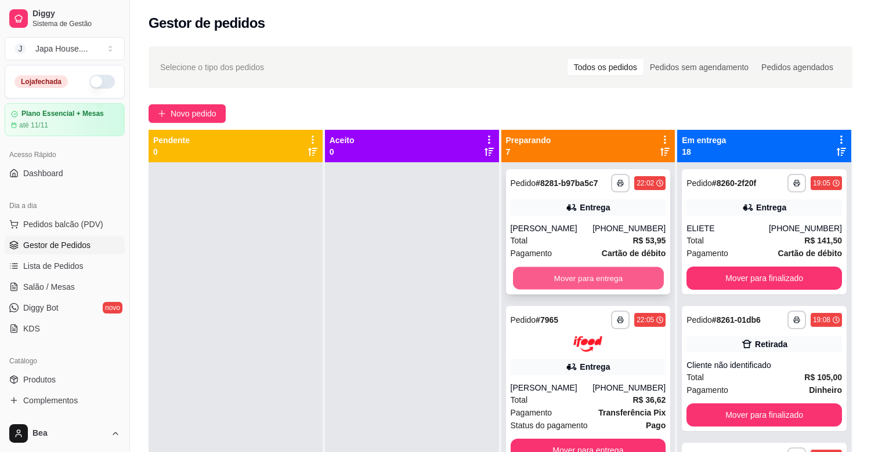
click at [549, 288] on button "Mover para entrega" at bounding box center [588, 278] width 151 height 23
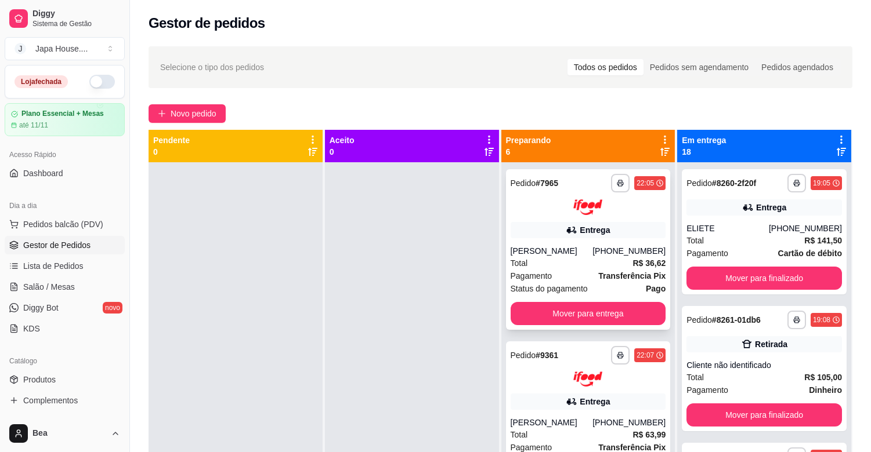
click at [550, 296] on div "**********" at bounding box center [588, 249] width 165 height 161
click at [572, 311] on button "Mover para entrega" at bounding box center [588, 313] width 151 height 23
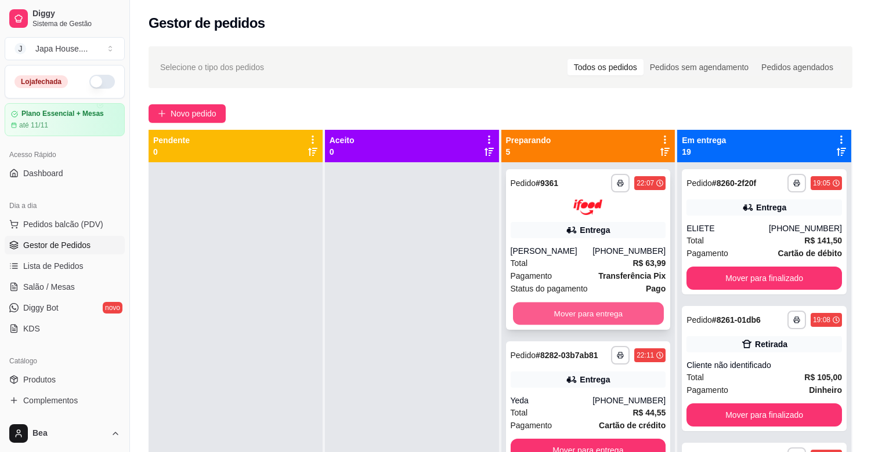
click at [610, 312] on button "Mover para entrega" at bounding box center [588, 313] width 151 height 23
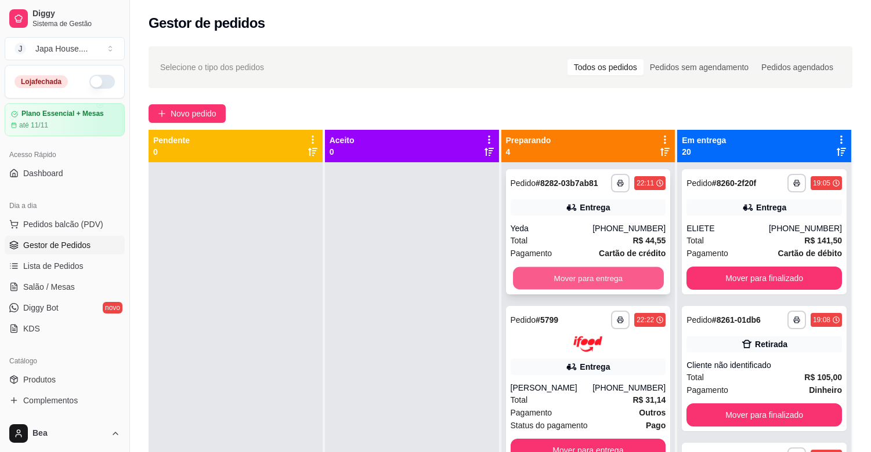
click at [612, 281] on button "Mover para entrega" at bounding box center [588, 278] width 151 height 23
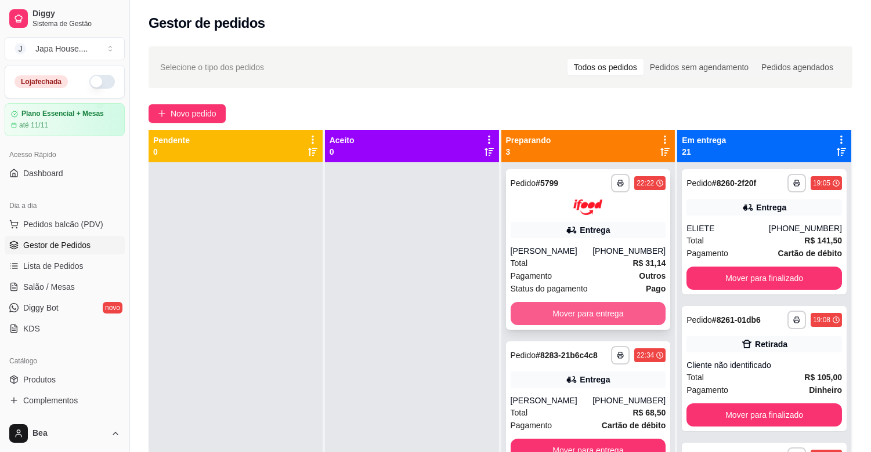
click at [628, 311] on button "Mover para entrega" at bounding box center [587, 313] width 155 height 23
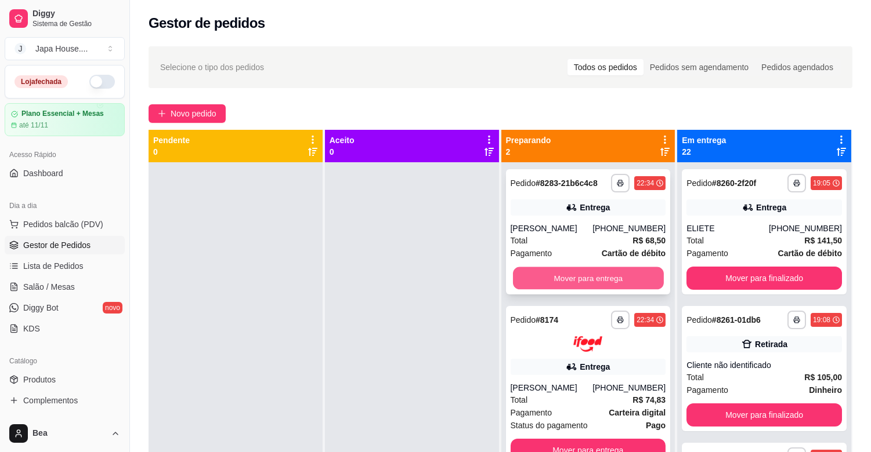
click at [613, 281] on button "Mover para entrega" at bounding box center [588, 278] width 151 height 23
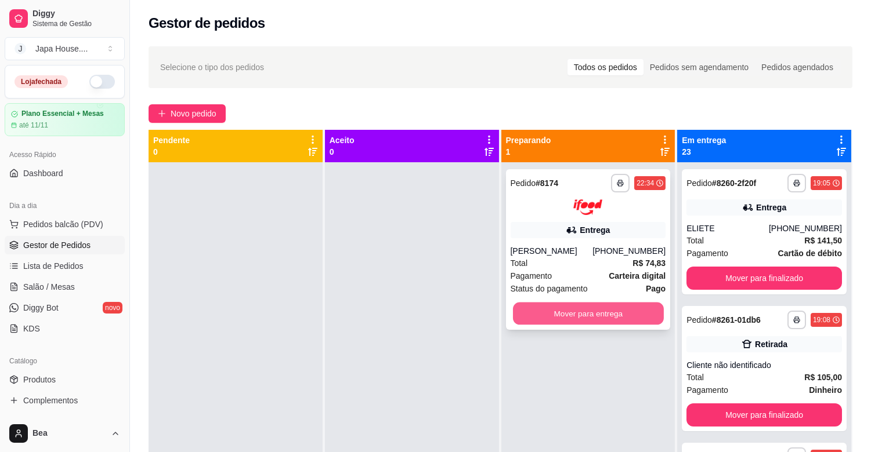
click at [621, 313] on button "Mover para entrega" at bounding box center [588, 313] width 151 height 23
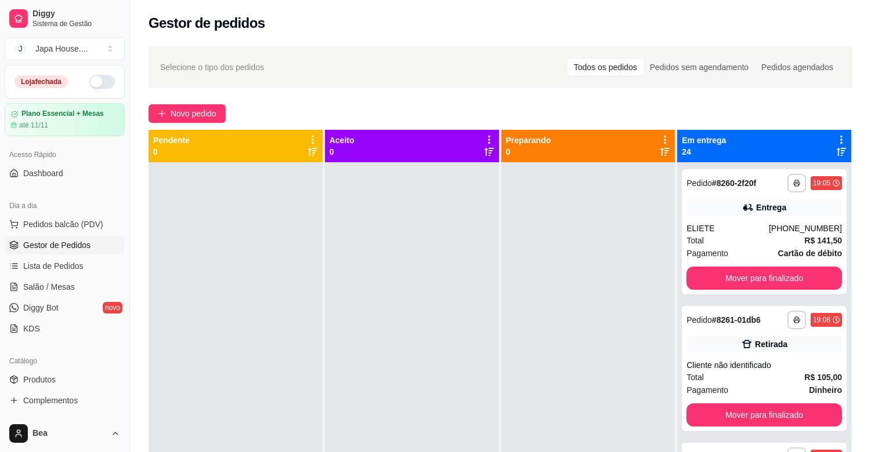
click at [621, 313] on div at bounding box center [588, 388] width 174 height 452
click at [719, 277] on button "Mover para finalizado" at bounding box center [763, 278] width 151 height 23
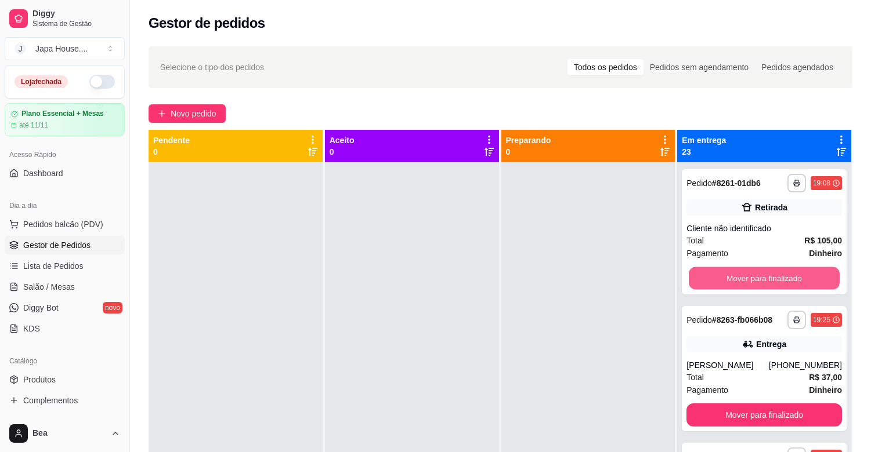
click at [719, 277] on button "Mover para finalizado" at bounding box center [763, 278] width 151 height 23
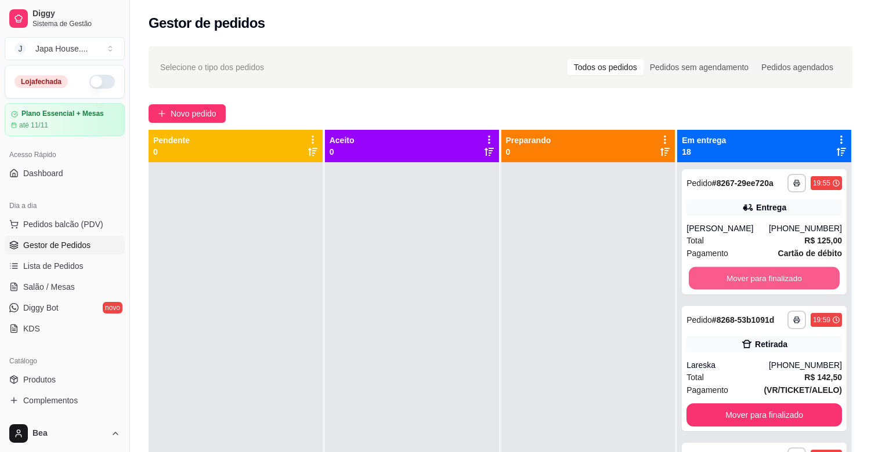
click at [719, 277] on button "Mover para finalizado" at bounding box center [763, 278] width 151 height 23
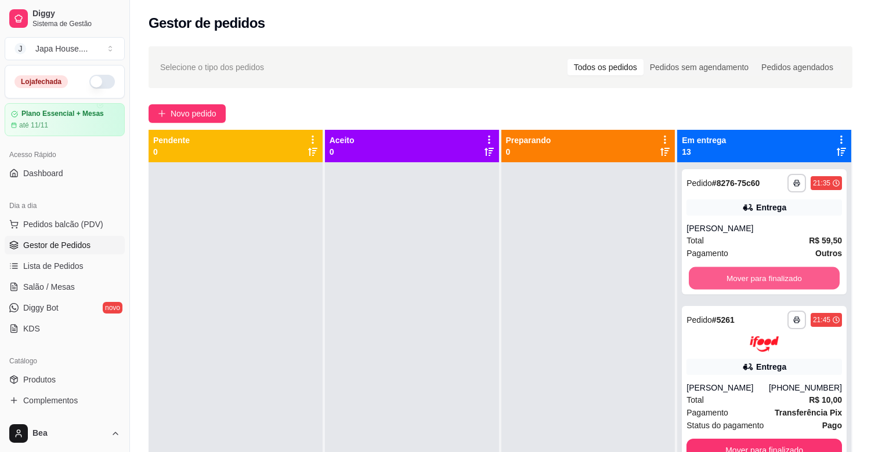
click at [719, 277] on button "Mover para finalizado" at bounding box center [763, 278] width 151 height 23
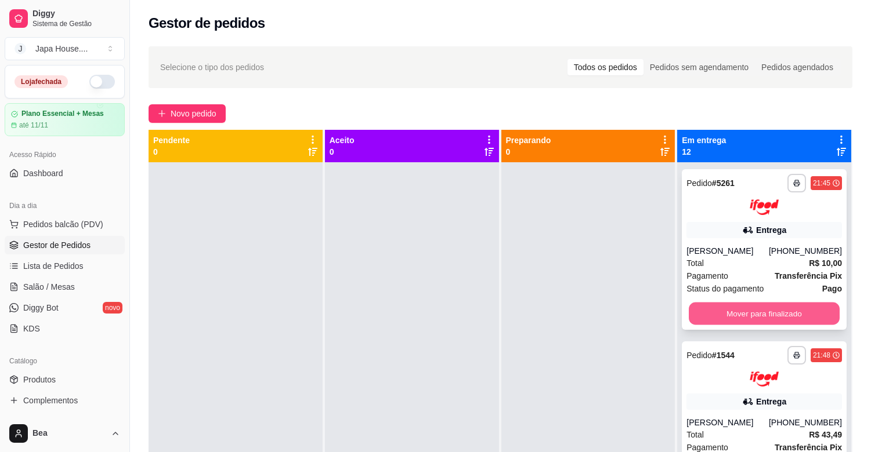
click at [731, 310] on button "Mover para finalizado" at bounding box center [763, 313] width 151 height 23
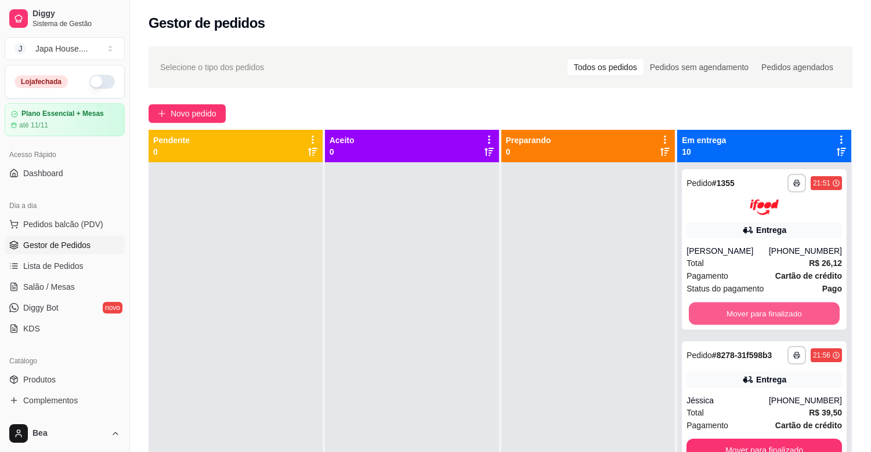
click at [731, 310] on button "Mover para finalizado" at bounding box center [763, 313] width 151 height 23
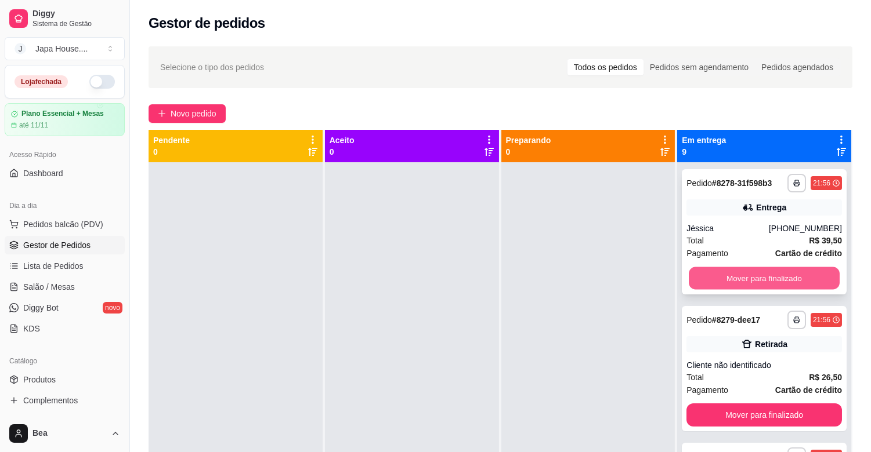
click at [740, 280] on button "Mover para finalizado" at bounding box center [763, 278] width 151 height 23
click at [740, 277] on button "Mover para finalizado" at bounding box center [763, 278] width 151 height 23
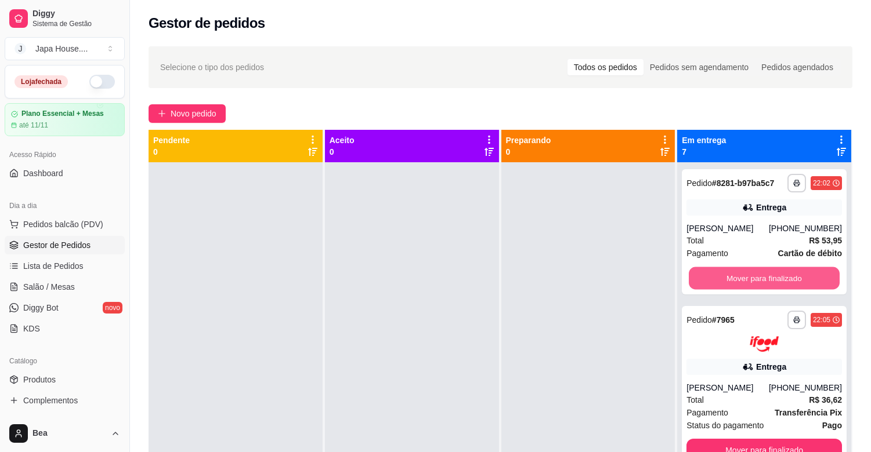
click at [740, 277] on button "Mover para finalizado" at bounding box center [763, 278] width 151 height 23
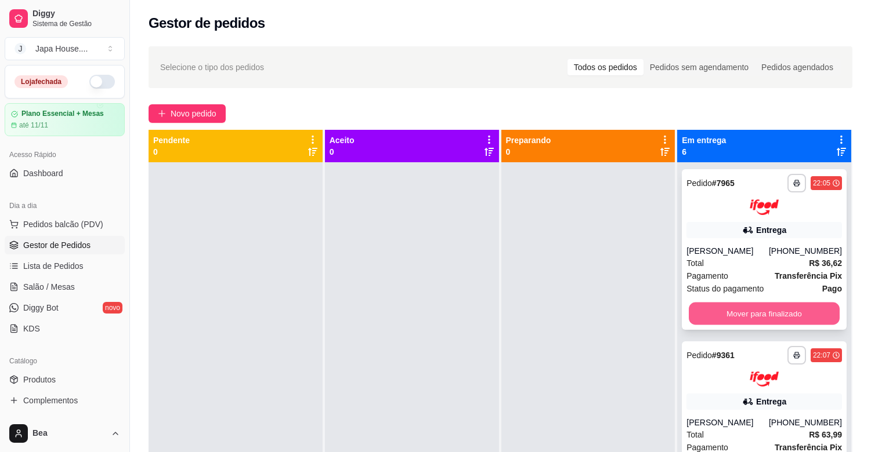
click at [746, 315] on button "Mover para finalizado" at bounding box center [763, 313] width 151 height 23
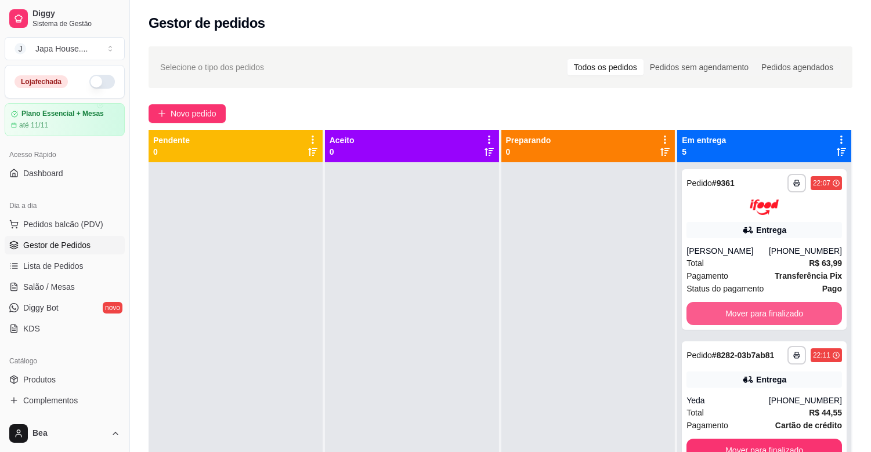
click at [746, 315] on button "Mover para finalizado" at bounding box center [763, 313] width 155 height 23
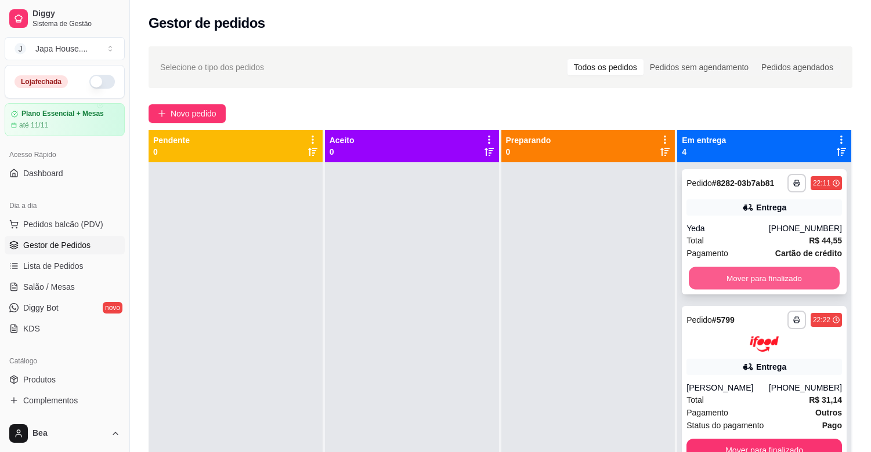
click at [745, 286] on button "Mover para finalizado" at bounding box center [763, 278] width 151 height 23
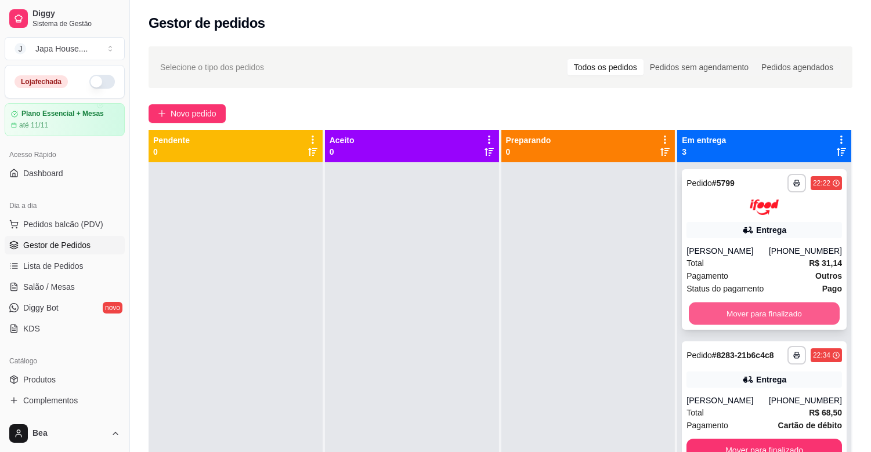
click at [746, 311] on button "Mover para finalizado" at bounding box center [763, 313] width 151 height 23
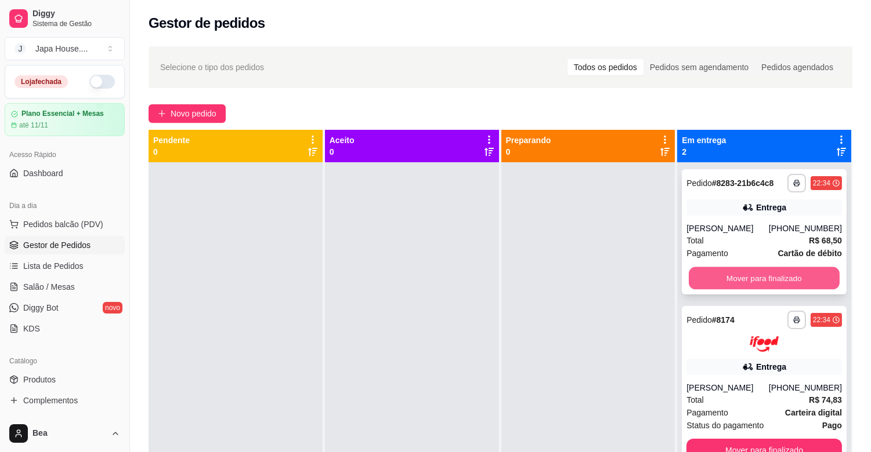
click at [737, 274] on button "Mover para finalizado" at bounding box center [763, 278] width 151 height 23
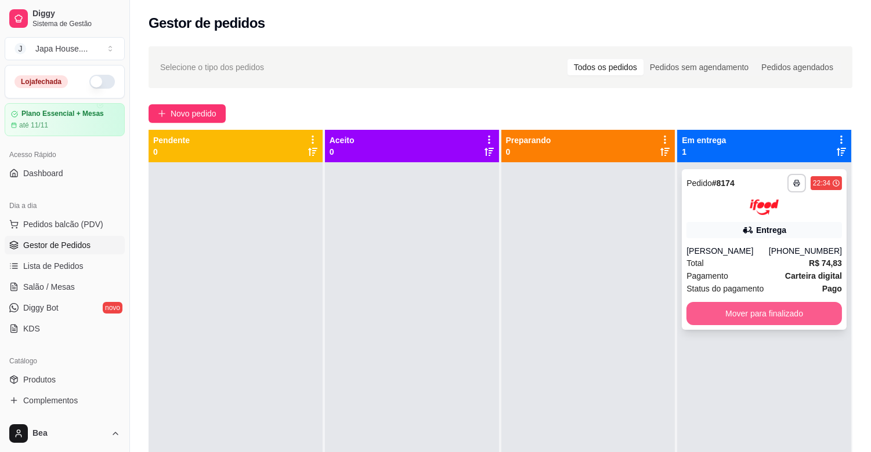
click at [737, 309] on button "Mover para finalizado" at bounding box center [763, 313] width 155 height 23
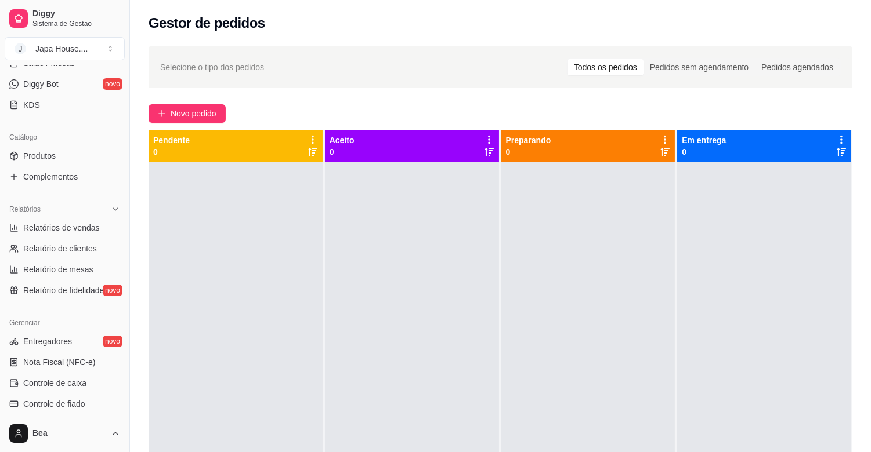
scroll to position [382, 0]
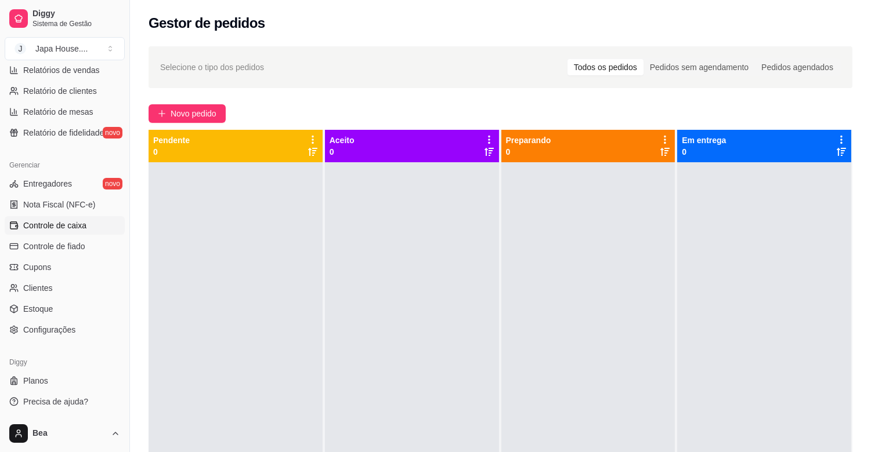
click at [77, 222] on span "Controle de caixa" at bounding box center [54, 226] width 63 height 12
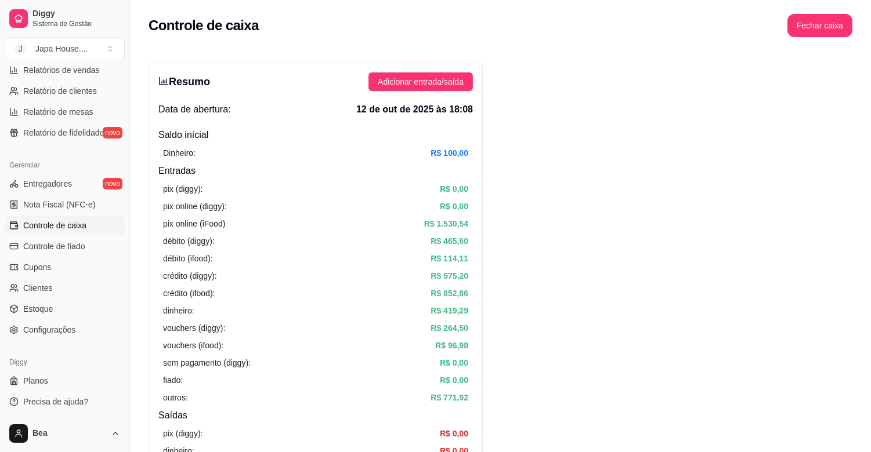
scroll to position [76, 0]
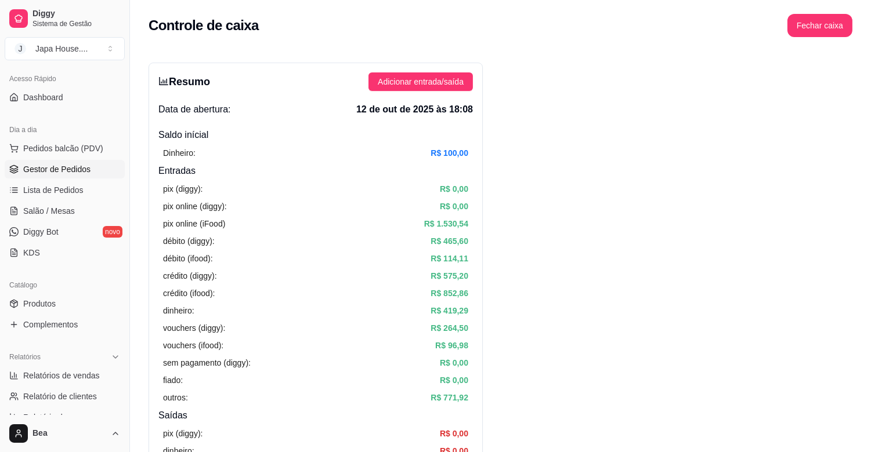
click at [67, 172] on span "Gestor de Pedidos" at bounding box center [56, 170] width 67 height 12
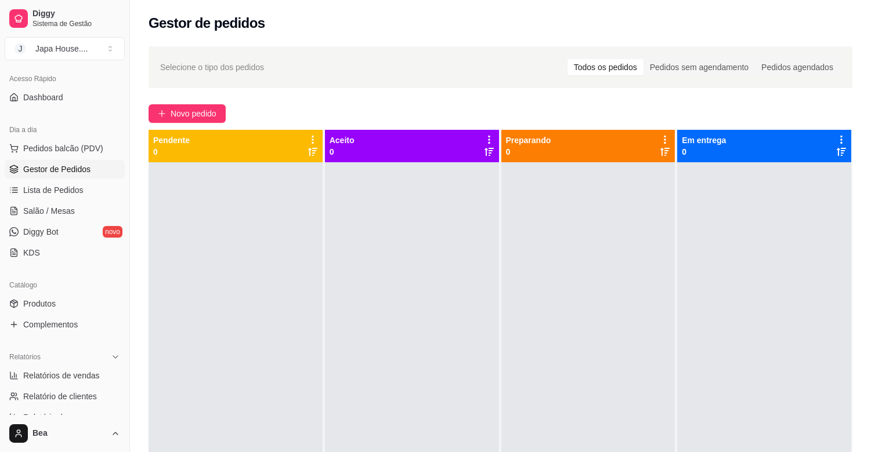
click at [472, 435] on div at bounding box center [412, 388] width 174 height 452
